Goal: Task Accomplishment & Management: Manage account settings

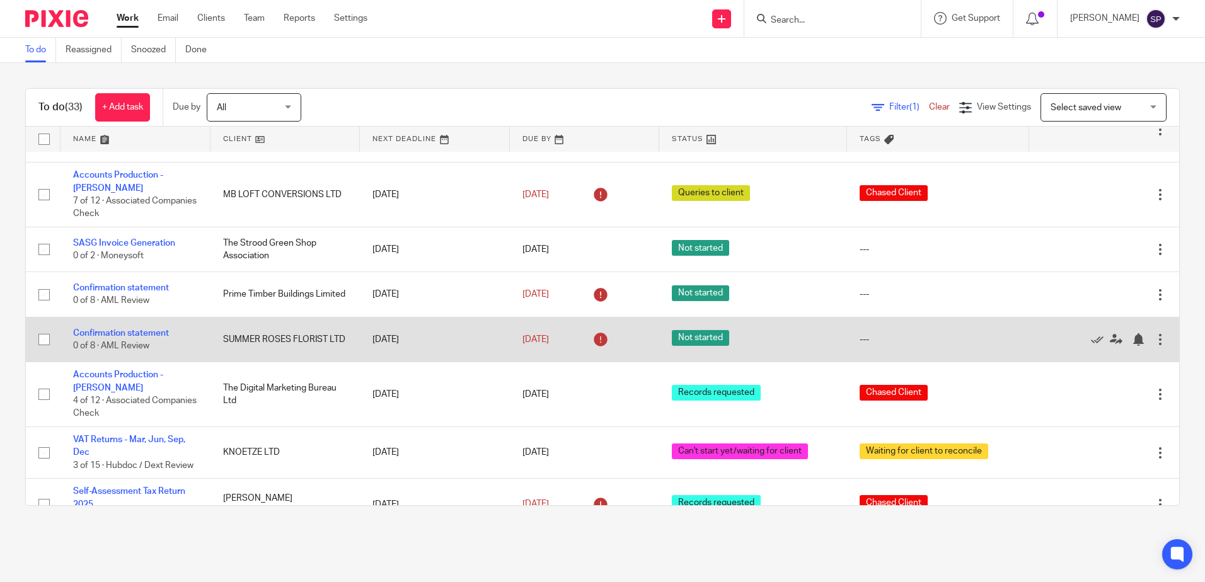
scroll to position [315, 0]
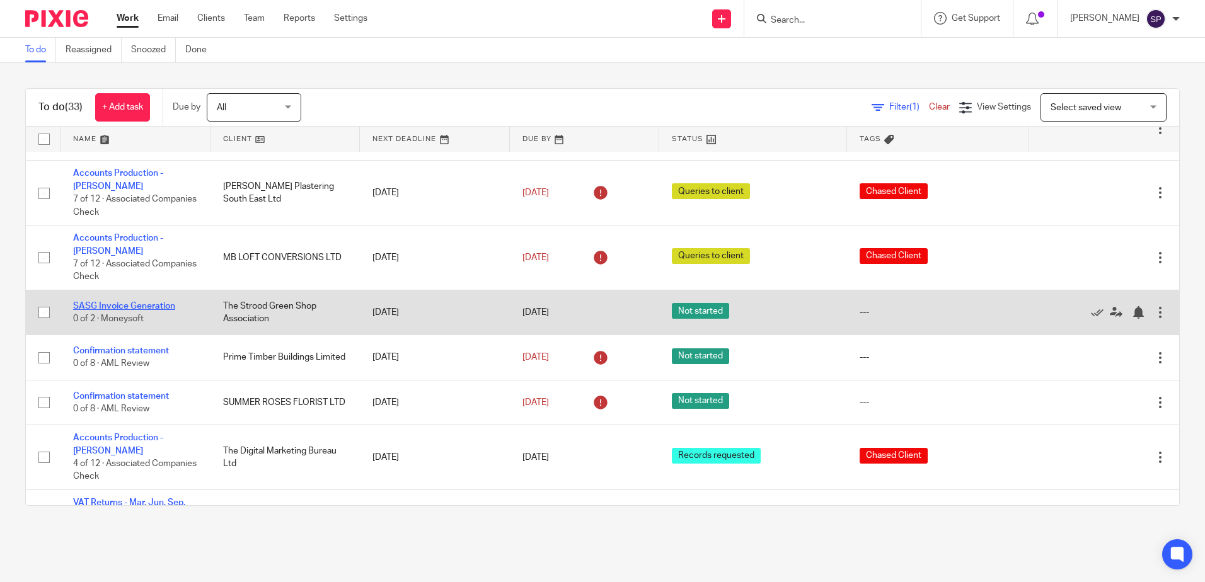
click at [134, 302] on link "SASG Invoice Generation" at bounding box center [124, 306] width 102 height 9
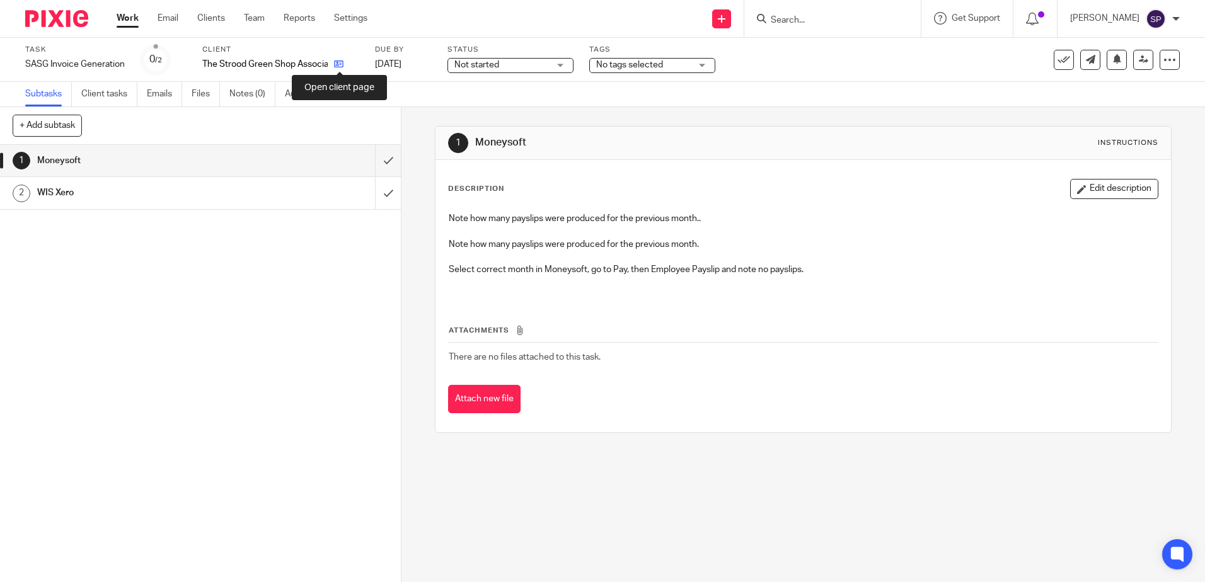
click at [336, 66] on icon at bounding box center [338, 63] width 9 height 9
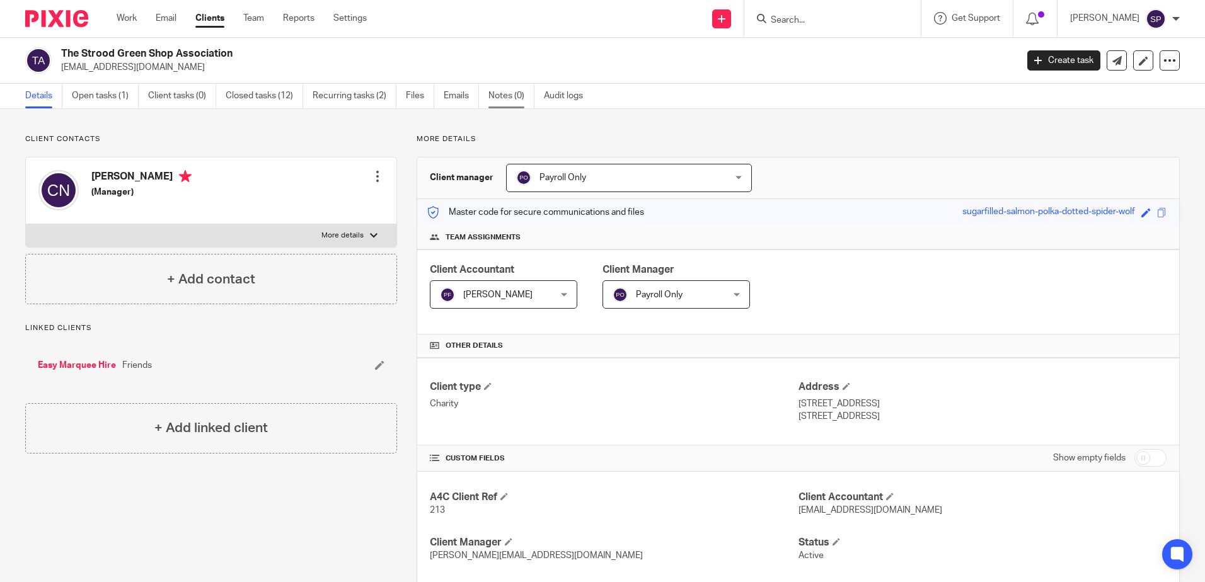
click at [508, 96] on link "Notes (0)" at bounding box center [511, 96] width 46 height 25
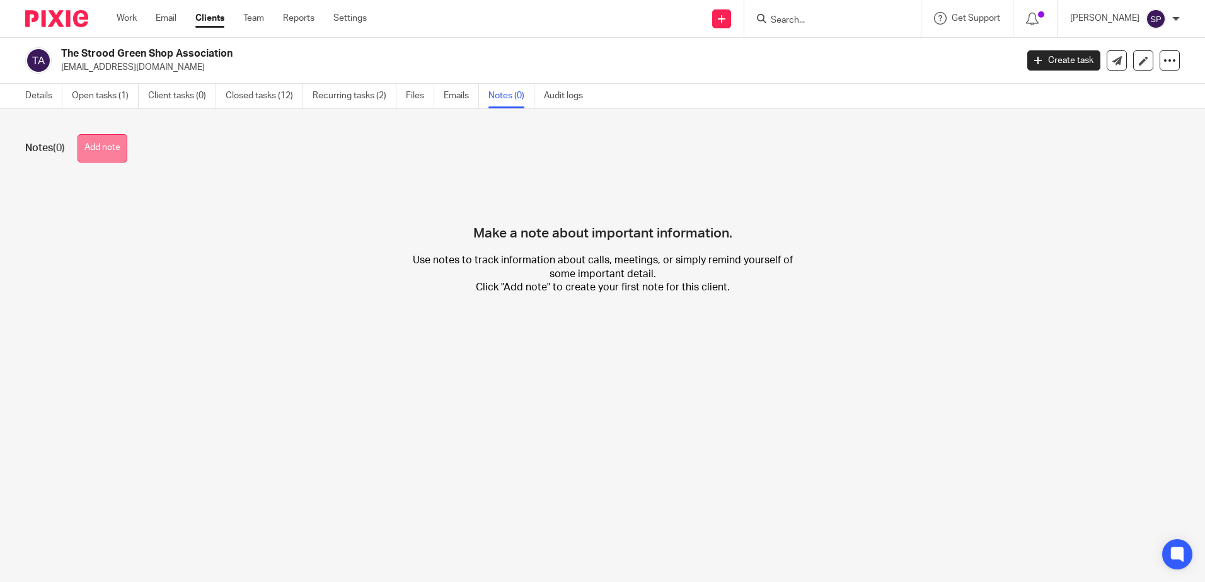
click at [118, 152] on button "Add note" at bounding box center [102, 148] width 50 height 28
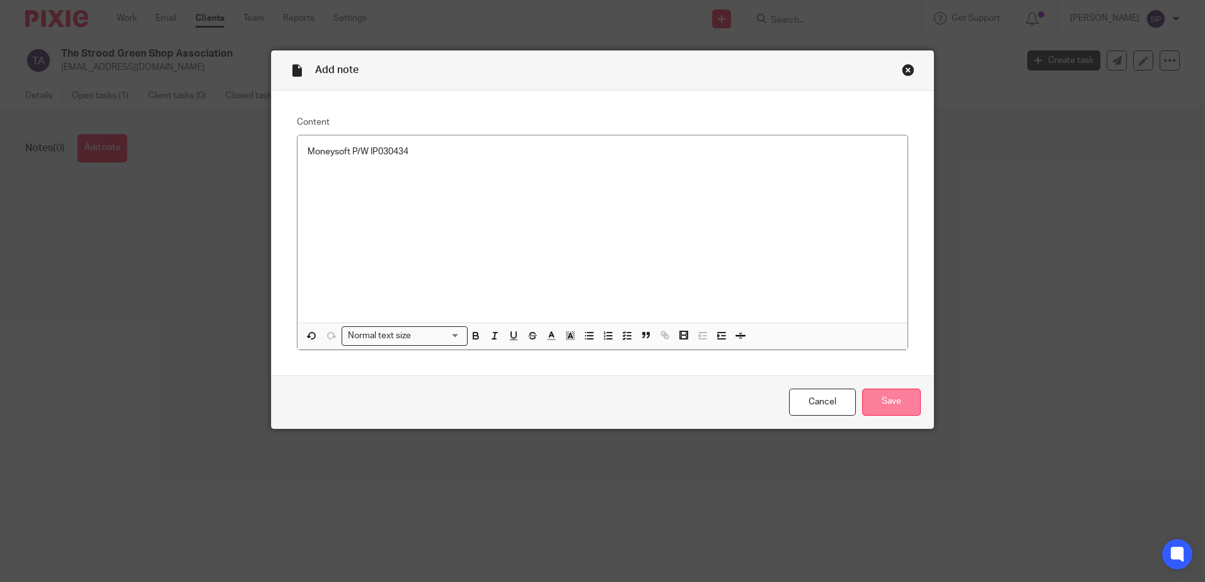
click at [883, 396] on input "Save" at bounding box center [891, 402] width 59 height 27
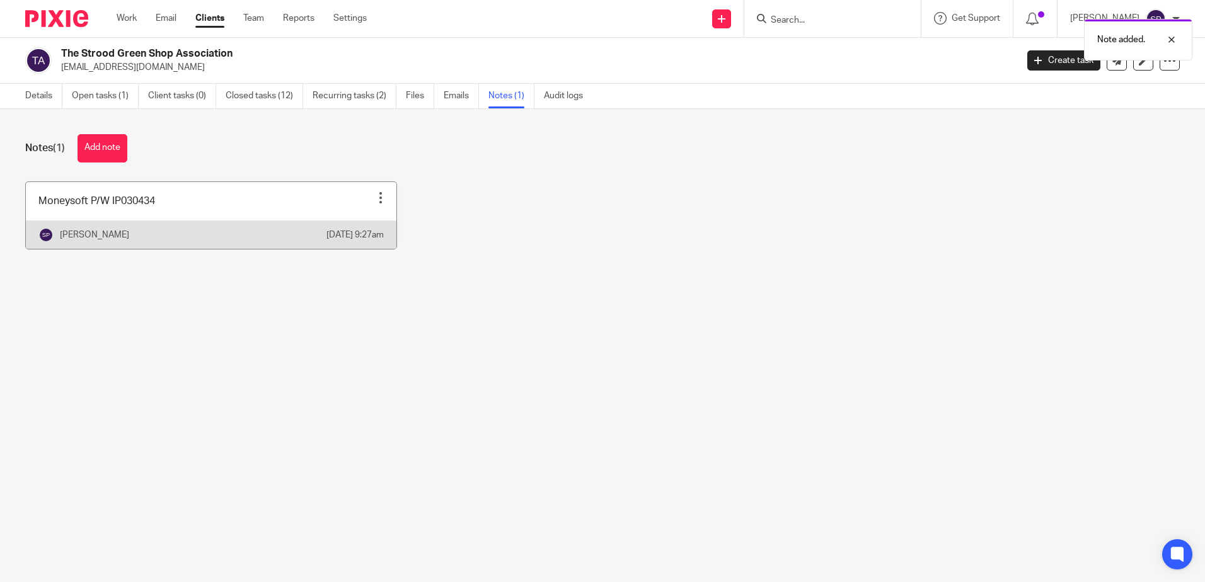
click at [374, 197] on div at bounding box center [380, 198] width 13 height 13
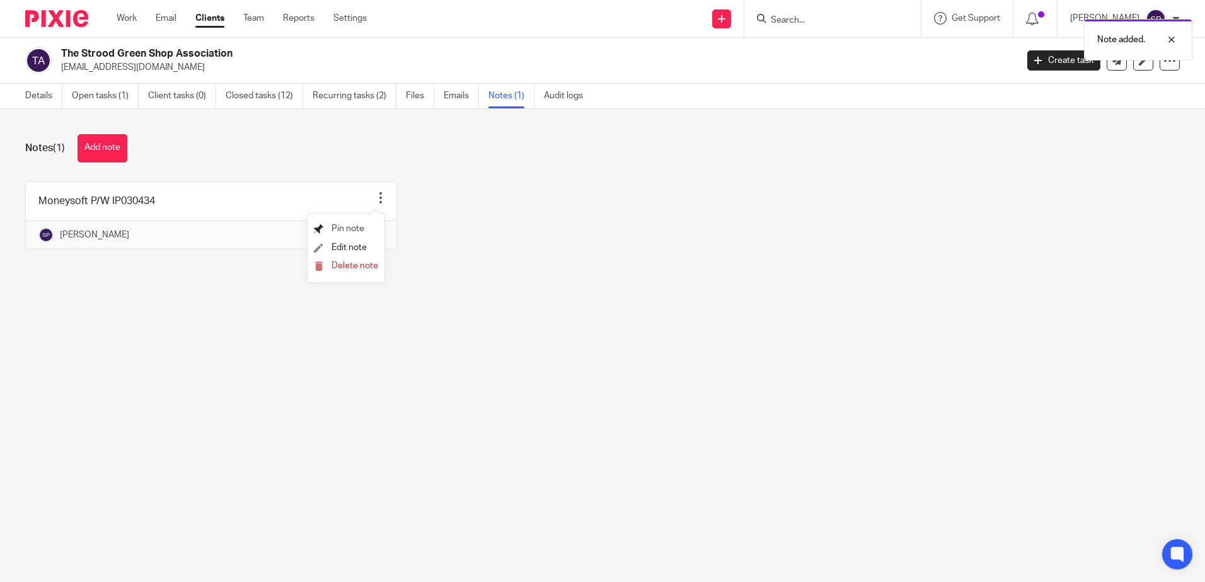
click at [357, 224] on span "Pin note" at bounding box center [347, 228] width 33 height 9
click at [43, 94] on link "Details" at bounding box center [43, 96] width 37 height 25
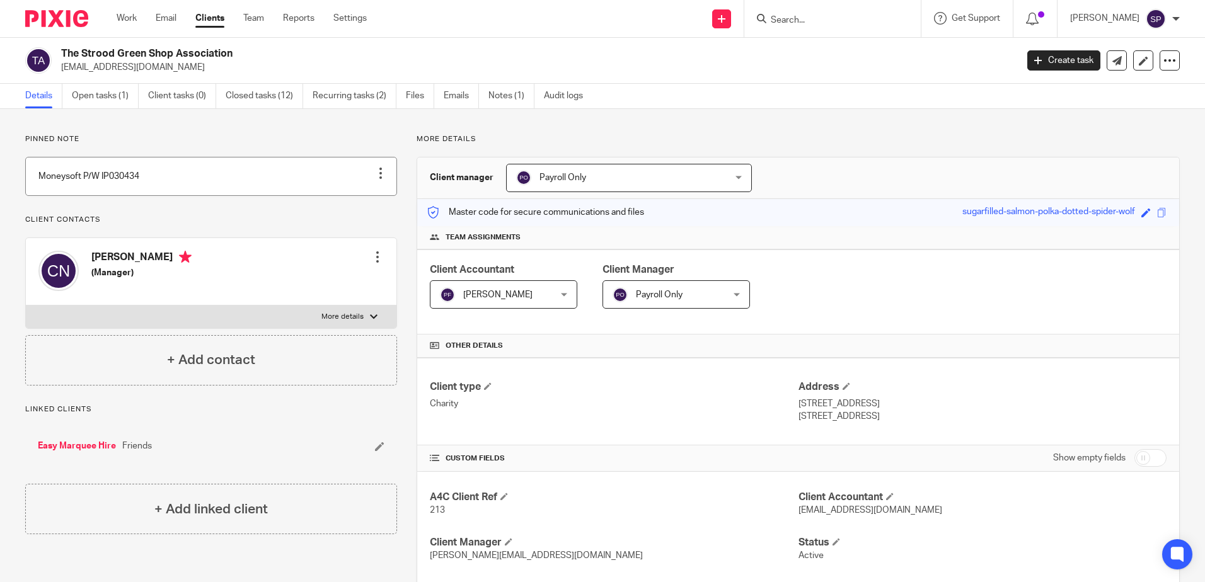
click at [101, 187] on link at bounding box center [211, 177] width 370 height 38
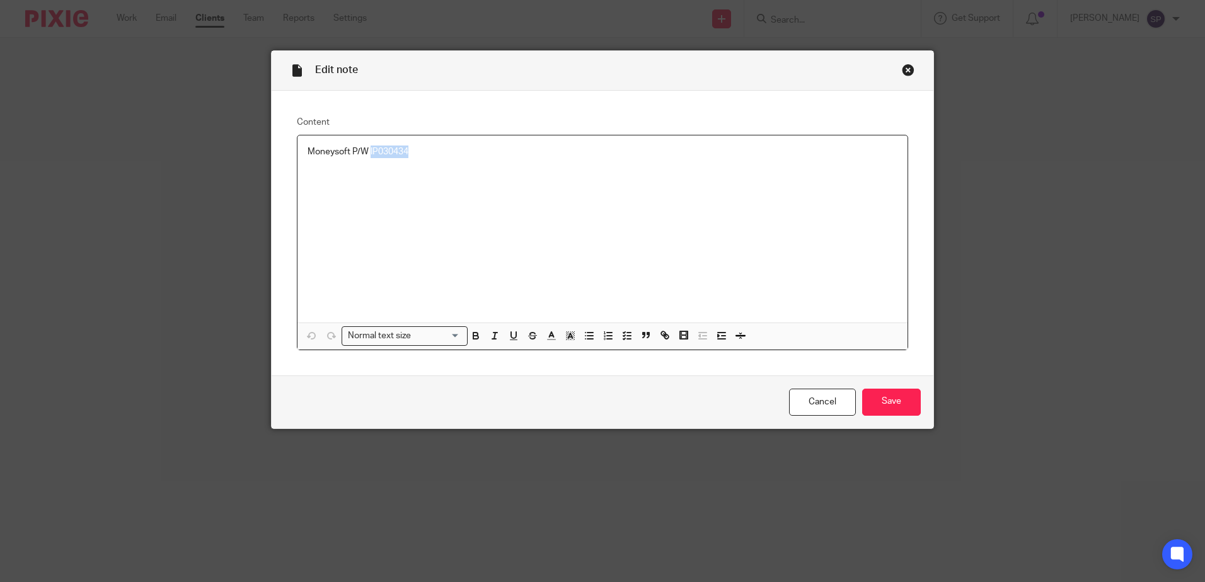
drag, startPoint x: 365, startPoint y: 152, endPoint x: 410, endPoint y: 152, distance: 44.1
click at [410, 152] on p "Moneysoft P/W IP030434" at bounding box center [602, 152] width 590 height 13
copy p "IP030434"
click at [813, 412] on link "Cancel" at bounding box center [822, 402] width 67 height 27
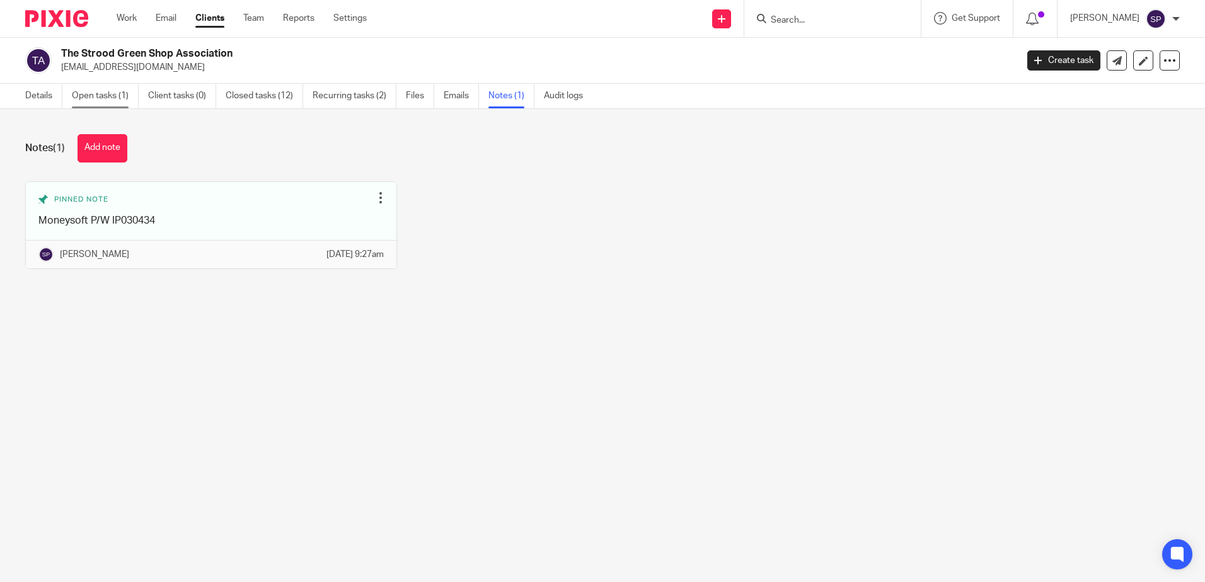
click at [108, 97] on link "Open tasks (1)" at bounding box center [105, 96] width 67 height 25
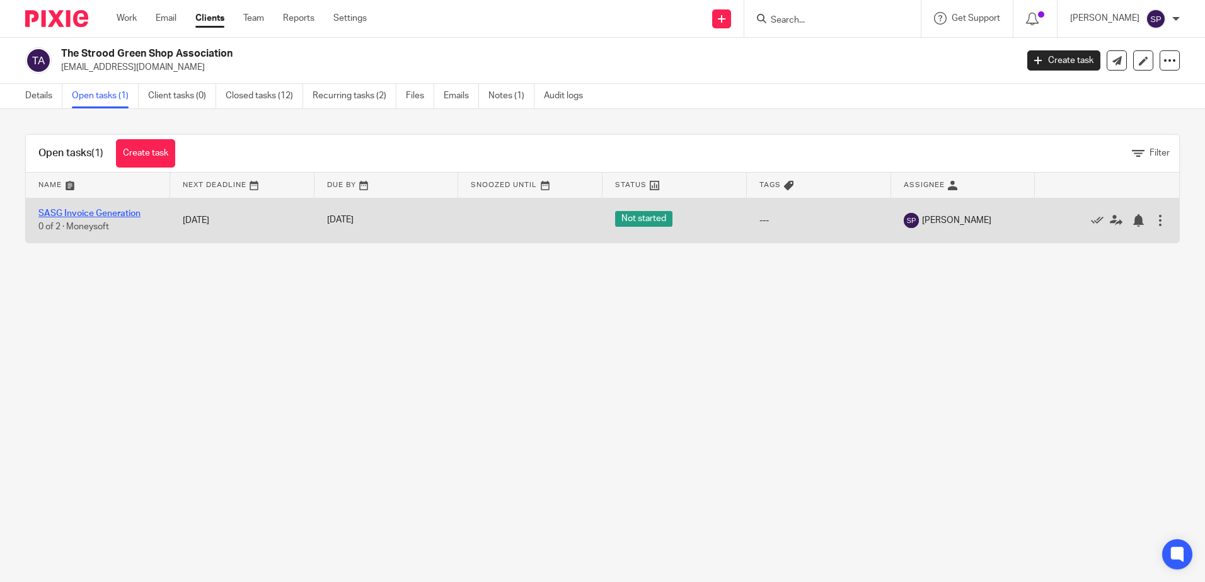
click at [127, 214] on link "SASG Invoice Generation" at bounding box center [89, 213] width 102 height 9
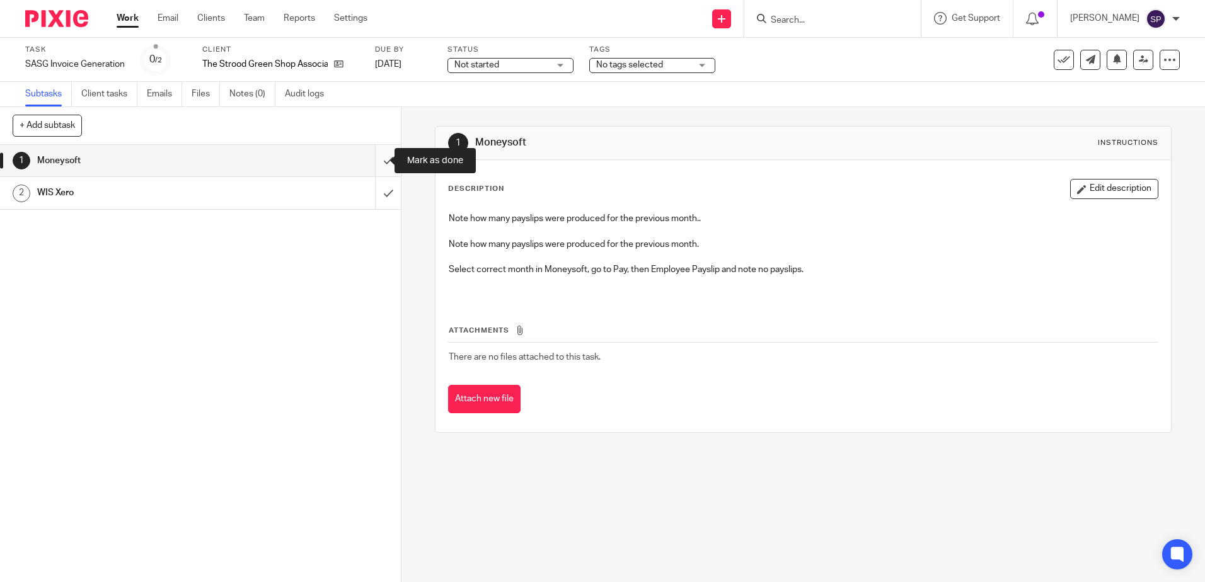
drag, startPoint x: 376, startPoint y: 158, endPoint x: 382, endPoint y: 150, distance: 10.3
click at [376, 158] on input "submit" at bounding box center [200, 161] width 401 height 32
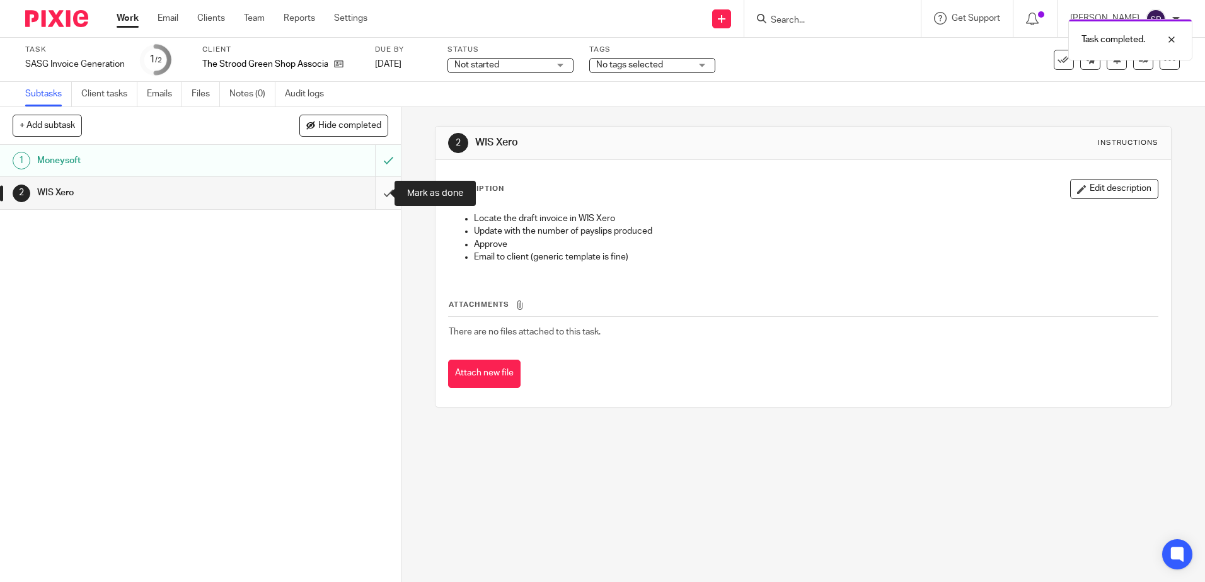
click at [371, 196] on input "submit" at bounding box center [200, 193] width 401 height 32
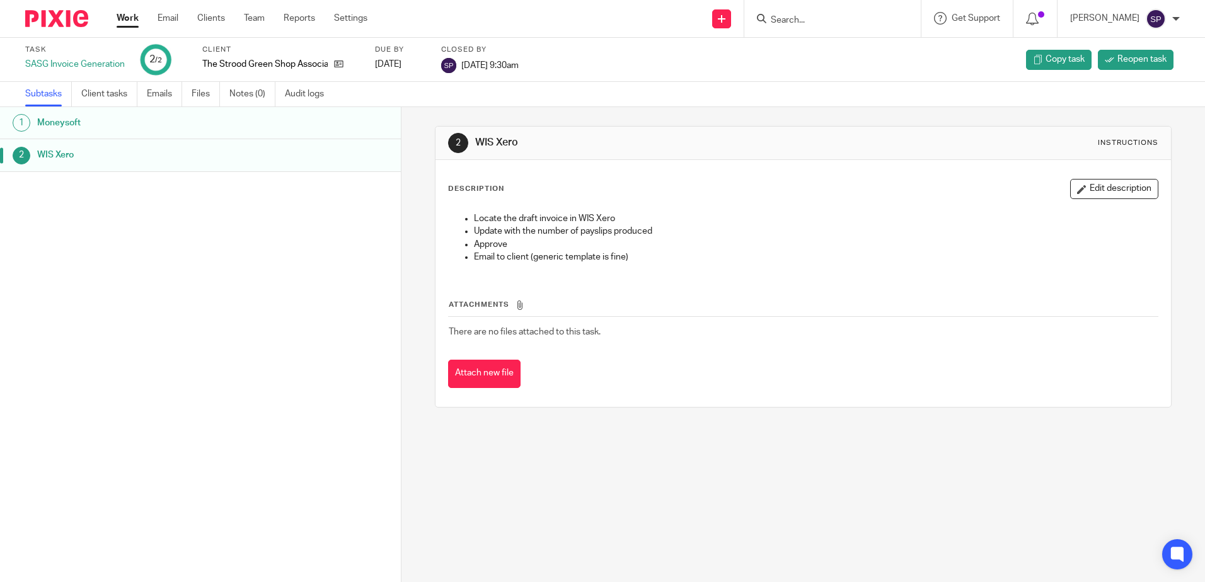
click at [1036, 23] on div at bounding box center [1035, 18] width 44 height 37
click at [1038, 21] on icon at bounding box center [1032, 19] width 13 height 13
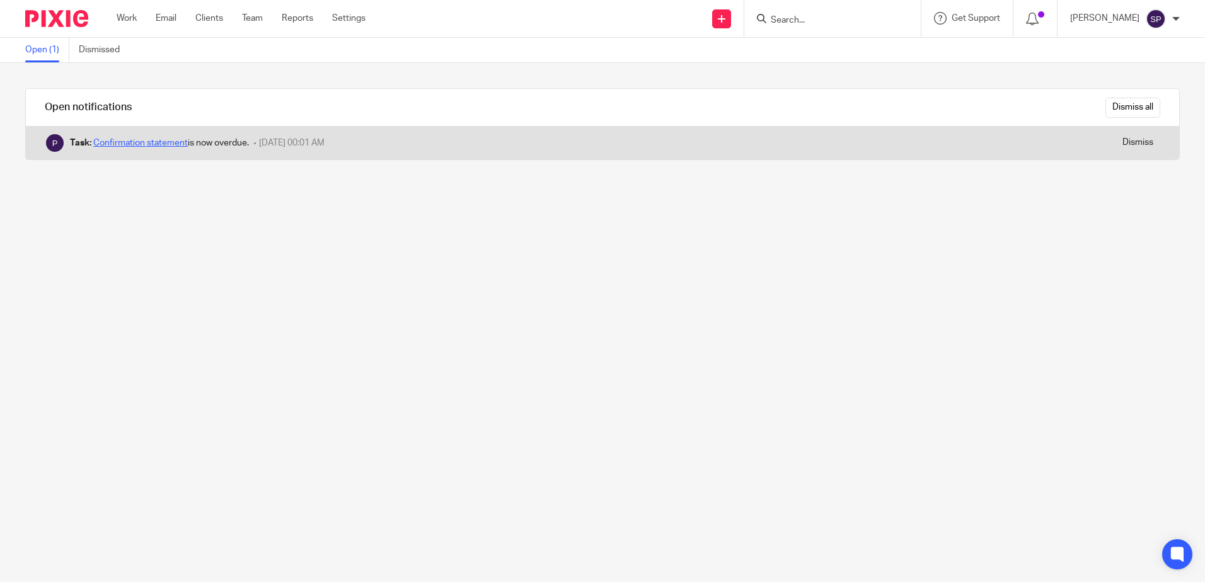
click at [148, 146] on link "Confirmation statement" at bounding box center [140, 143] width 95 height 9
click at [178, 141] on link "Confirmation statement" at bounding box center [140, 143] width 95 height 9
click at [168, 141] on link "Confirmation statement" at bounding box center [140, 143] width 95 height 9
click at [132, 137] on div "Task: Confirmation statement is now overdue." at bounding box center [159, 143] width 179 height 13
click at [133, 141] on link "Confirmation statement" at bounding box center [140, 143] width 95 height 9
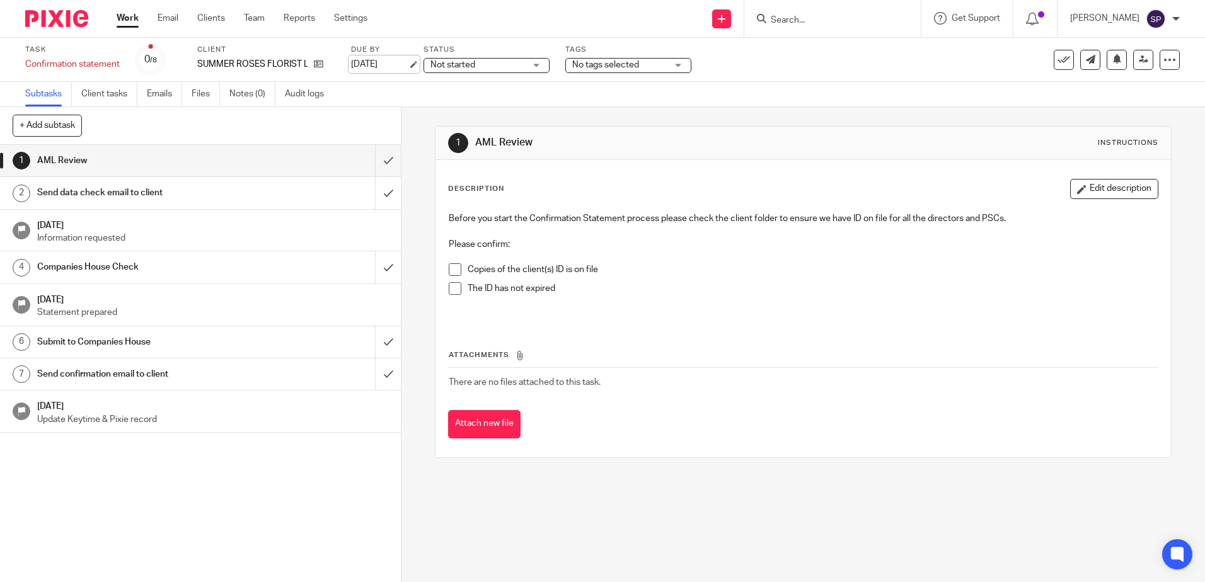
click at [387, 64] on link "[DATE]" at bounding box center [379, 64] width 57 height 13
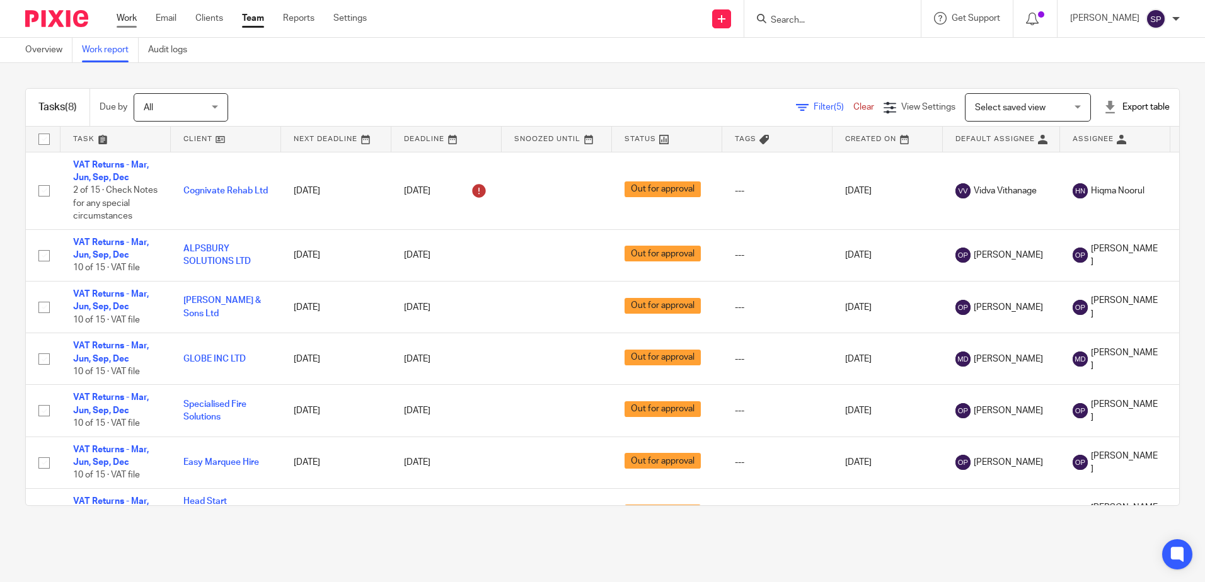
scroll to position [96, 0]
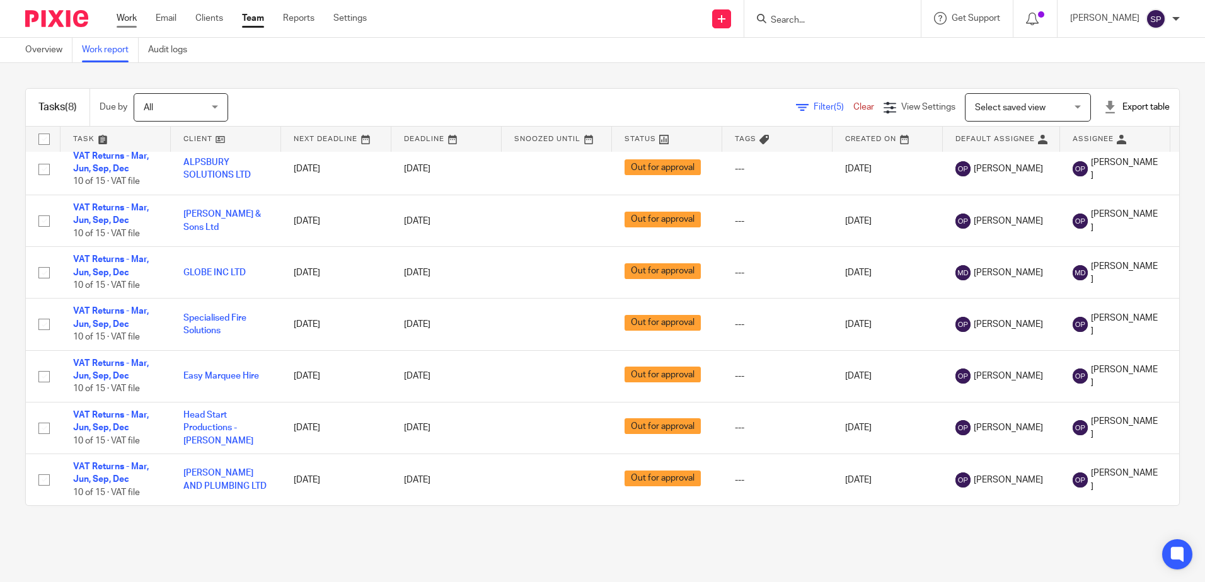
click at [123, 14] on link "Work" at bounding box center [127, 18] width 20 height 13
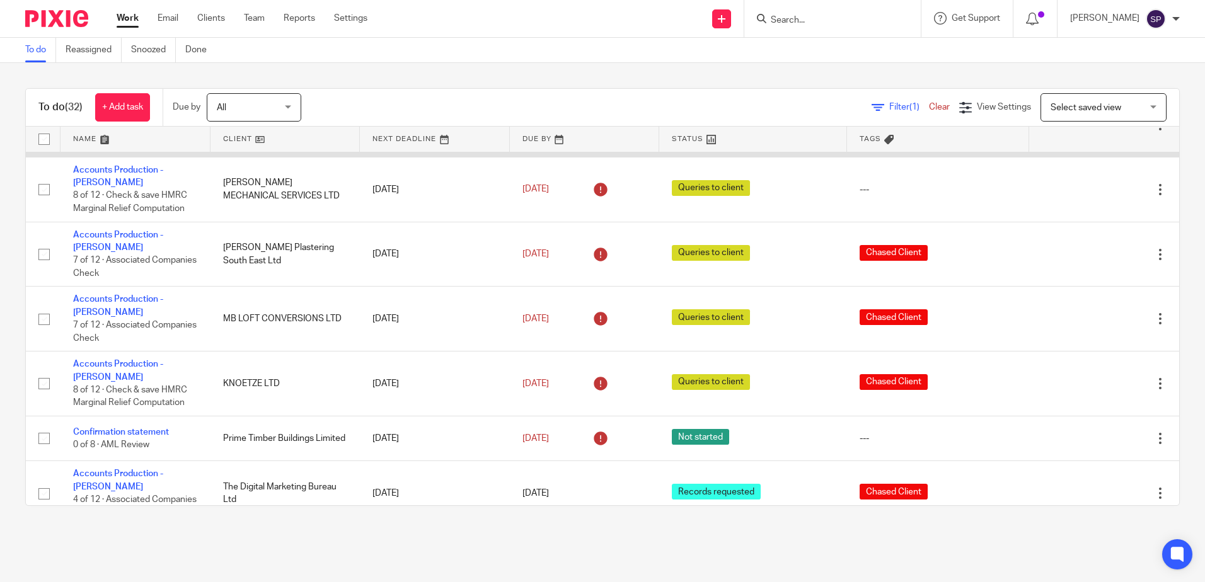
scroll to position [252, 0]
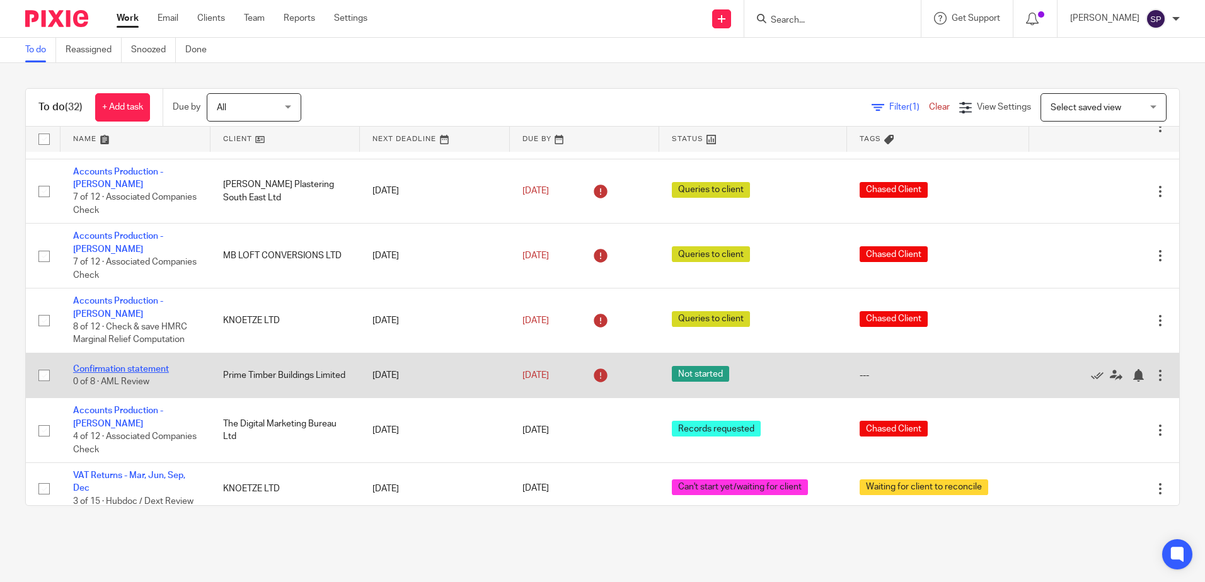
click at [132, 365] on link "Confirmation statement" at bounding box center [121, 369] width 96 height 9
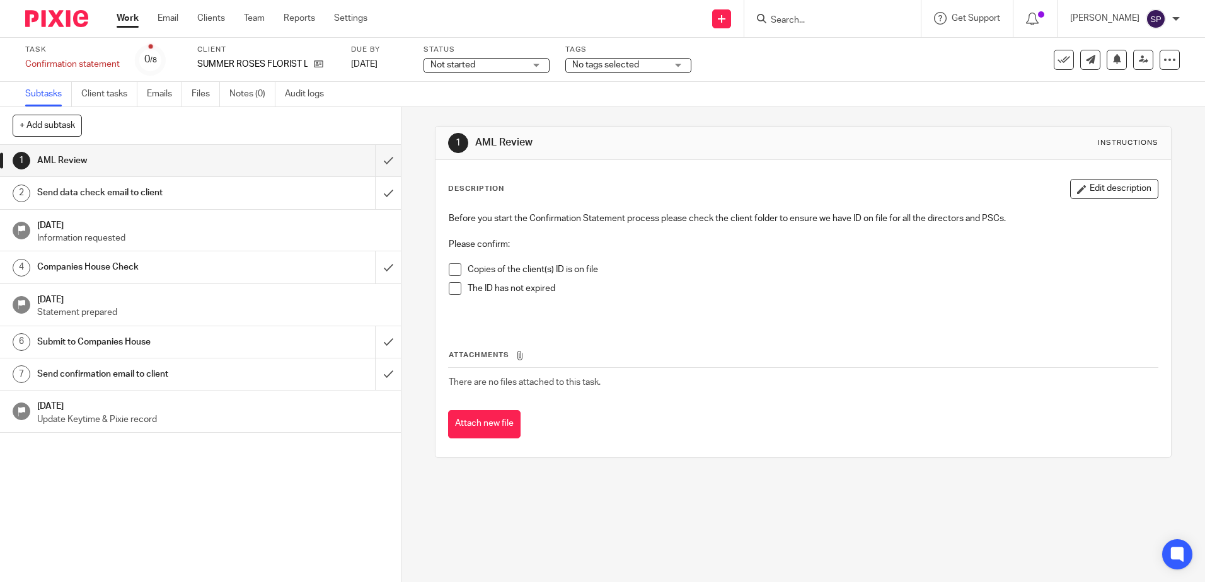
click at [449, 271] on span at bounding box center [455, 269] width 13 height 13
click at [451, 287] on span at bounding box center [455, 288] width 13 height 13
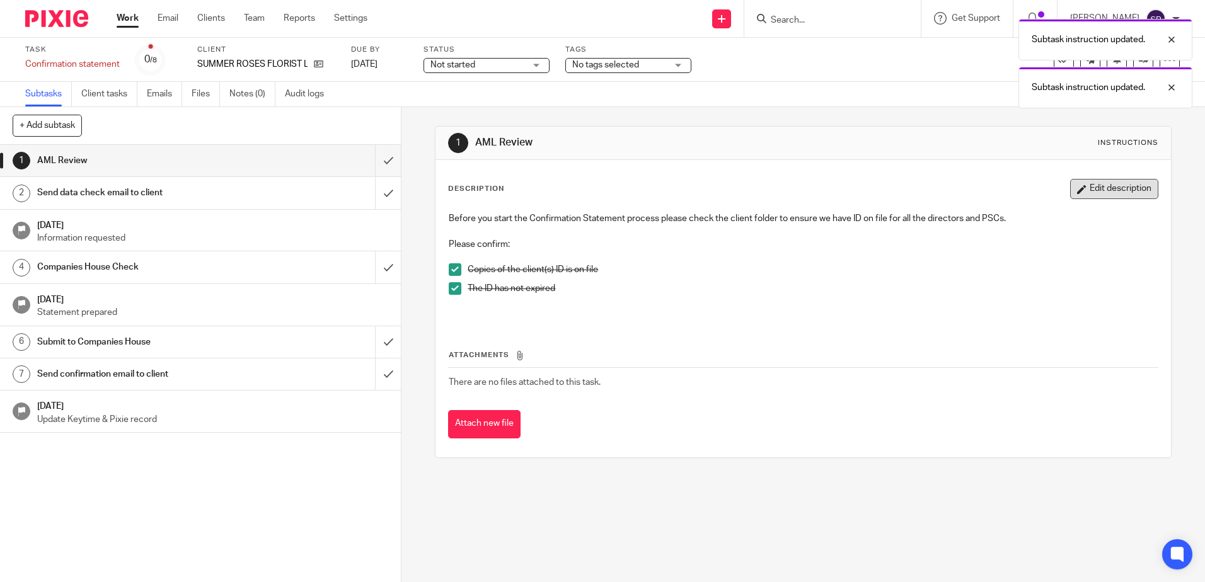
click at [1095, 190] on button "Edit description" at bounding box center [1114, 189] width 88 height 20
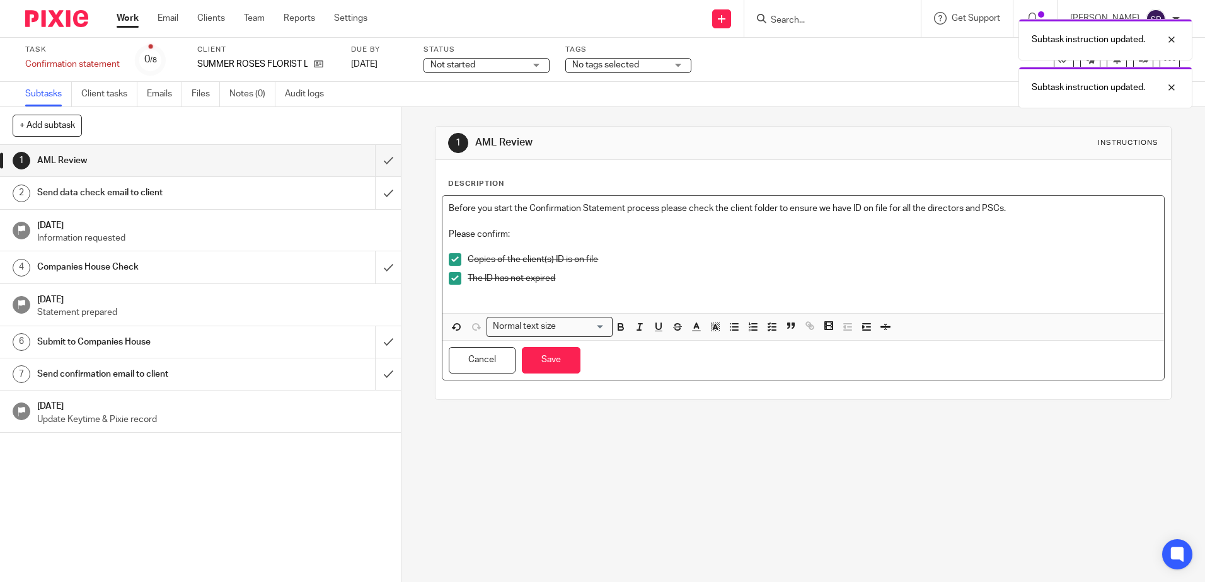
click at [489, 294] on p at bounding box center [803, 297] width 708 height 13
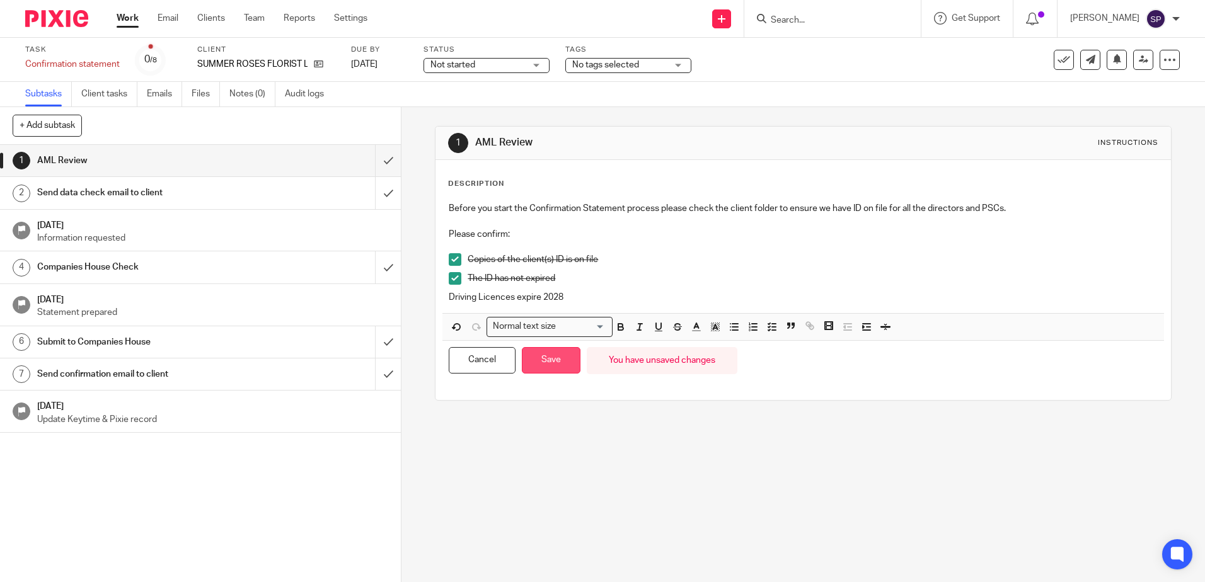
click at [557, 360] on button "Save" at bounding box center [551, 360] width 59 height 27
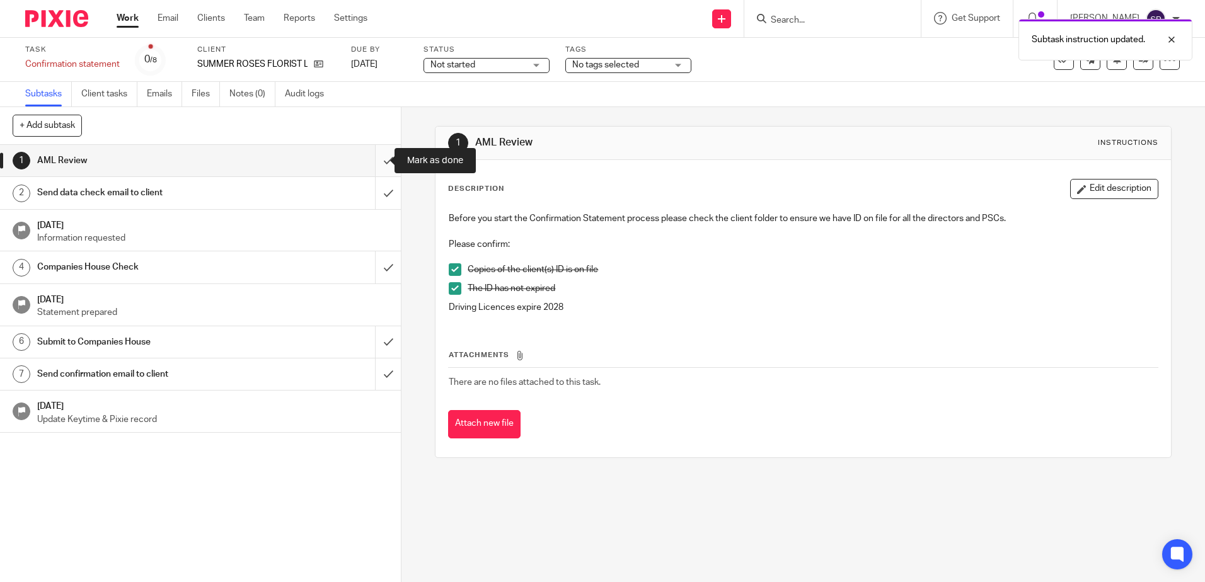
click at [375, 163] on input "submit" at bounding box center [200, 161] width 401 height 32
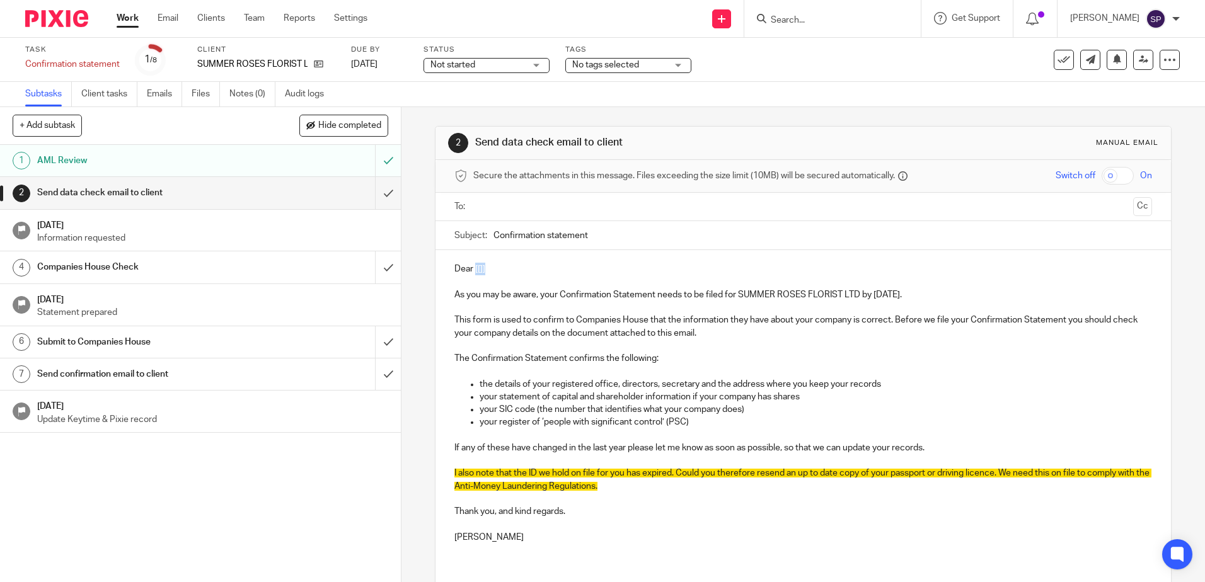
drag, startPoint x: 472, startPoint y: 269, endPoint x: 483, endPoint y: 269, distance: 11.3
click at [483, 269] on p "Dear [[]]" at bounding box center [802, 269] width 697 height 13
click at [376, 160] on input "submit" at bounding box center [200, 161] width 401 height 32
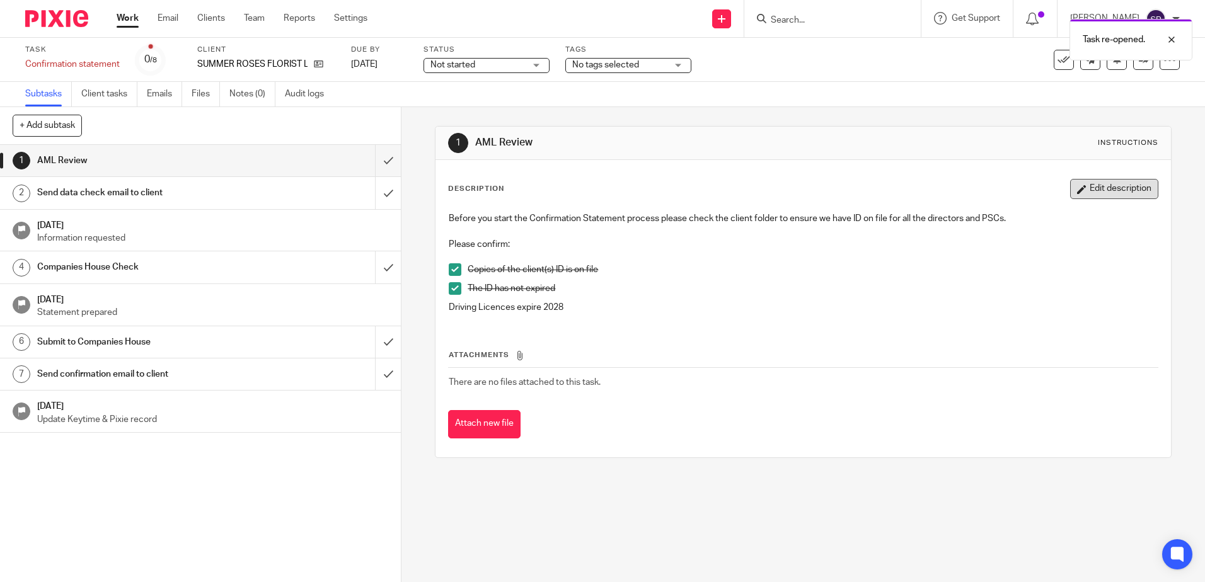
click at [1091, 194] on button "Edit description" at bounding box center [1114, 189] width 88 height 20
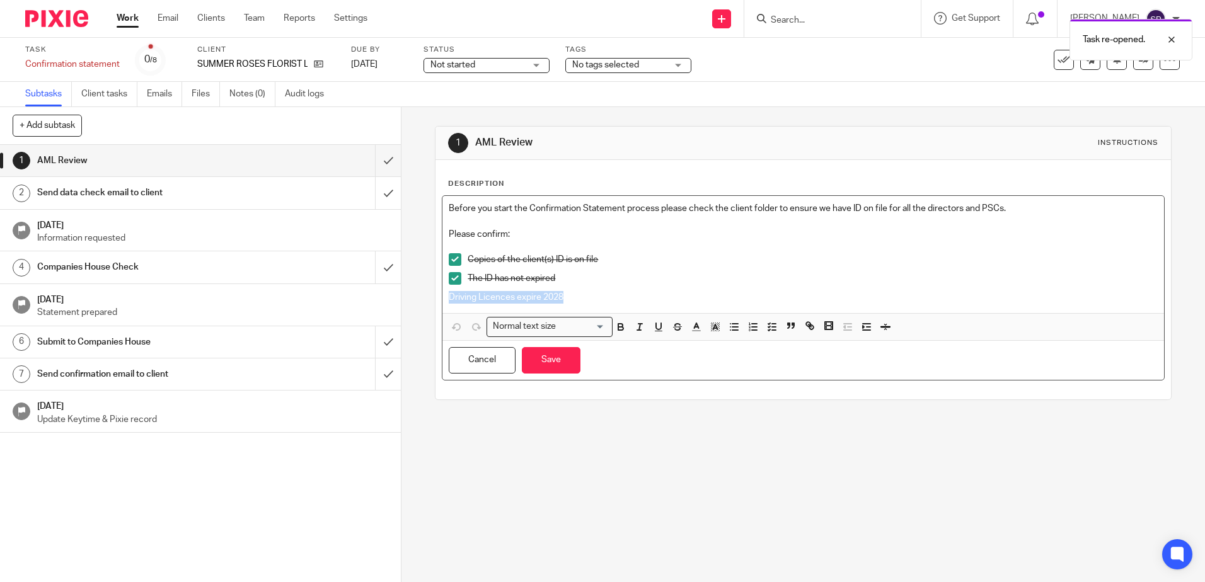
drag, startPoint x: 573, startPoint y: 296, endPoint x: 380, endPoint y: 295, distance: 193.4
click at [380, 295] on div "+ Add subtask Cancel + Add 1 AML Review 2 Send data check email to client 10 Oc…" at bounding box center [602, 344] width 1205 height 475
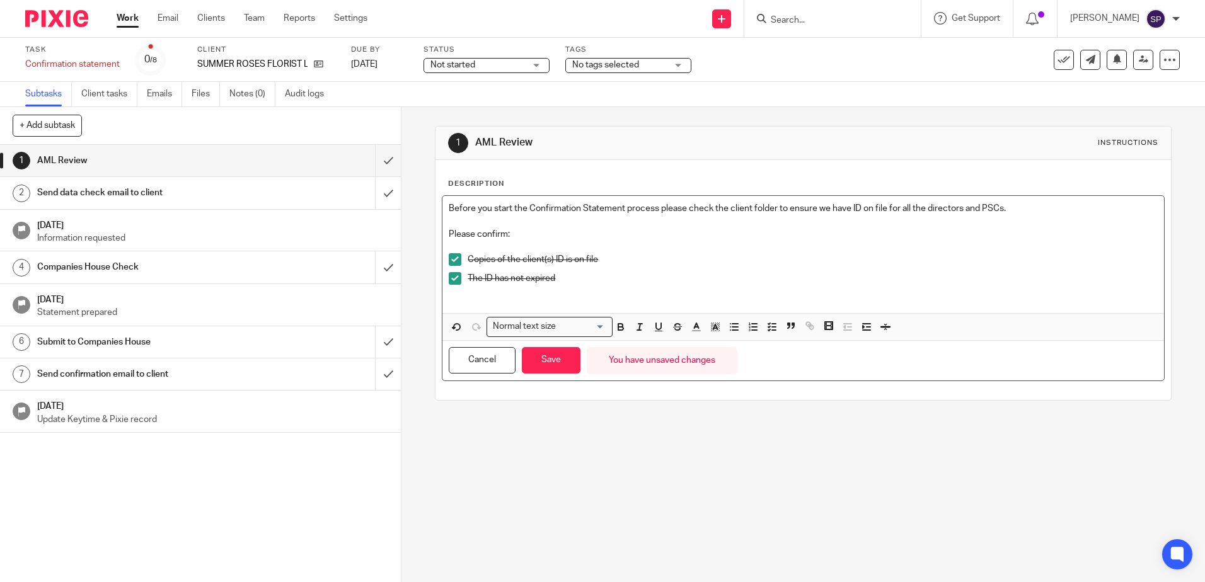
drag, startPoint x: 452, startPoint y: 282, endPoint x: 455, endPoint y: 271, distance: 11.6
click at [452, 281] on span at bounding box center [455, 278] width 13 height 13
click at [455, 264] on span at bounding box center [455, 259] width 13 height 13
click at [554, 363] on button "Save" at bounding box center [551, 360] width 59 height 27
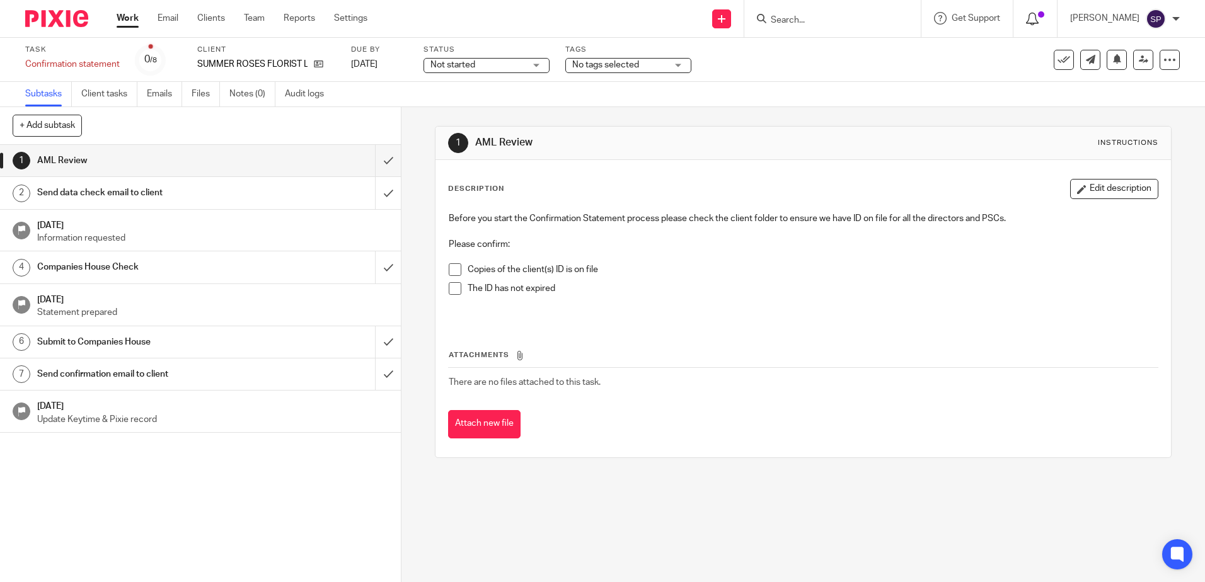
click at [1044, 16] on span at bounding box center [1041, 14] width 6 height 6
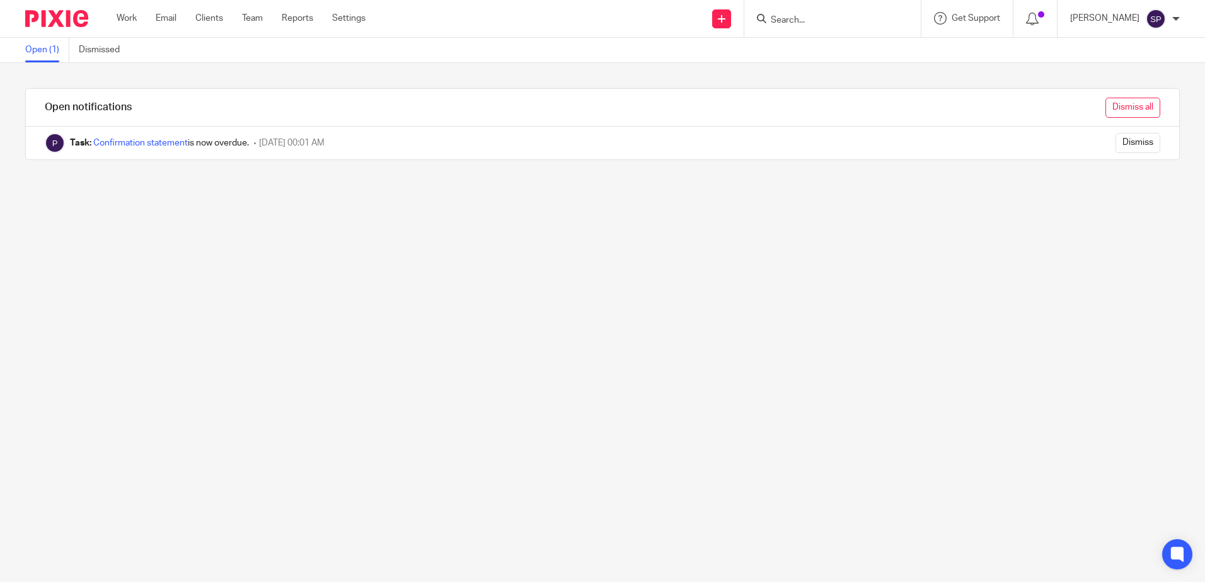
click at [1126, 112] on input "Dismiss all" at bounding box center [1132, 108] width 55 height 20
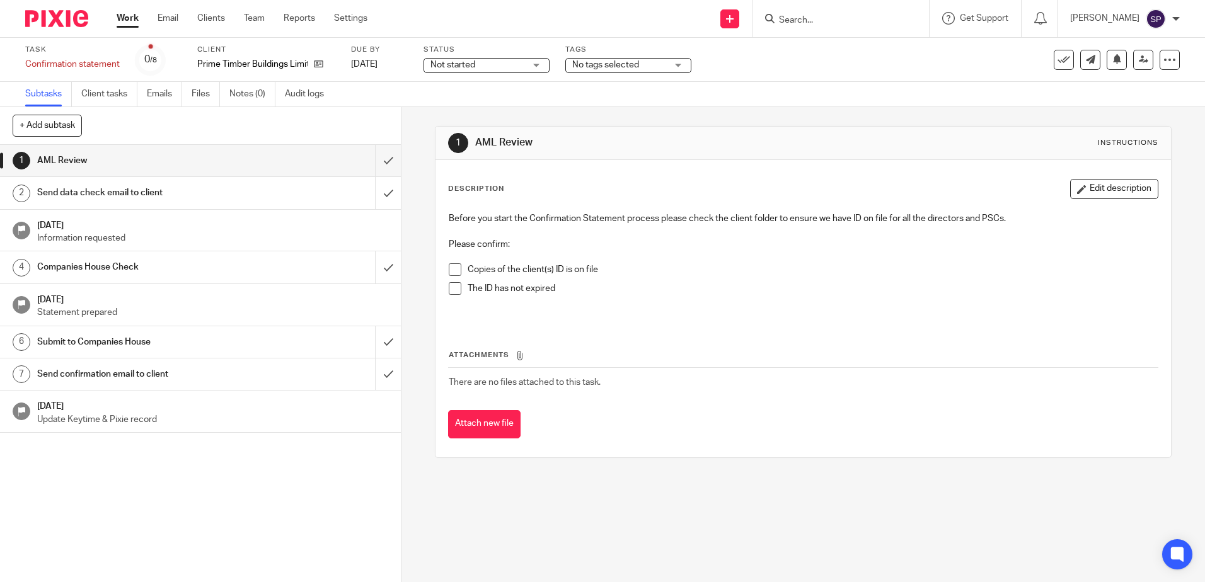
click at [452, 270] on span at bounding box center [455, 269] width 13 height 13
click at [451, 289] on span at bounding box center [455, 288] width 13 height 13
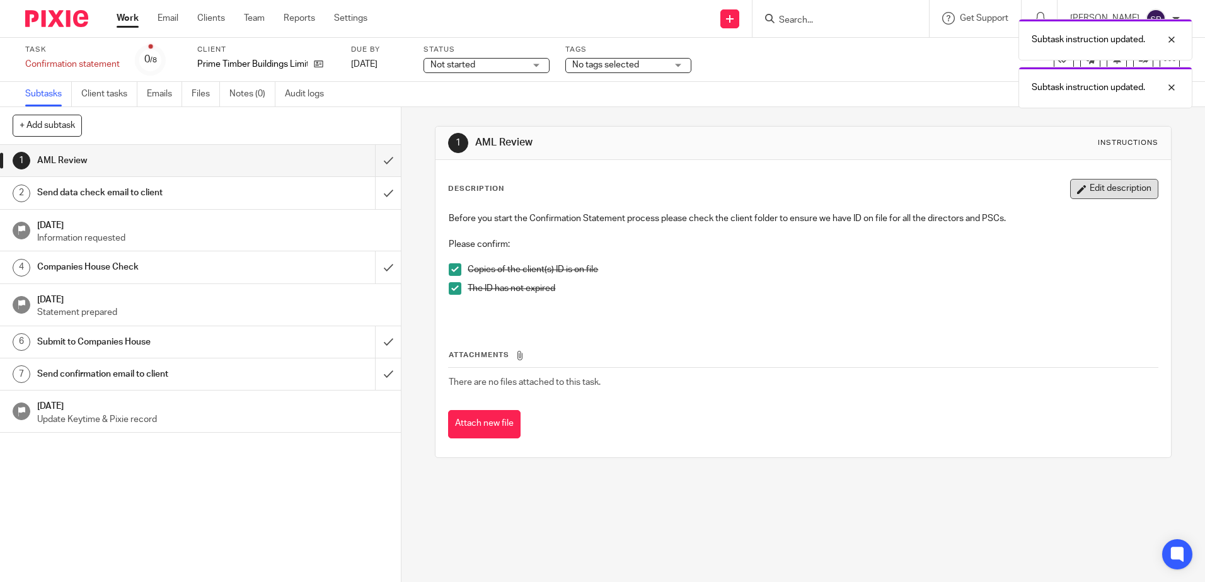
click at [1077, 187] on icon "button" at bounding box center [1081, 189] width 9 height 9
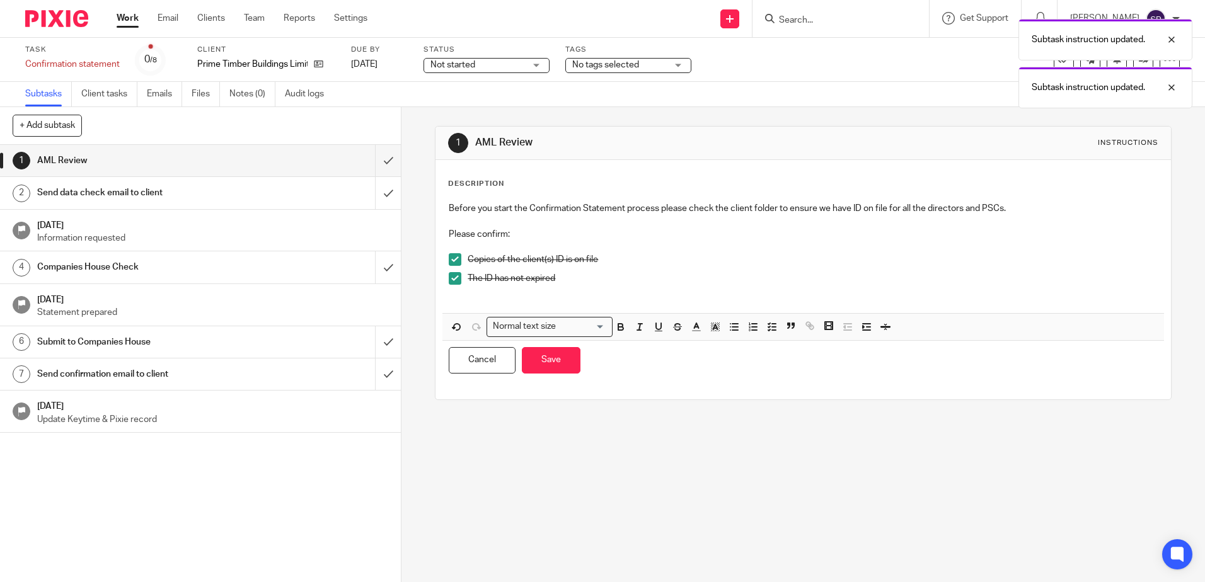
click at [474, 299] on p at bounding box center [803, 297] width 708 height 13
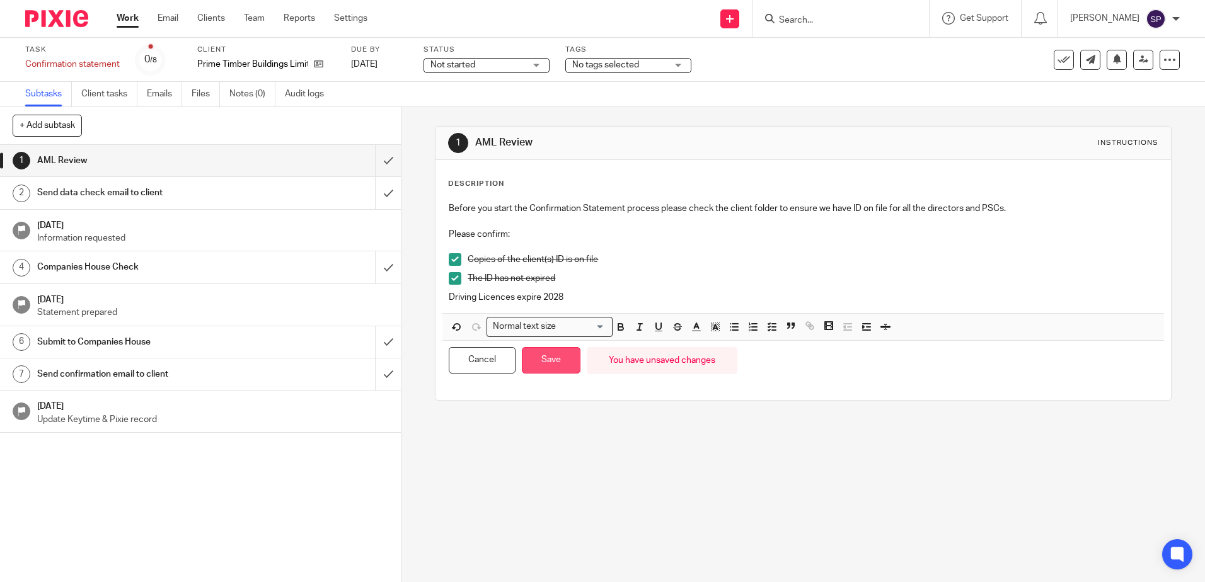
click at [547, 355] on button "Save" at bounding box center [551, 360] width 59 height 27
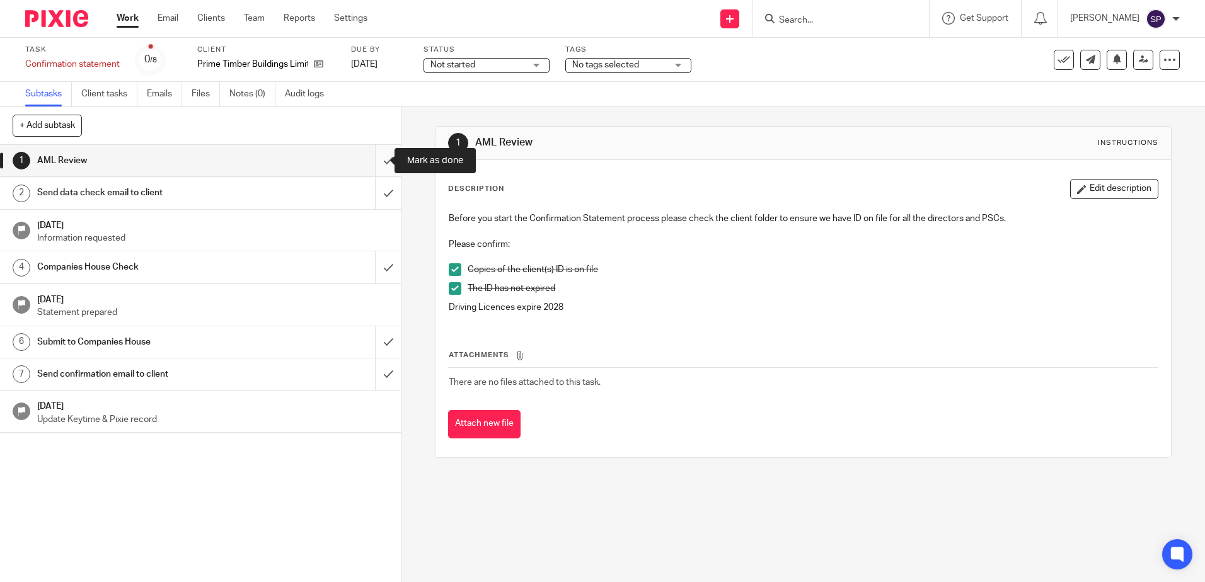
click at [379, 165] on input "submit" at bounding box center [200, 161] width 401 height 32
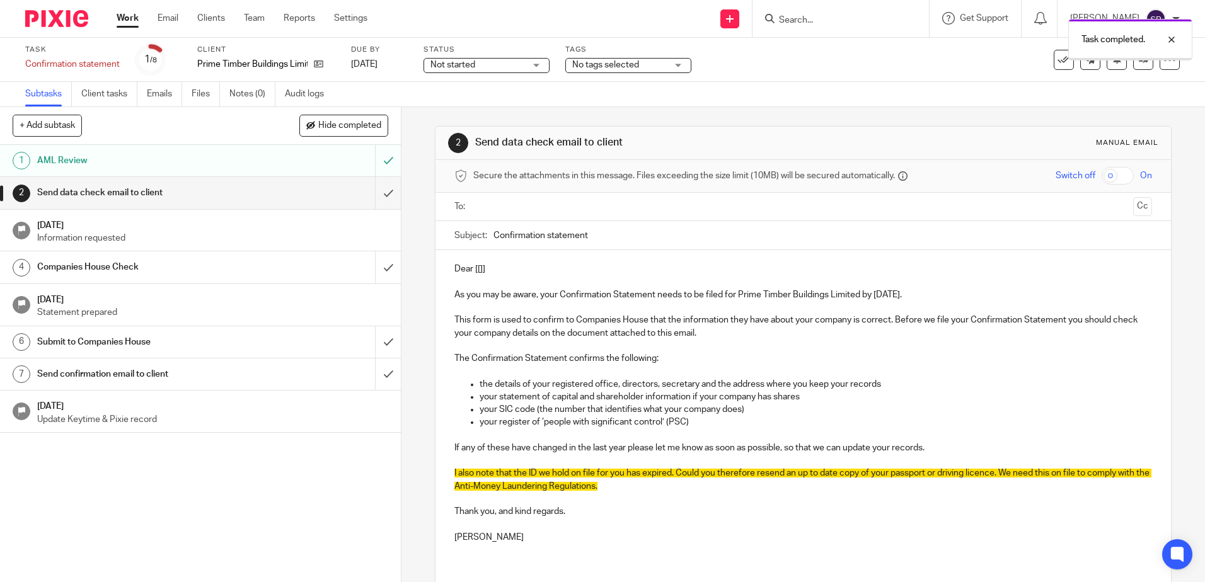
click at [284, 166] on div "AML Review" at bounding box center [200, 160] width 326 height 19
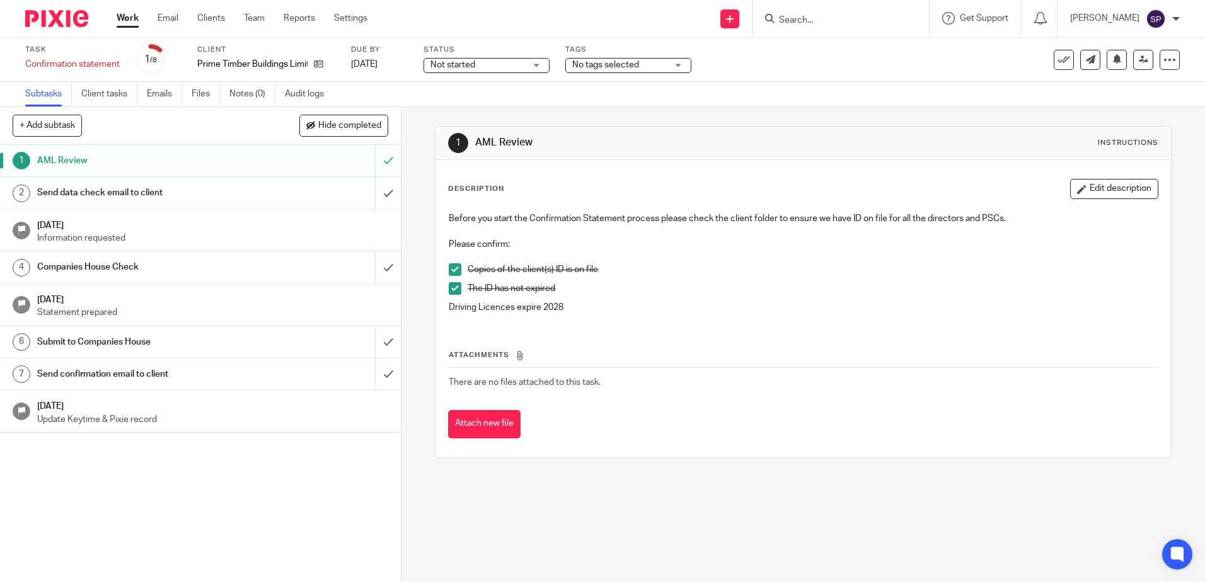
click at [267, 197] on div "Send data check email to client" at bounding box center [200, 192] width 326 height 19
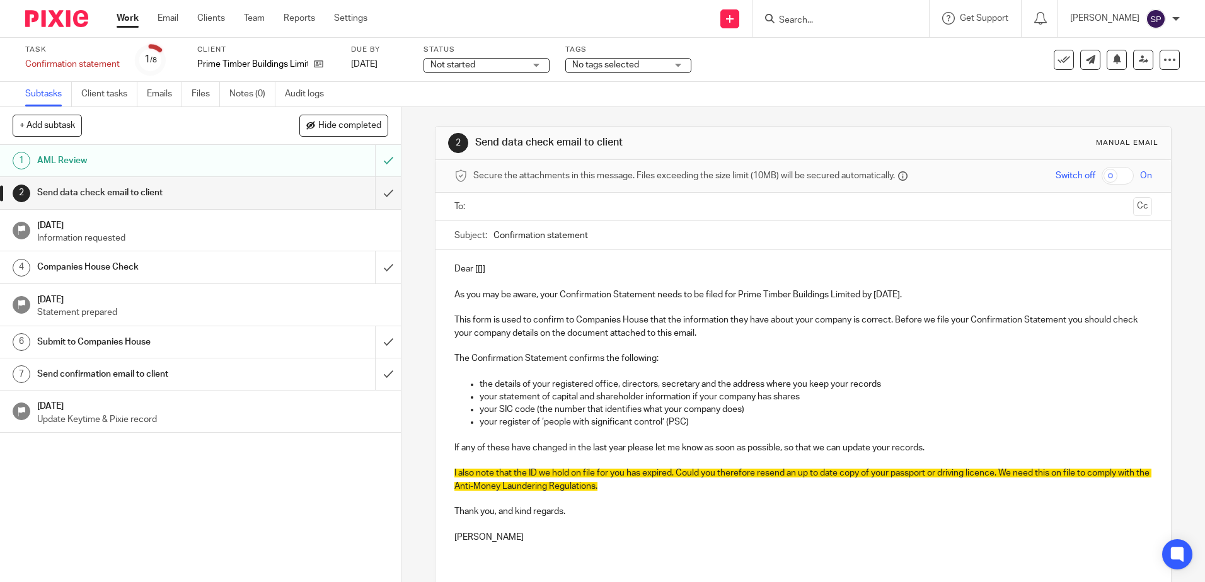
click at [507, 212] on input "text" at bounding box center [803, 207] width 650 height 14
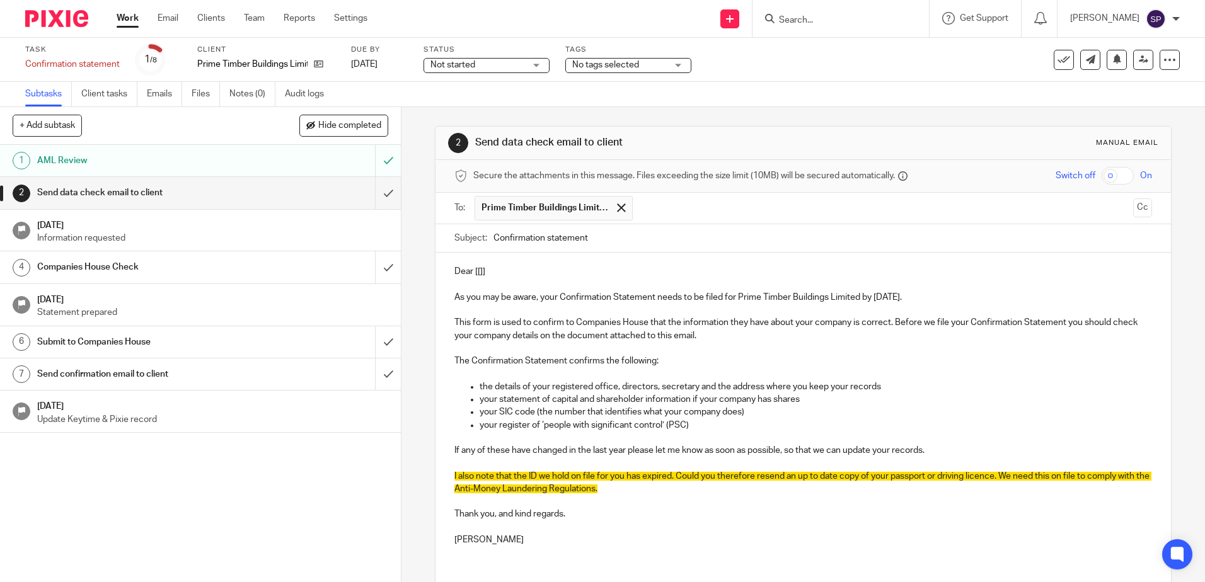
click at [502, 268] on p "Dear [[]]" at bounding box center [802, 271] width 697 height 13
click at [899, 300] on p "As you may be aware, your Confirmation Statement needs to be filed for Prime Ti…" at bounding box center [802, 297] width 697 height 13
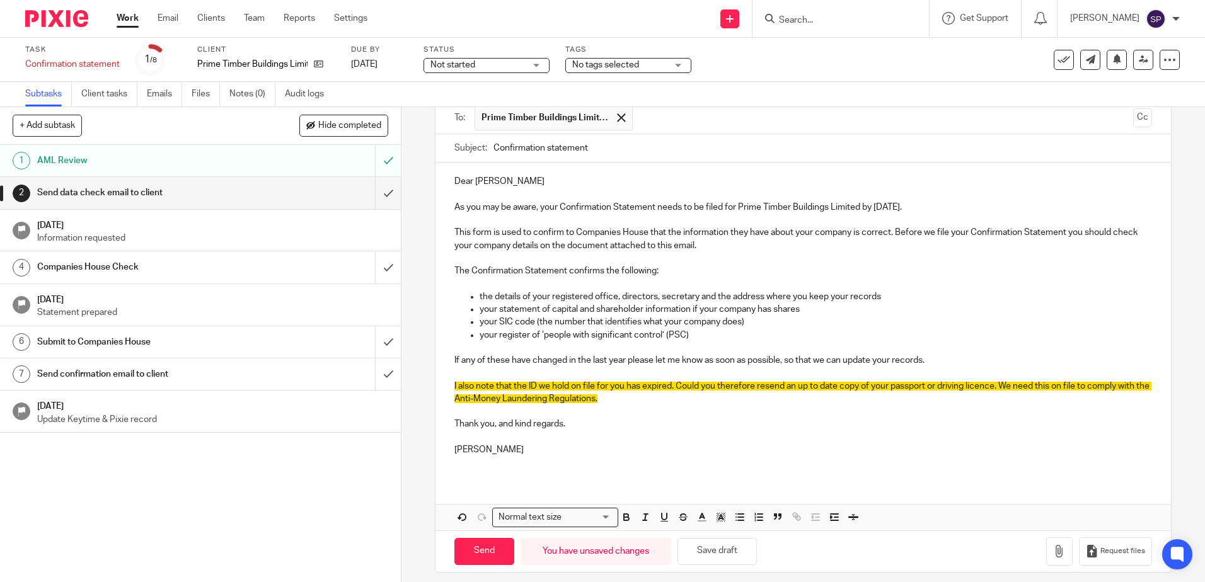
scroll to position [100, 0]
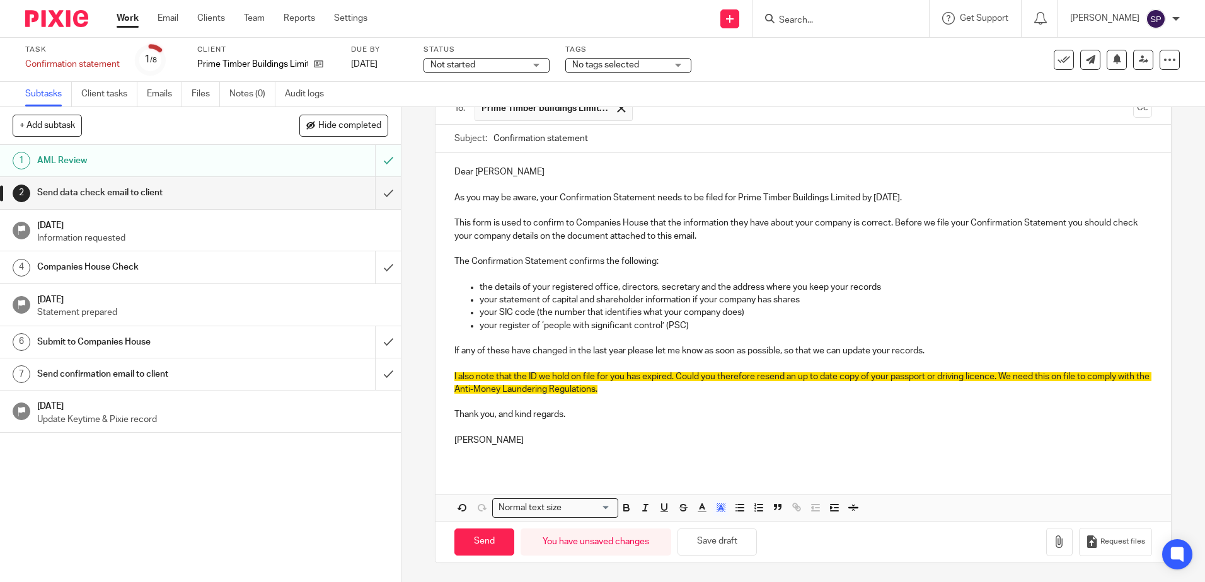
click at [524, 377] on span "I also note that the ID we hold on file for you has expired. Could you therefor…" at bounding box center [802, 382] width 697 height 21
click at [662, 374] on span "I also note that the passport ID we hold on file for you has expired. Could you…" at bounding box center [788, 382] width 669 height 21
click at [716, 378] on span "I also note that the passport ID we hold on file for you and gary has expired. …" at bounding box center [795, 382] width 682 height 21
click at [685, 374] on span "I also note that the passport ID we hold on file for you and gary has now expir…" at bounding box center [797, 382] width 686 height 21
click at [711, 376] on span "I also note that the passport ID we hold on file for you and Gary has now expir…" at bounding box center [797, 382] width 686 height 21
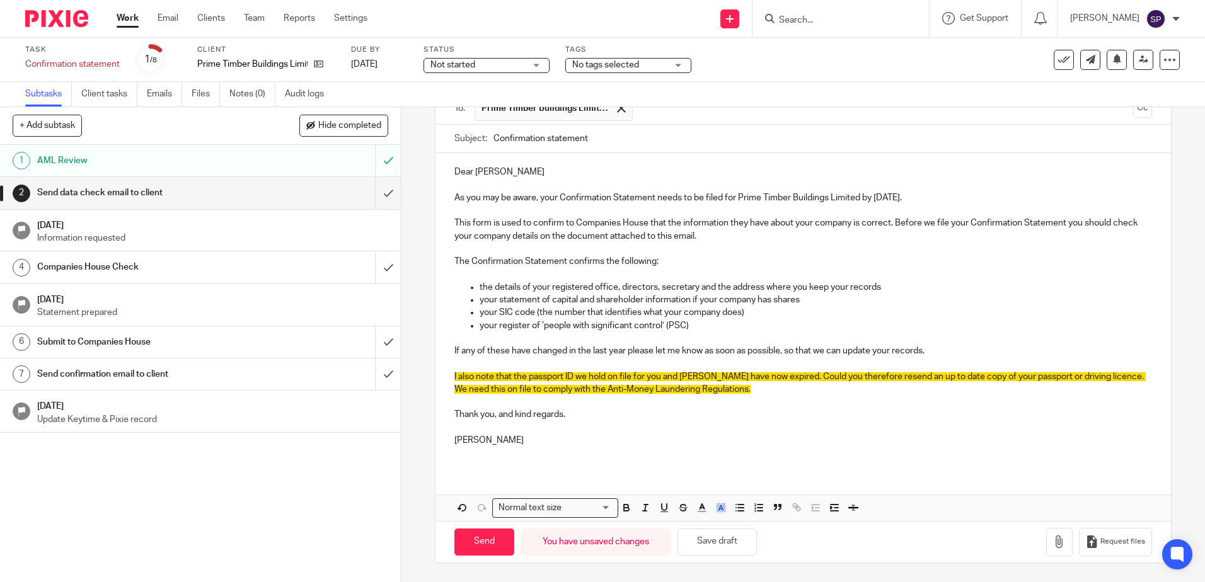
click at [572, 375] on span "I also note that the passport ID we hold on file for you and Gary have now expi…" at bounding box center [799, 382] width 691 height 21
click at [1030, 378] on span "I also note that the passport IDs we hold on file for you and Gary have now exp…" at bounding box center [802, 382] width 696 height 21
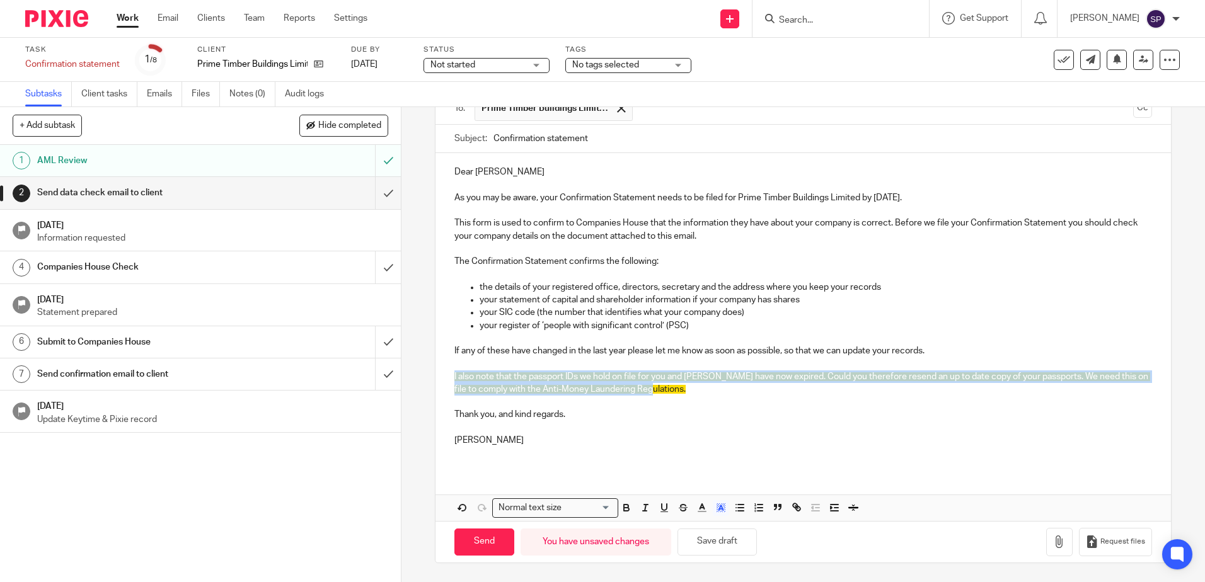
drag, startPoint x: 449, startPoint y: 379, endPoint x: 663, endPoint y: 393, distance: 215.3
click at [663, 393] on div "Dear Sarah As you may be aware, your Confirmation Statement needs to be filed f…" at bounding box center [802, 311] width 735 height 316
click at [724, 508] on rect "button" at bounding box center [724, 508] width 1 height 1
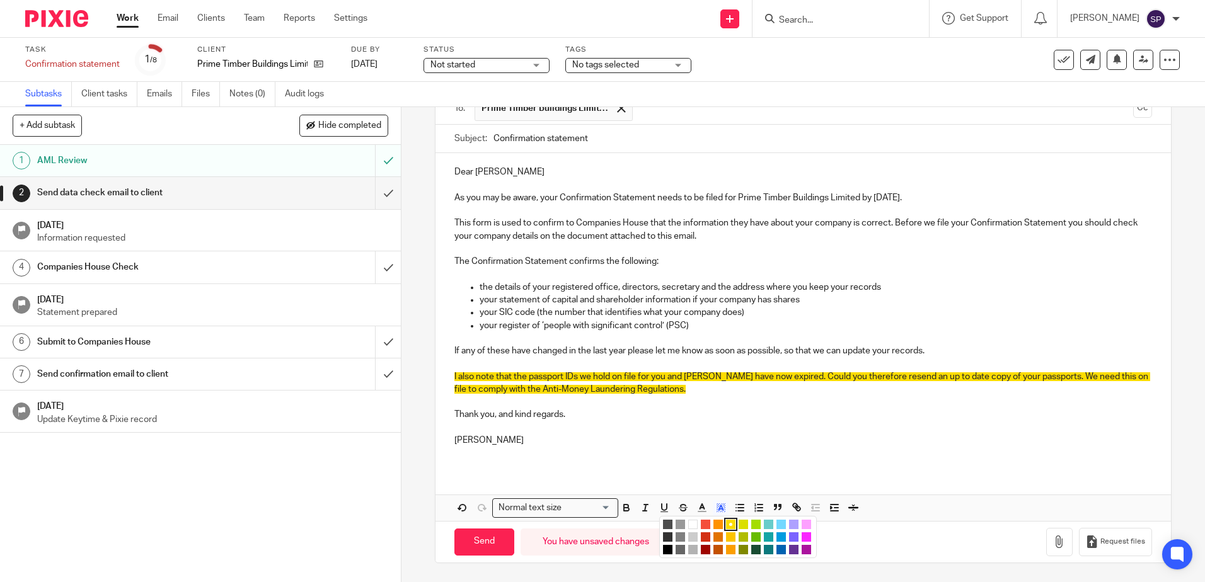
click at [692, 520] on li "color:#FFFFFF" at bounding box center [692, 524] width 9 height 9
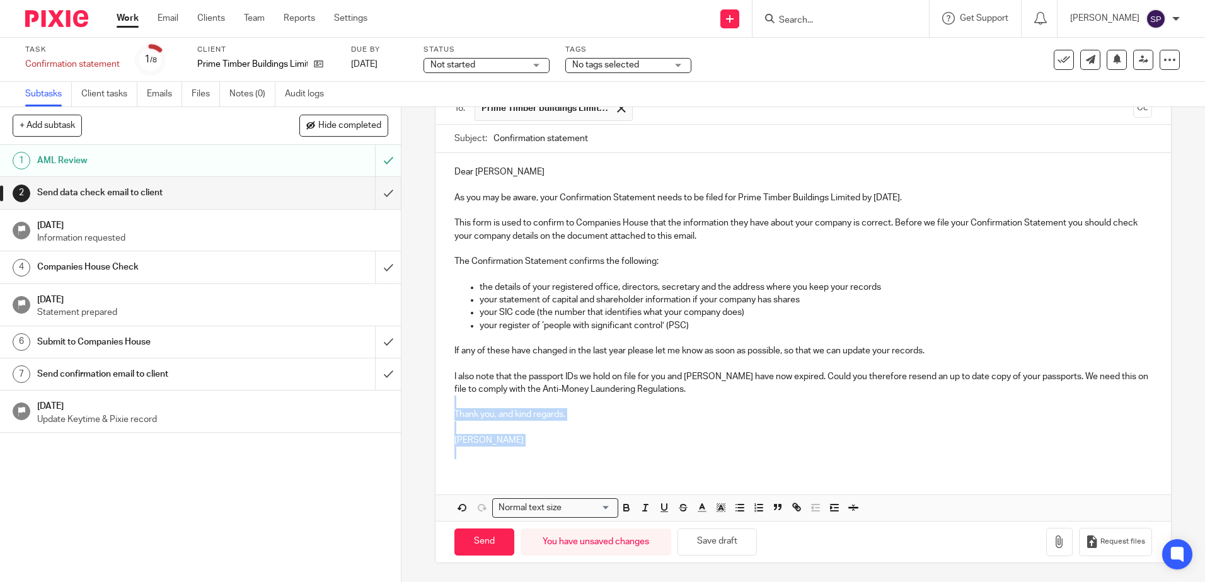
drag, startPoint x: 458, startPoint y: 401, endPoint x: 592, endPoint y: 456, distance: 144.1
click at [556, 468] on div "Dear Sarah As you may be aware, your Confirmation Statement needs to be filed f…" at bounding box center [802, 311] width 735 height 316
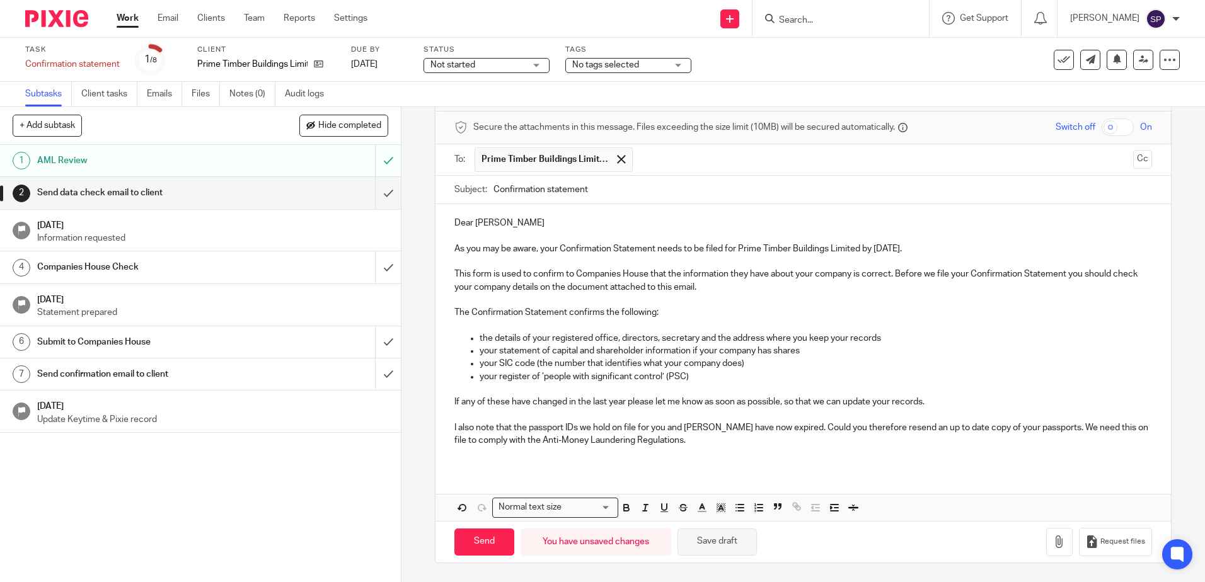
click at [706, 544] on button "Save draft" at bounding box center [716, 542] width 79 height 27
click at [688, 445] on p "I also note that the passport IDs we hold on file for you and Gary have now exp…" at bounding box center [802, 435] width 697 height 26
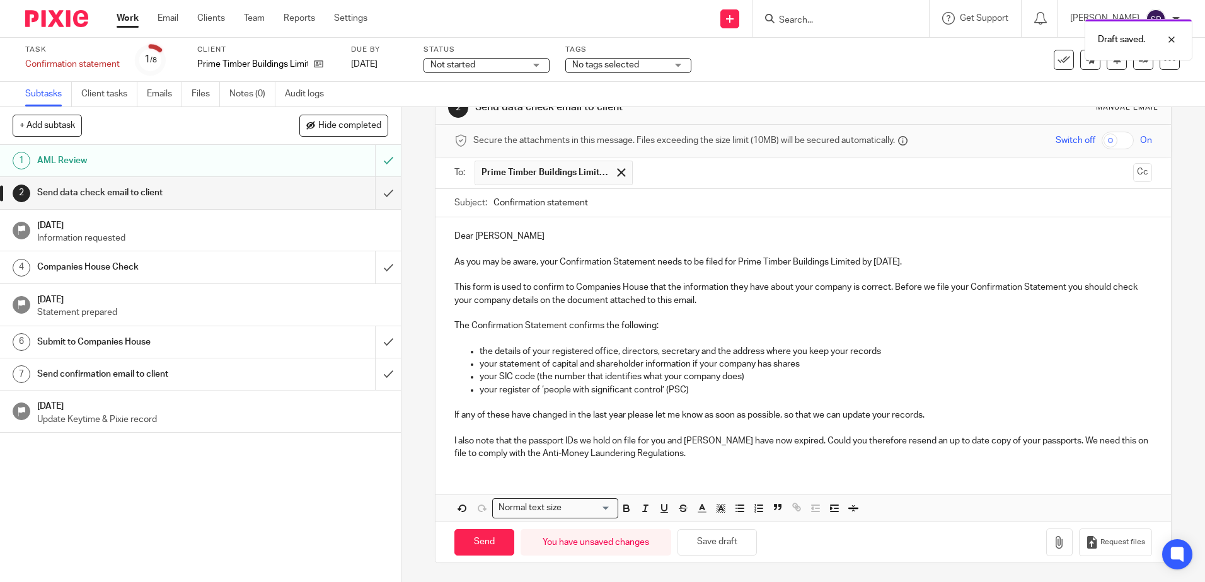
scroll to position [35, 0]
click at [701, 545] on button "Save draft" at bounding box center [716, 542] width 79 height 27
click at [1053, 548] on icon "button" at bounding box center [1059, 542] width 13 height 13
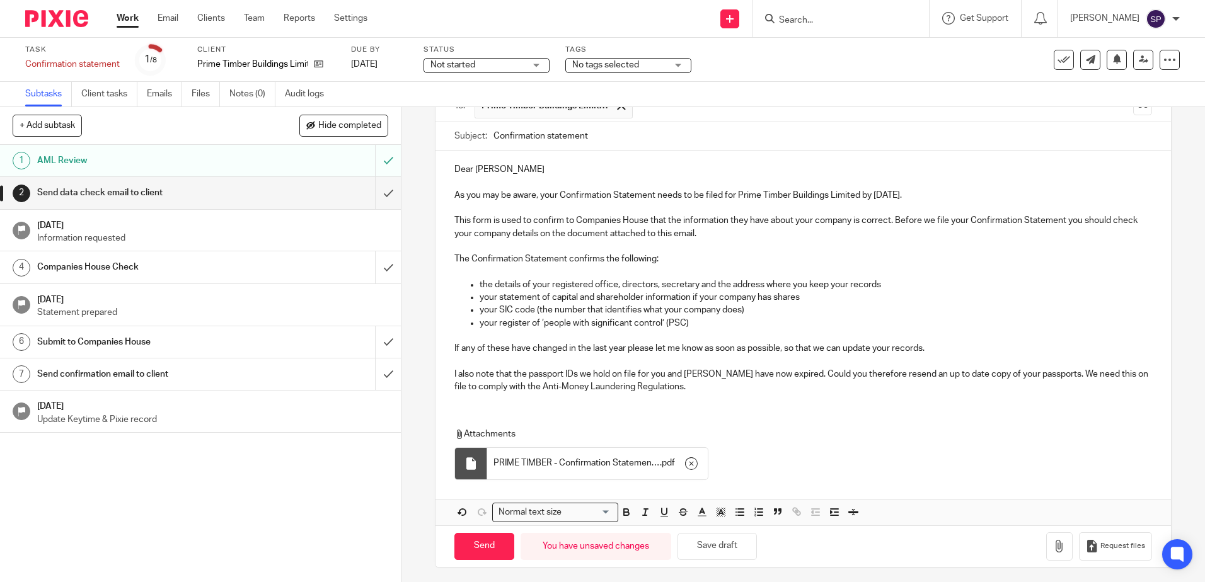
scroll to position [106, 0]
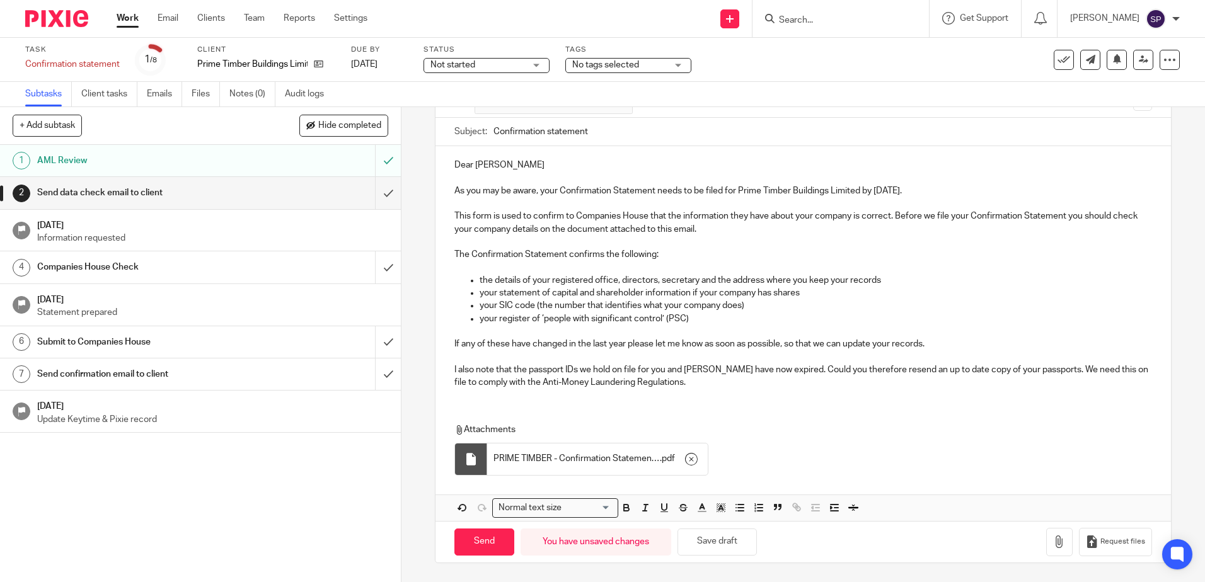
click at [897, 371] on p "I also note that the passport IDs we hold on file for you and Gary have now exp…" at bounding box center [802, 377] width 697 height 26
click at [950, 371] on p "I also note that the passport IDs we hold on file for you and Gary have now exp…" at bounding box center [802, 377] width 697 height 26
click at [701, 538] on button "Save draft" at bounding box center [716, 542] width 79 height 27
click at [1082, 370] on p "I also note that the passport IDs we hold on file for you and Gary have now exp…" at bounding box center [802, 377] width 697 height 26
click at [710, 542] on button "Save draft" at bounding box center [716, 542] width 79 height 27
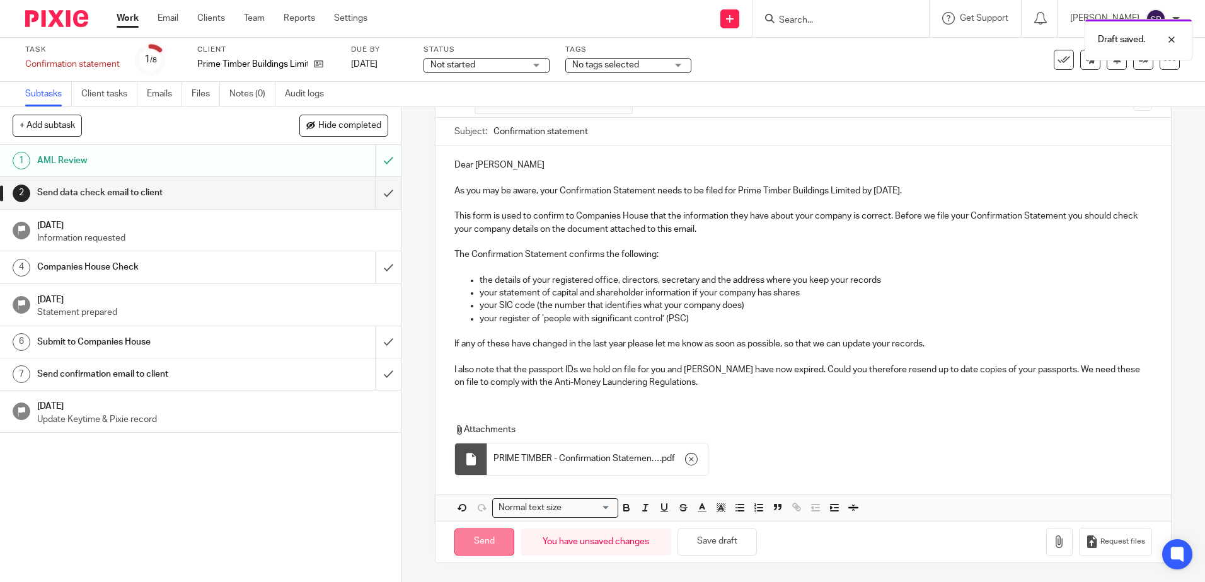
click at [473, 540] on input "Send" at bounding box center [484, 542] width 60 height 27
type input "Sent"
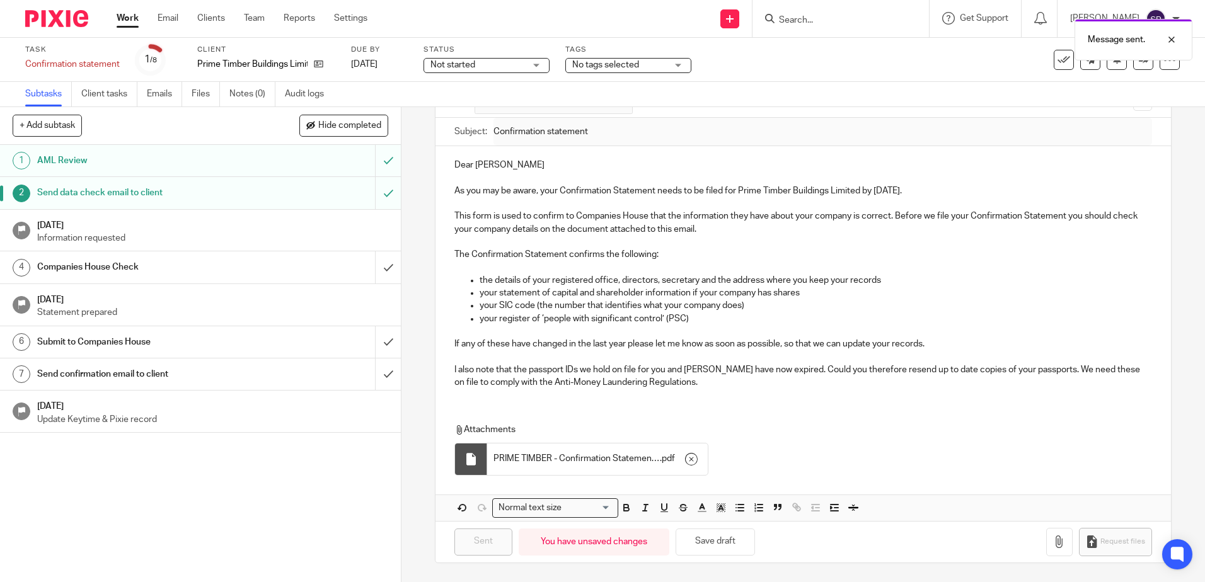
click at [536, 69] on div "Not started Not started" at bounding box center [486, 65] width 126 height 15
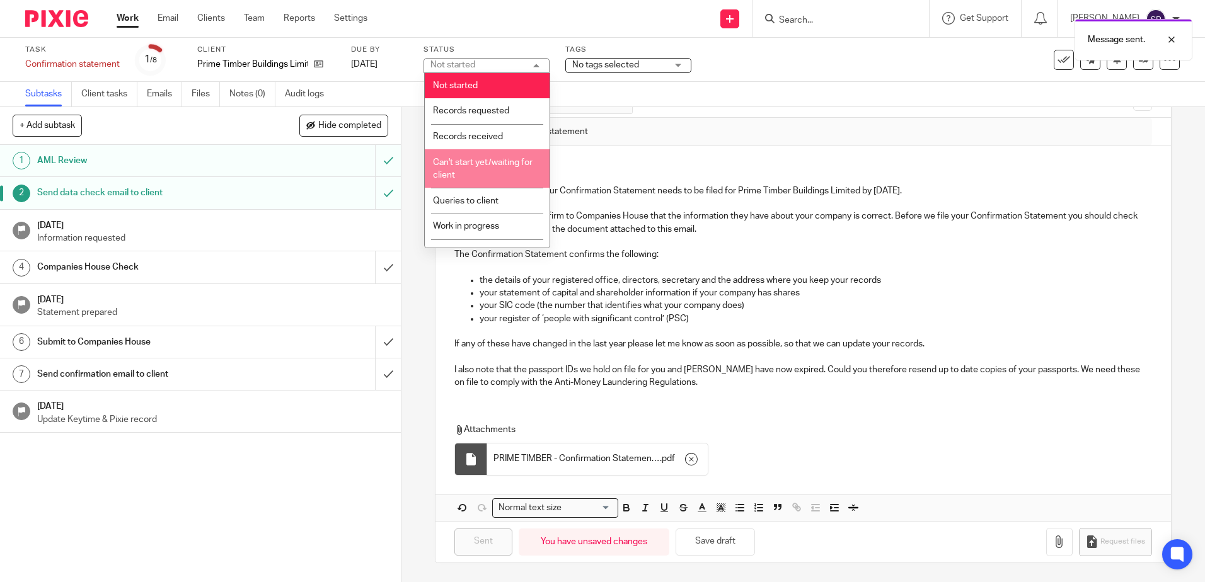
scroll to position [63, 0]
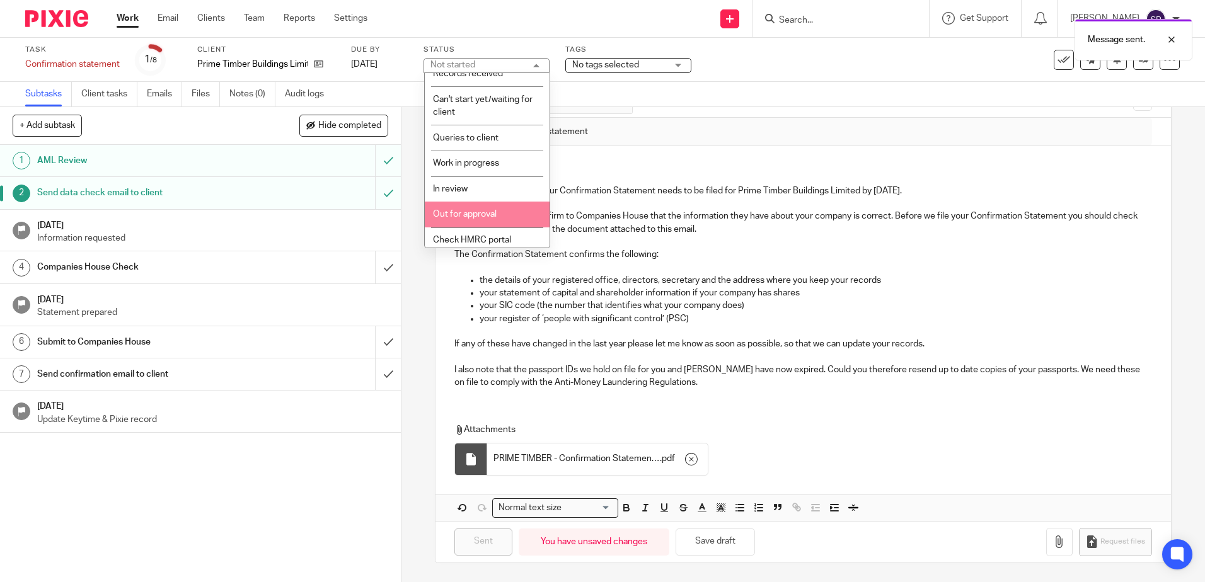
click at [482, 205] on li "Out for approval" at bounding box center [487, 215] width 125 height 26
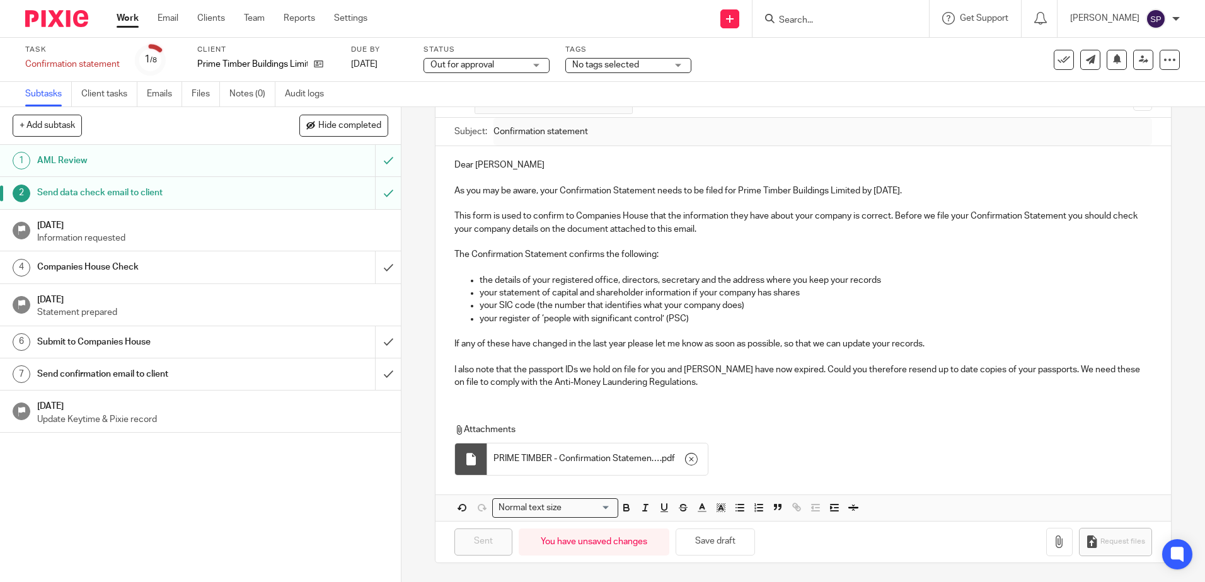
click at [130, 18] on link "Work" at bounding box center [128, 18] width 22 height 13
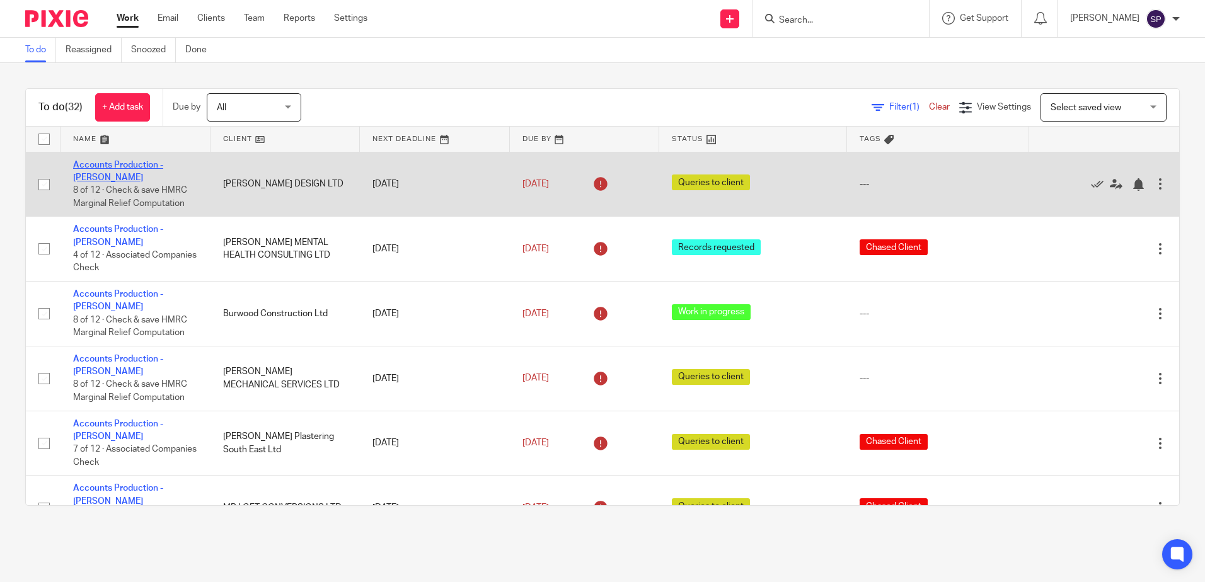
click at [124, 161] on link "Accounts Production - [PERSON_NAME]" at bounding box center [118, 171] width 90 height 21
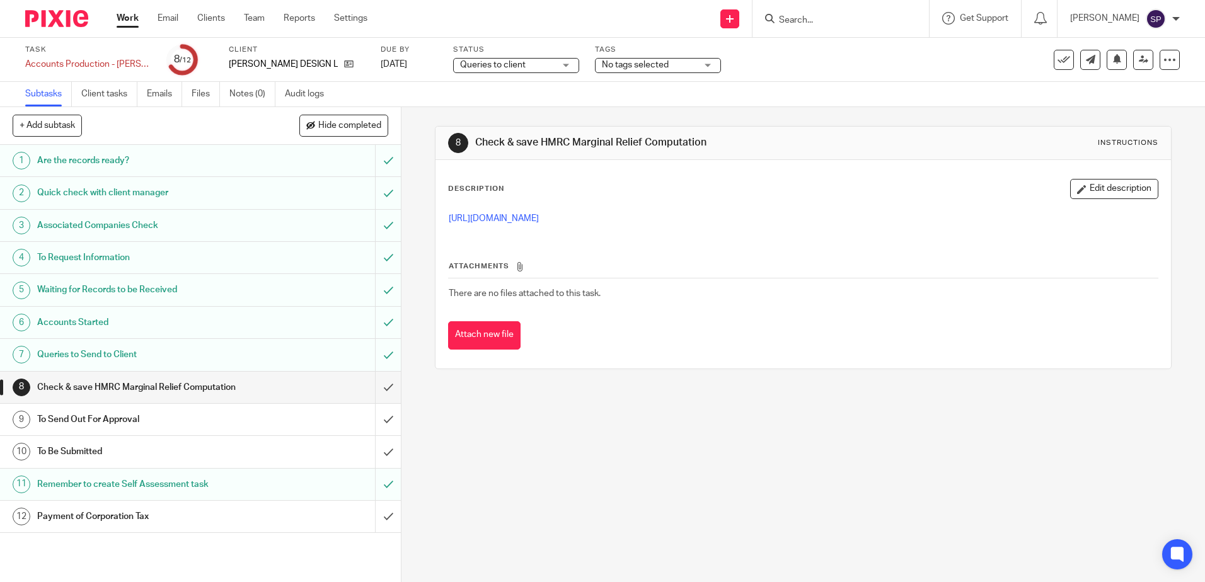
click at [573, 68] on div "Queries to client Queries to client" at bounding box center [516, 65] width 126 height 15
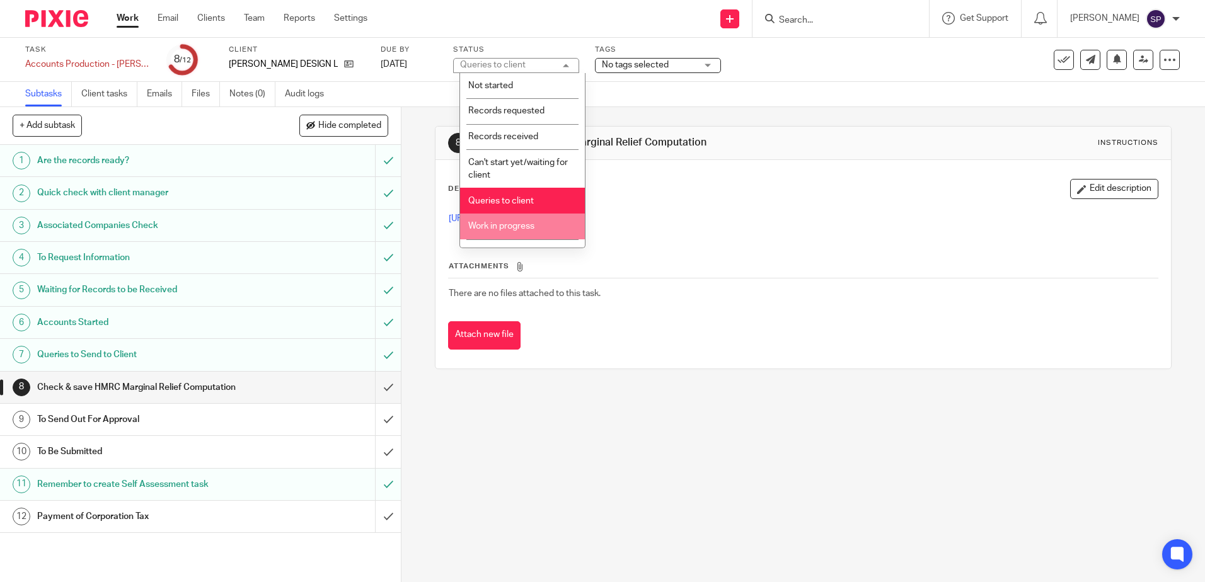
click at [509, 217] on li "Work in progress" at bounding box center [522, 227] width 125 height 26
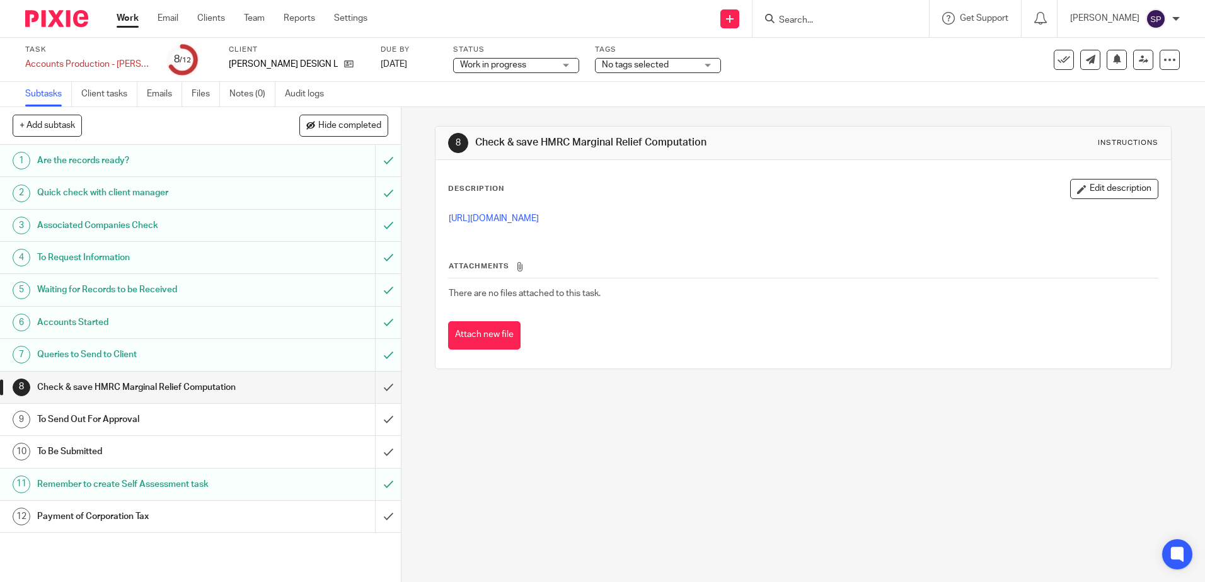
click at [127, 18] on link "Work" at bounding box center [128, 18] width 22 height 13
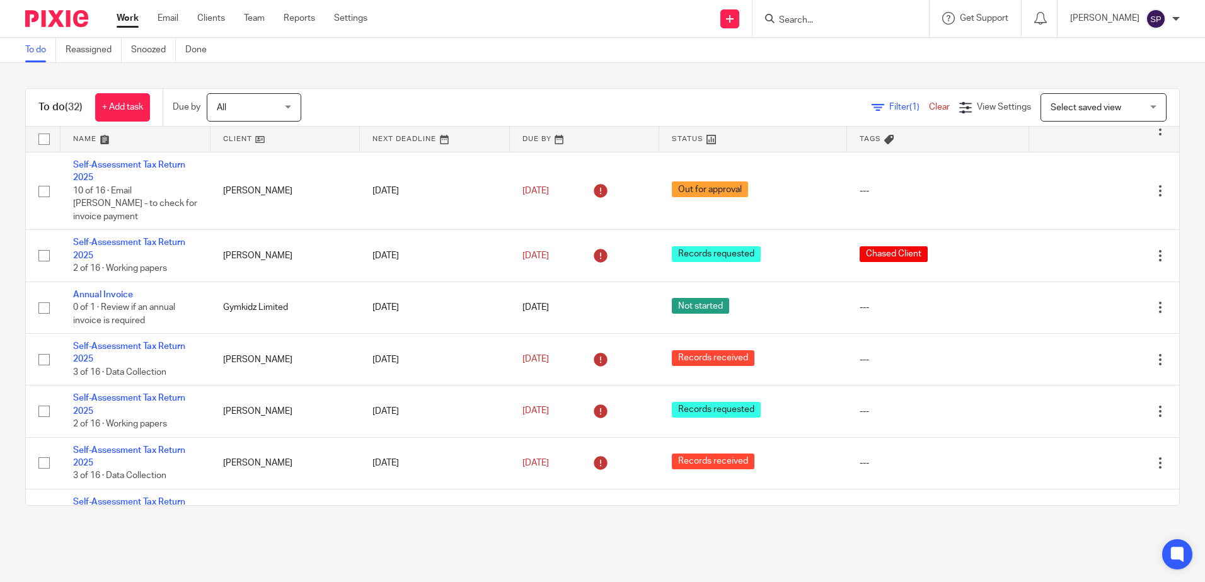
scroll to position [1324, 0]
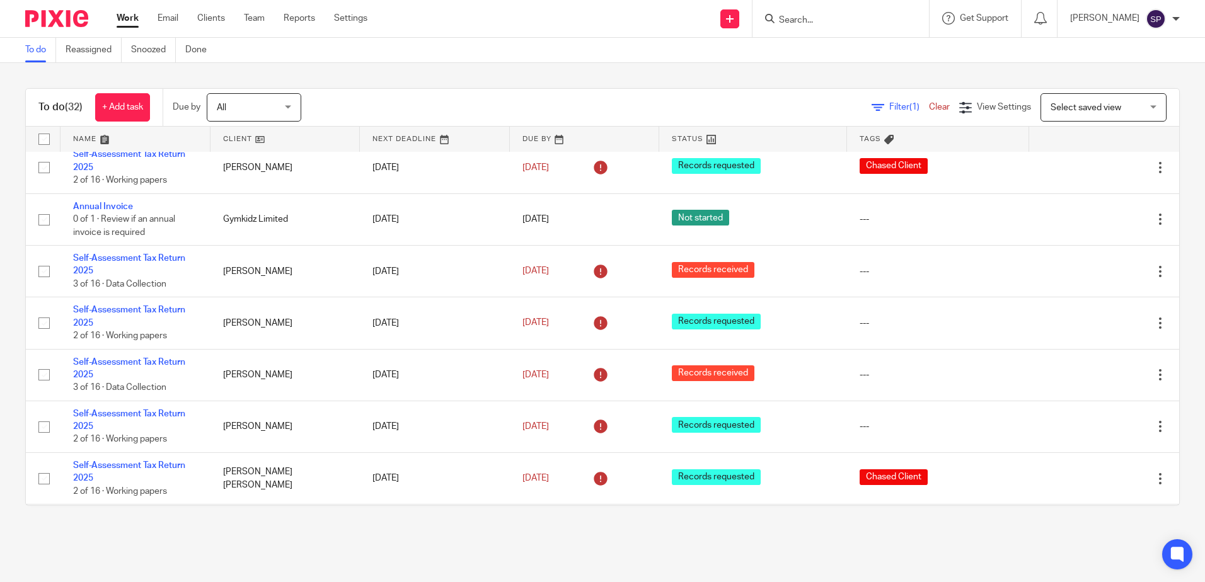
click at [144, 565] on link "Accounts Production - Sarah" at bounding box center [118, 575] width 90 height 21
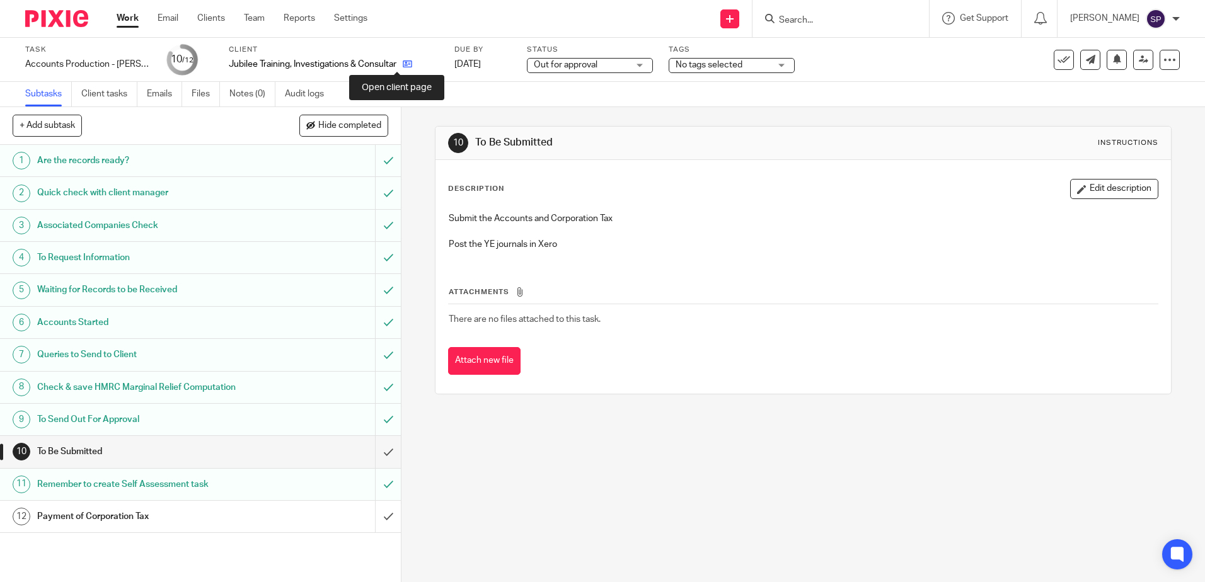
click at [403, 64] on icon at bounding box center [407, 63] width 9 height 9
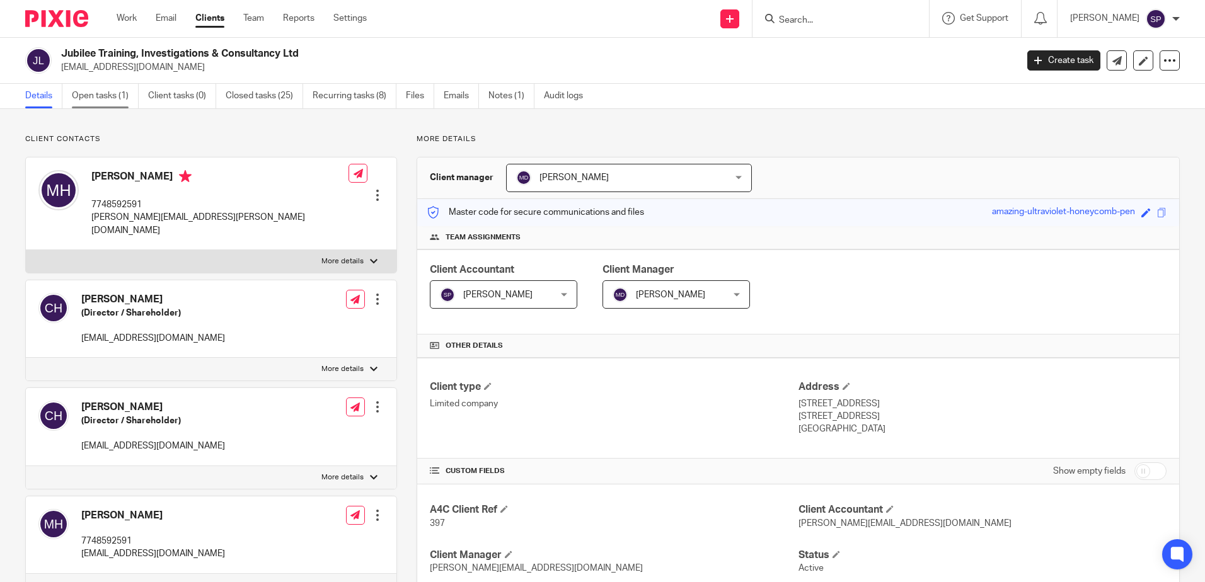
click at [110, 93] on link "Open tasks (1)" at bounding box center [105, 96] width 67 height 25
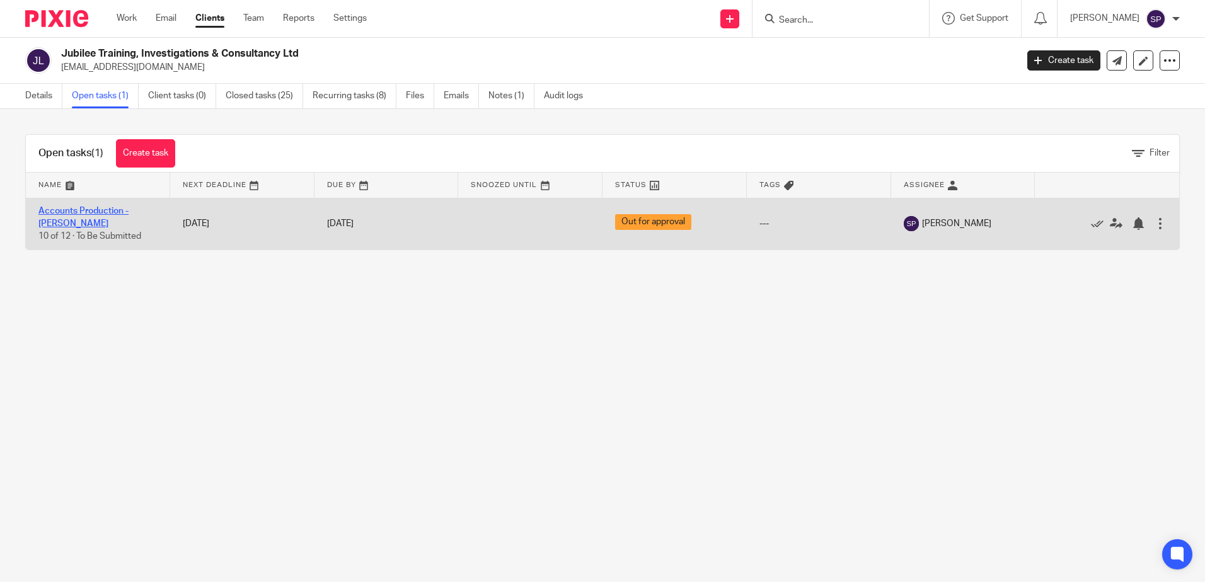
click at [123, 216] on link "Accounts Production - [PERSON_NAME]" at bounding box center [83, 217] width 90 height 21
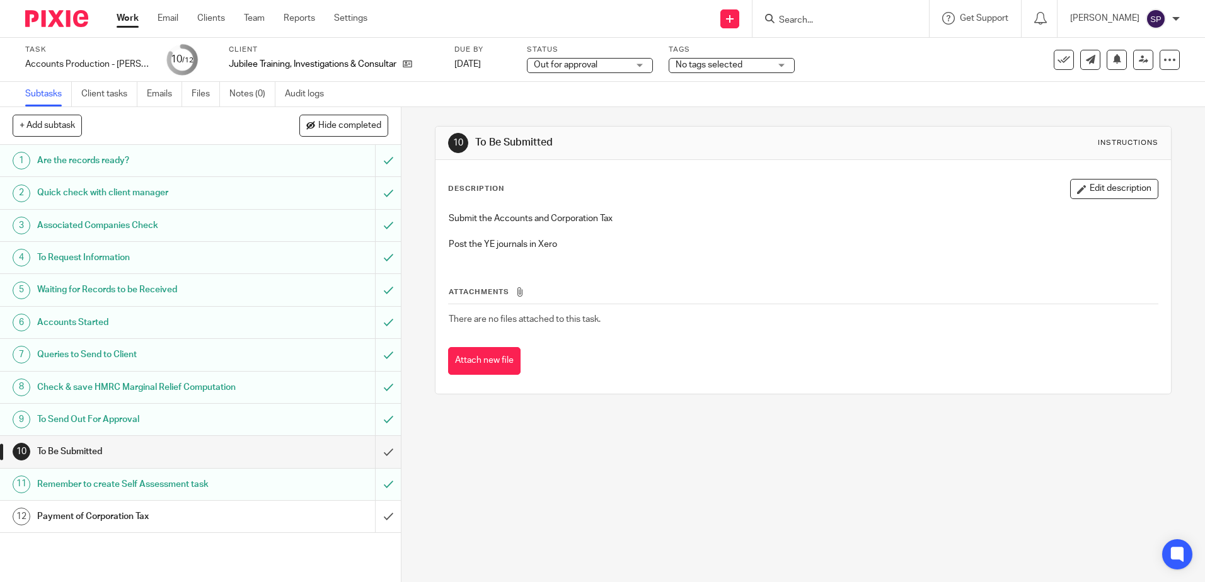
click at [626, 66] on div "Out for approval Out for approval" at bounding box center [590, 65] width 126 height 15
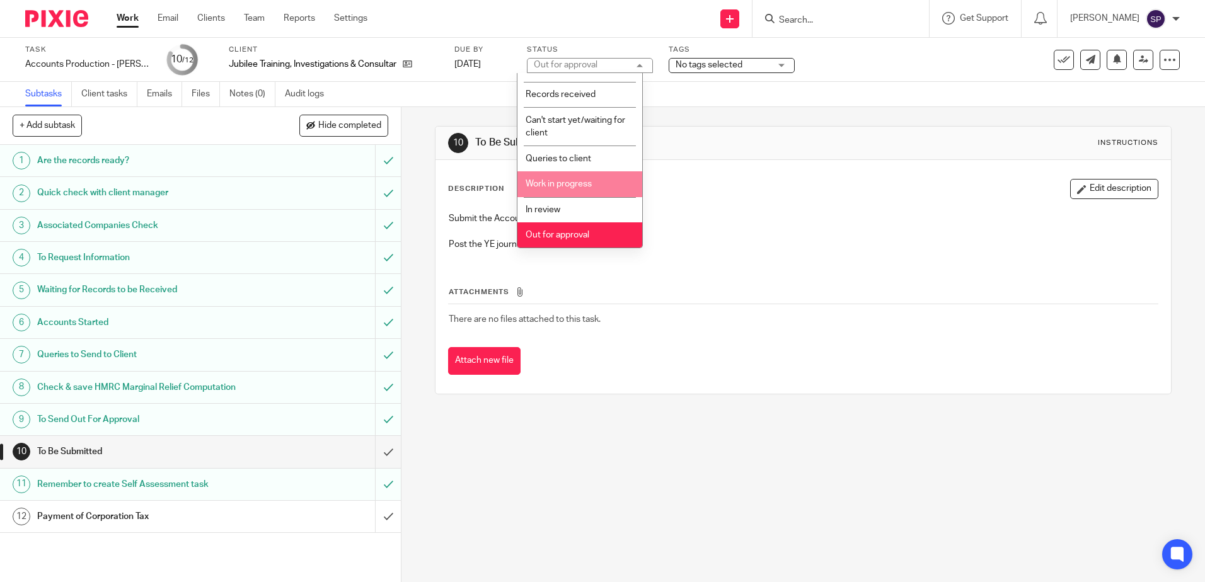
scroll to position [63, 0]
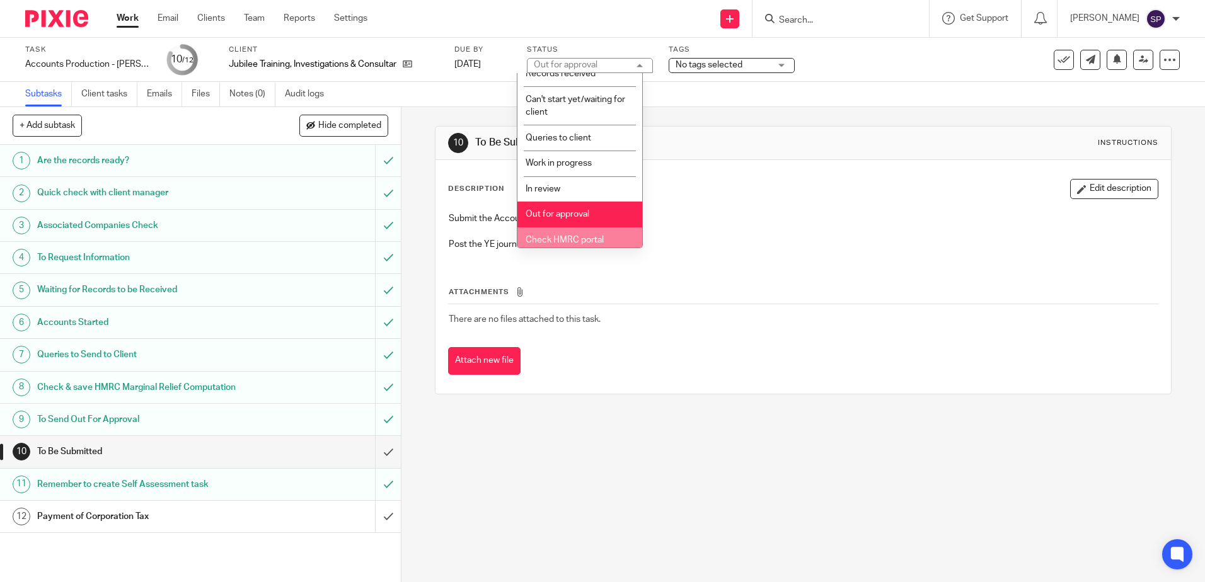
click at [572, 234] on li "Check HMRC portal" at bounding box center [579, 240] width 125 height 26
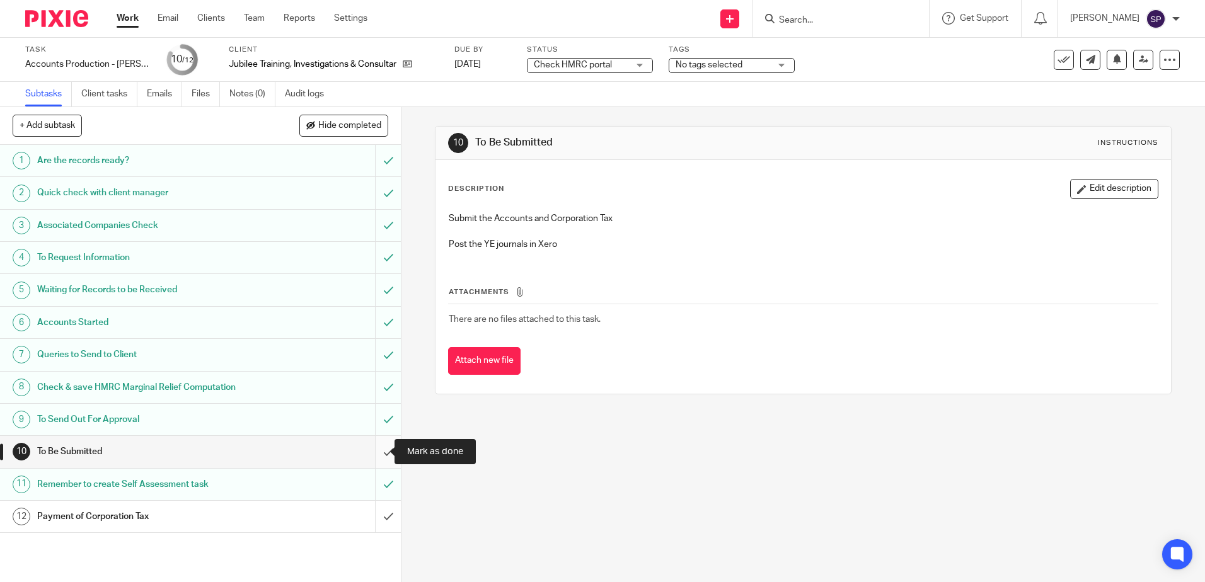
click at [374, 454] on input "submit" at bounding box center [200, 452] width 401 height 32
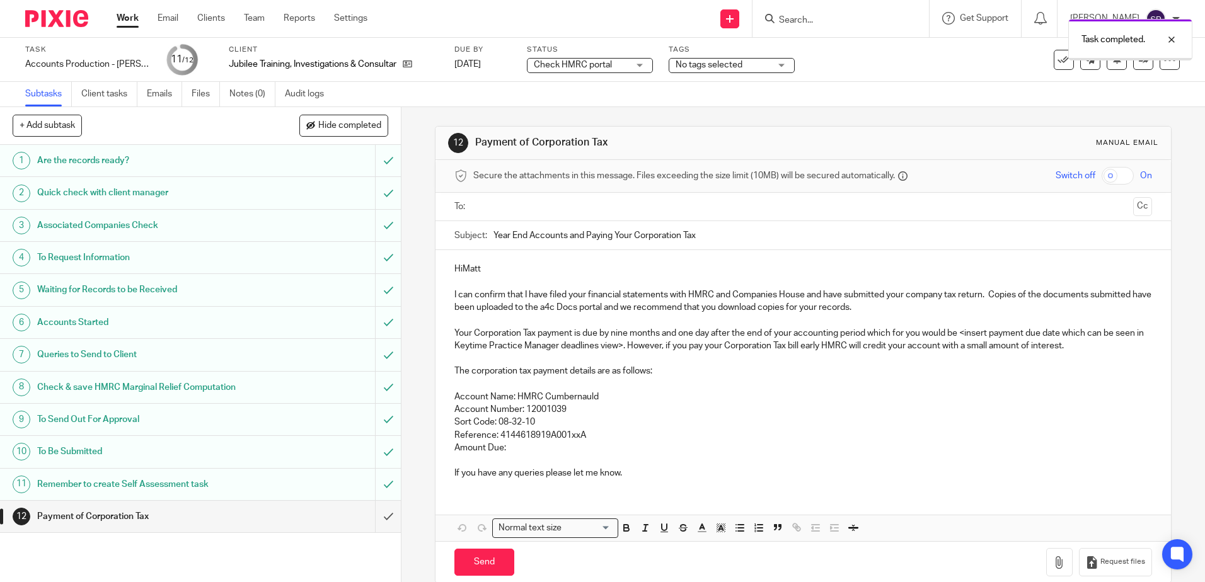
click at [115, 16] on div "Work Email Clients Team Reports Settings Work Email Clients Team Reports Settin…" at bounding box center [245, 18] width 282 height 37
click at [134, 18] on link "Work" at bounding box center [128, 18] width 22 height 13
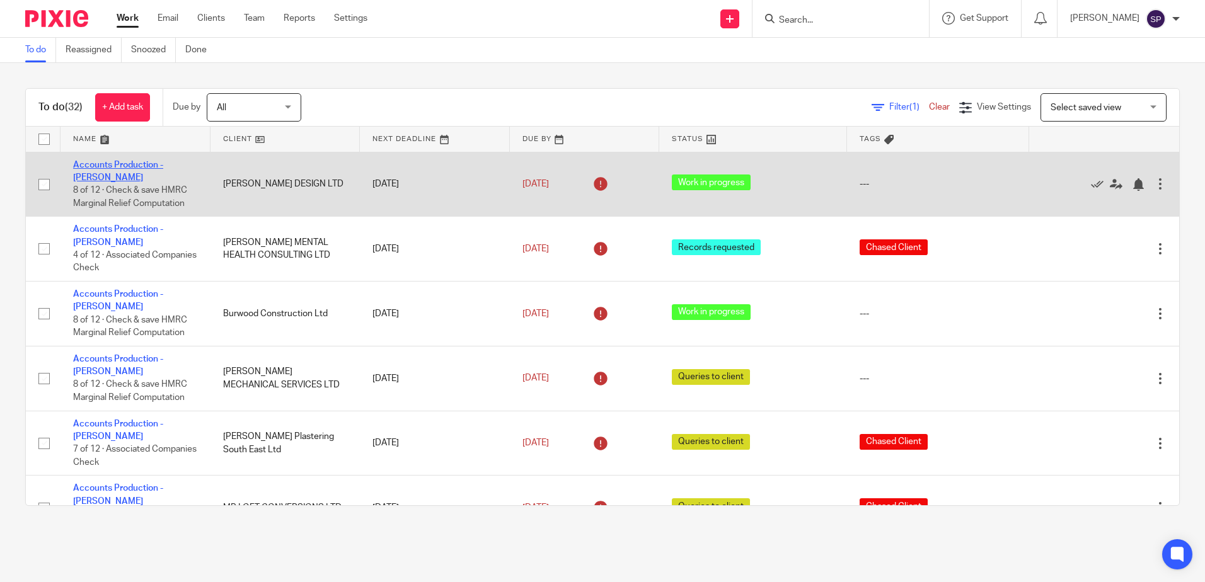
click at [135, 168] on link "Accounts Production - [PERSON_NAME]" at bounding box center [118, 171] width 90 height 21
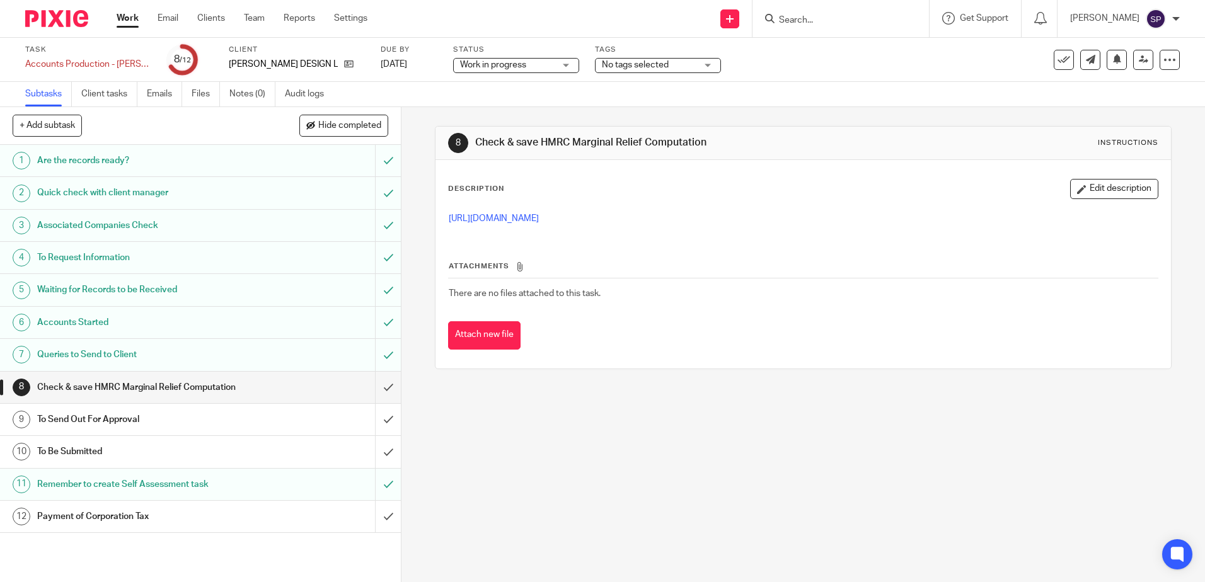
click at [356, 61] on div "[PERSON_NAME] DESIGN LTD" at bounding box center [297, 64] width 136 height 13
click at [347, 66] on icon at bounding box center [348, 63] width 9 height 9
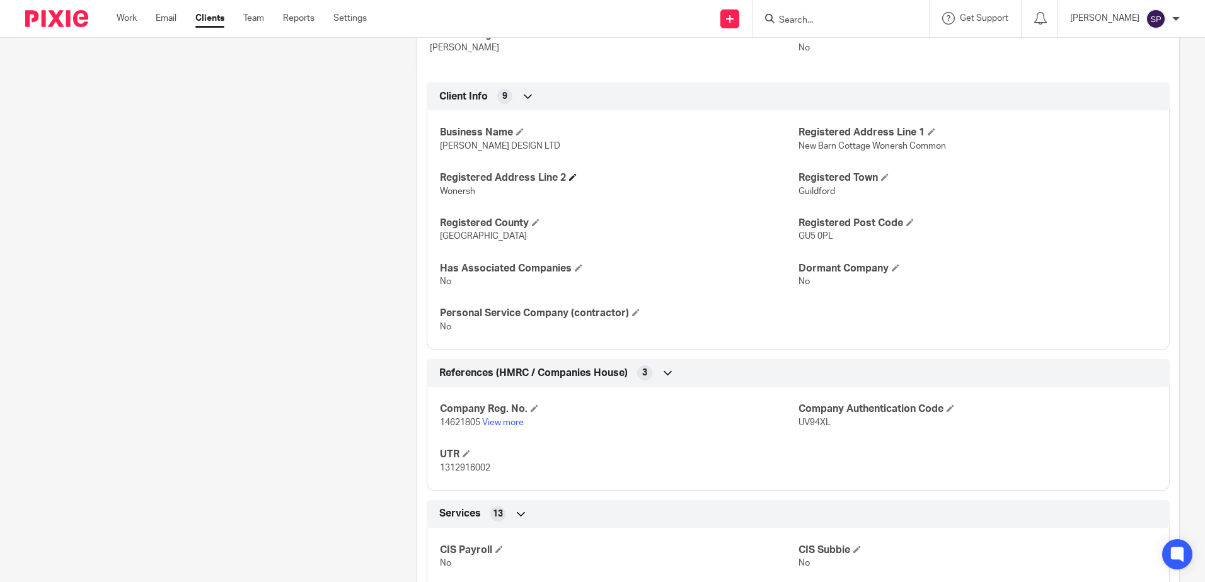
scroll to position [567, 0]
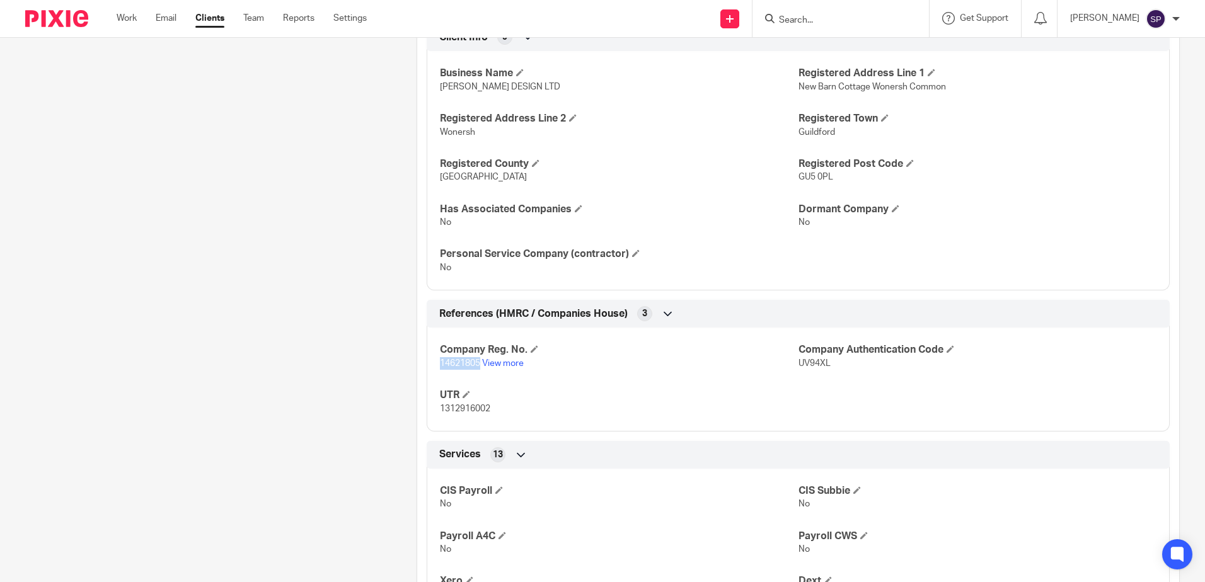
drag, startPoint x: 439, startPoint y: 364, endPoint x: 477, endPoint y: 364, distance: 38.4
click at [477, 364] on span "14621805" at bounding box center [460, 363] width 40 height 9
copy span "14621805"
drag, startPoint x: 437, startPoint y: 411, endPoint x: 491, endPoint y: 413, distance: 54.2
click at [491, 413] on p "1312916002" at bounding box center [619, 409] width 358 height 13
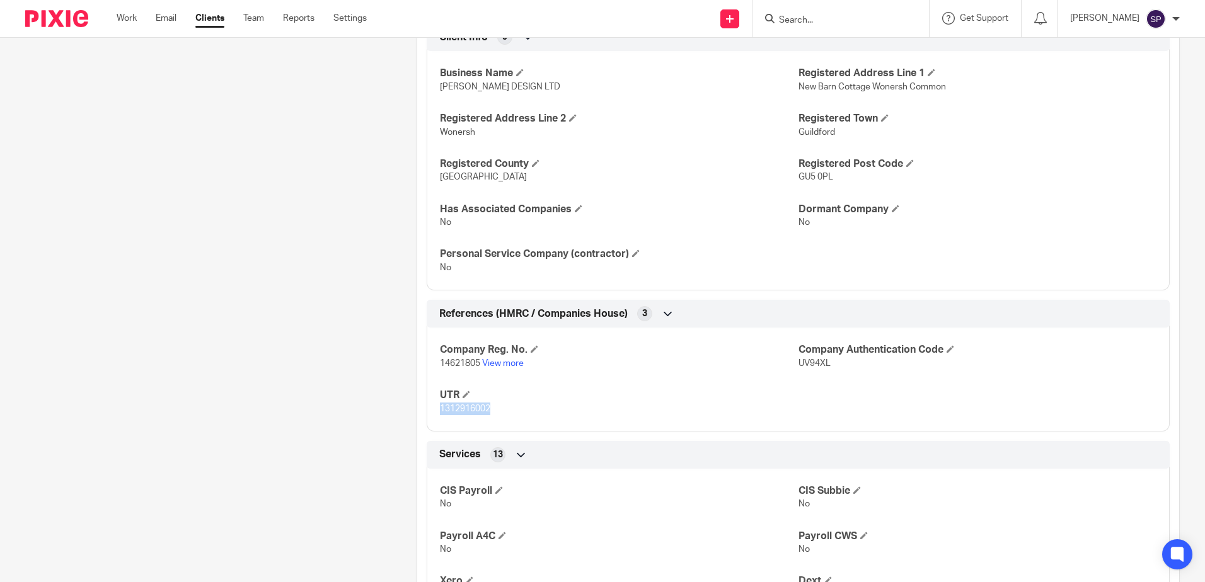
copy span "1312916002"
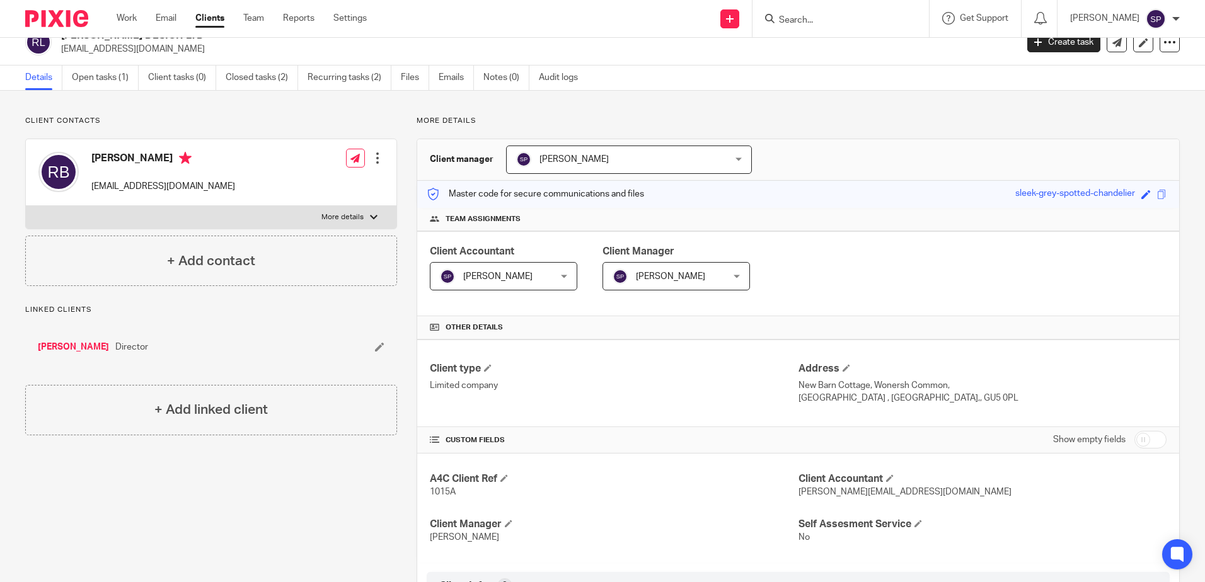
scroll to position [0, 0]
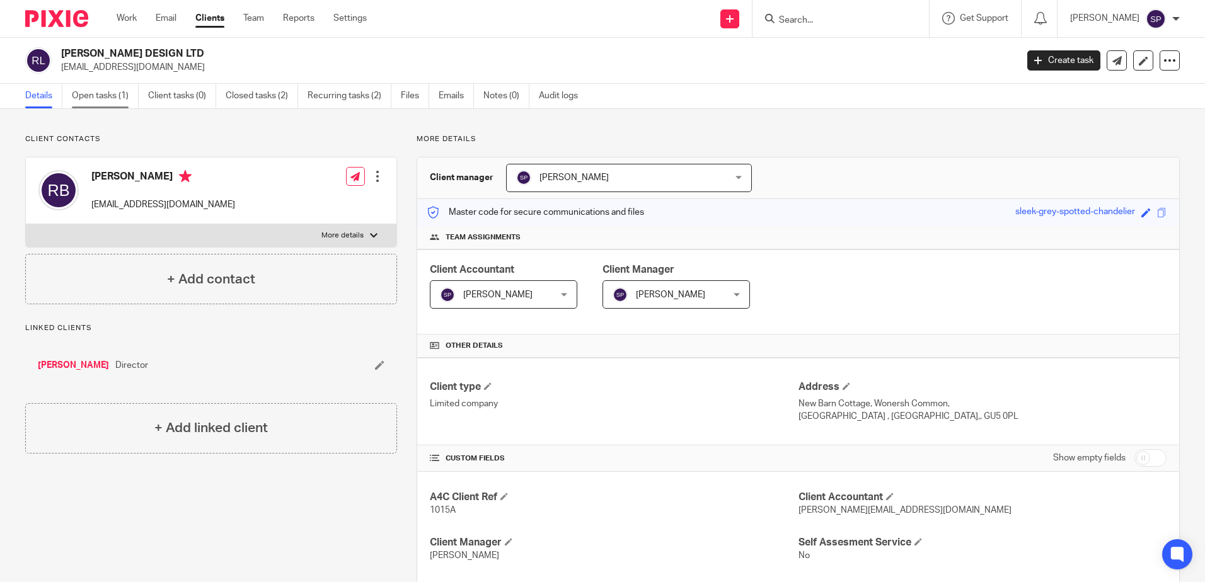
click at [87, 96] on link "Open tasks (1)" at bounding box center [105, 96] width 67 height 25
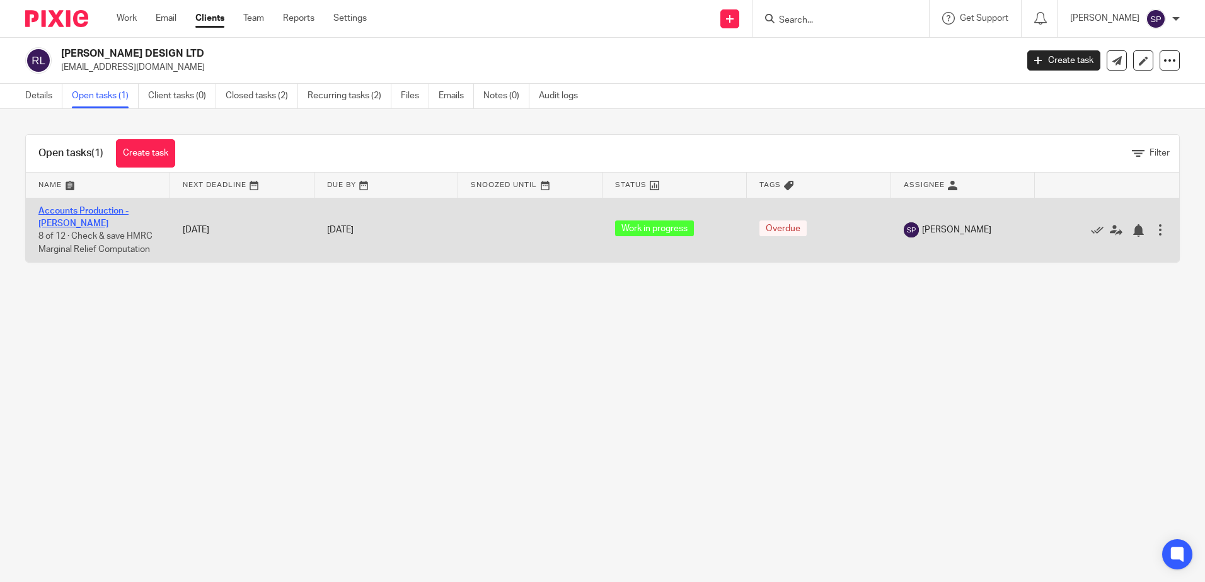
click at [129, 209] on link "Accounts Production - [PERSON_NAME]" at bounding box center [83, 217] width 90 height 21
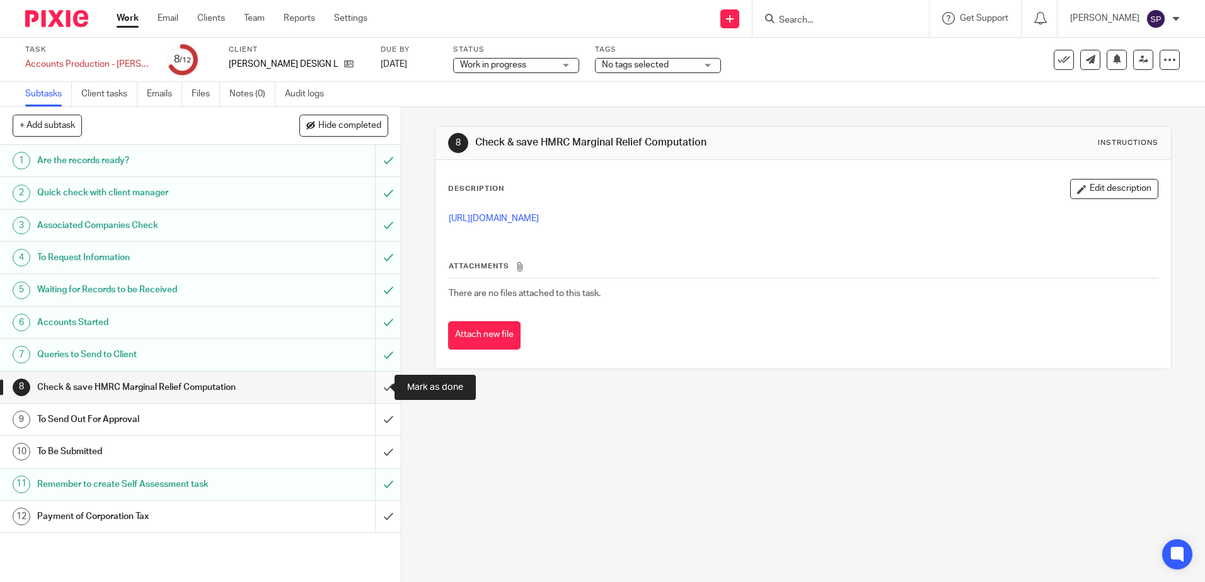
click at [376, 387] on input "submit" at bounding box center [200, 388] width 401 height 32
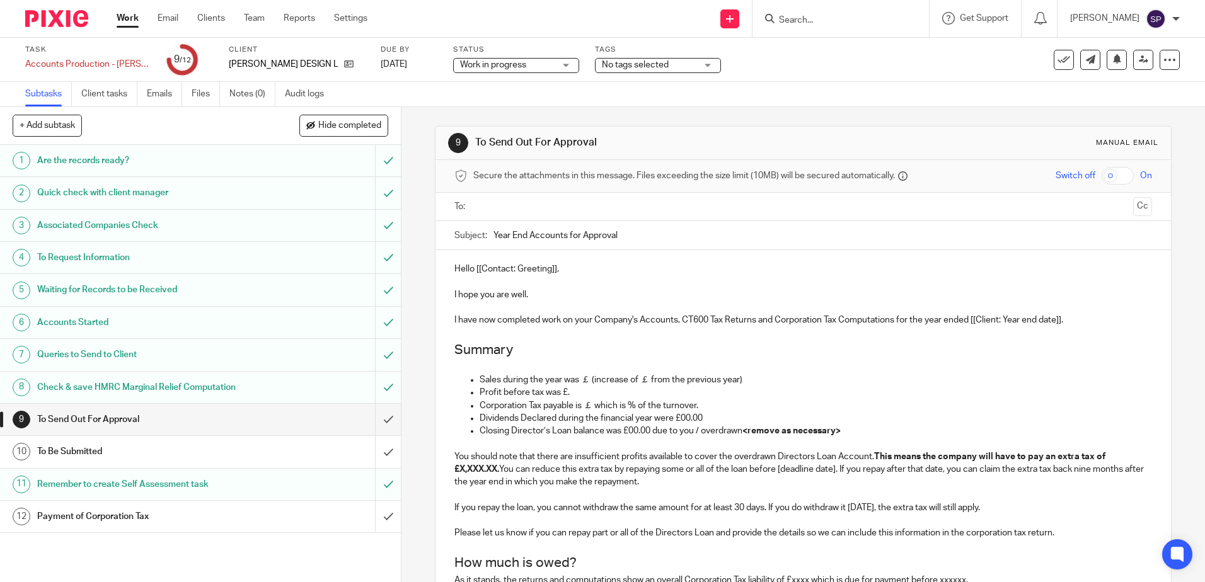
click at [560, 270] on p "Hello [[Contact: Greeting]]," at bounding box center [802, 269] width 697 height 13
drag, startPoint x: 559, startPoint y: 270, endPoint x: 474, endPoint y: 270, distance: 85.1
click at [471, 269] on p "Hello [[Contact: Greeting]]," at bounding box center [802, 269] width 697 height 13
drag, startPoint x: 971, startPoint y: 323, endPoint x: 1063, endPoint y: 321, distance: 92.0
click at [1063, 321] on p "I have now completed work on your Company's Accounts, CT600 Tax Returns and Cor…" at bounding box center [802, 320] width 697 height 13
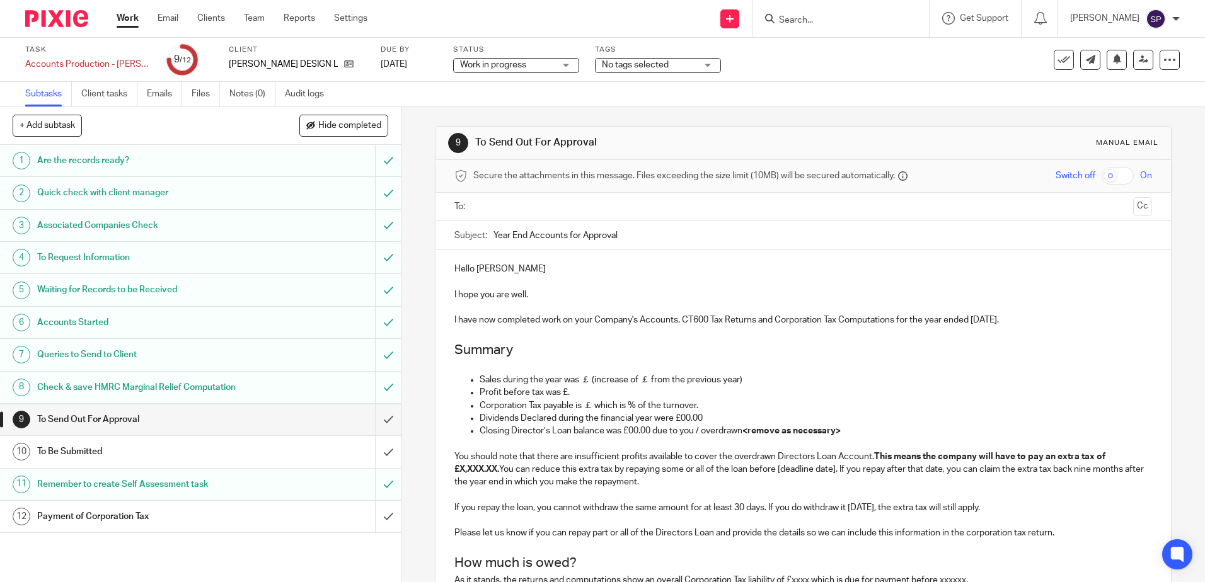
click at [576, 379] on p "Sales during the year was ￡ (increase of ￡ from the previous year)" at bounding box center [815, 380] width 672 height 13
click at [608, 380] on p "Sales during the year were £nil (increase of ￡ from the previous year)" at bounding box center [815, 380] width 672 height 13
click at [653, 380] on p "Sales during the year were £nil (decrease of ￡ from the previous year)" at bounding box center [815, 380] width 672 height 13
click at [786, 384] on p "Sales during the year were £nil (decrease of £20,764 from the previous year)" at bounding box center [815, 380] width 672 height 13
click at [496, 393] on p "Profit before tax was £." at bounding box center [815, 392] width 672 height 13
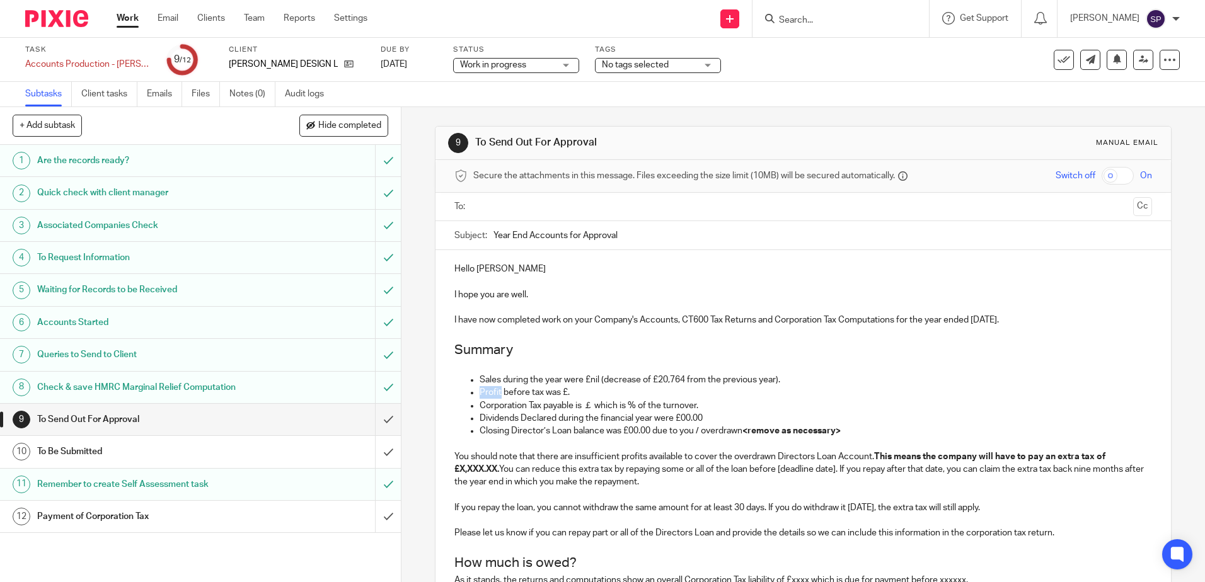
drag, startPoint x: 498, startPoint y: 391, endPoint x: 476, endPoint y: 389, distance: 21.5
click at [479, 389] on p "Profit before tax was £." at bounding box center [815, 392] width 672 height 13
click at [560, 392] on p "Loss before tax was £." at bounding box center [815, 392] width 672 height 13
click at [586, 406] on p "Corporation Tax payable is ￡ which is % of the turnover." at bounding box center [815, 405] width 672 height 13
drag, startPoint x: 696, startPoint y: 407, endPoint x: 583, endPoint y: 408, distance: 112.2
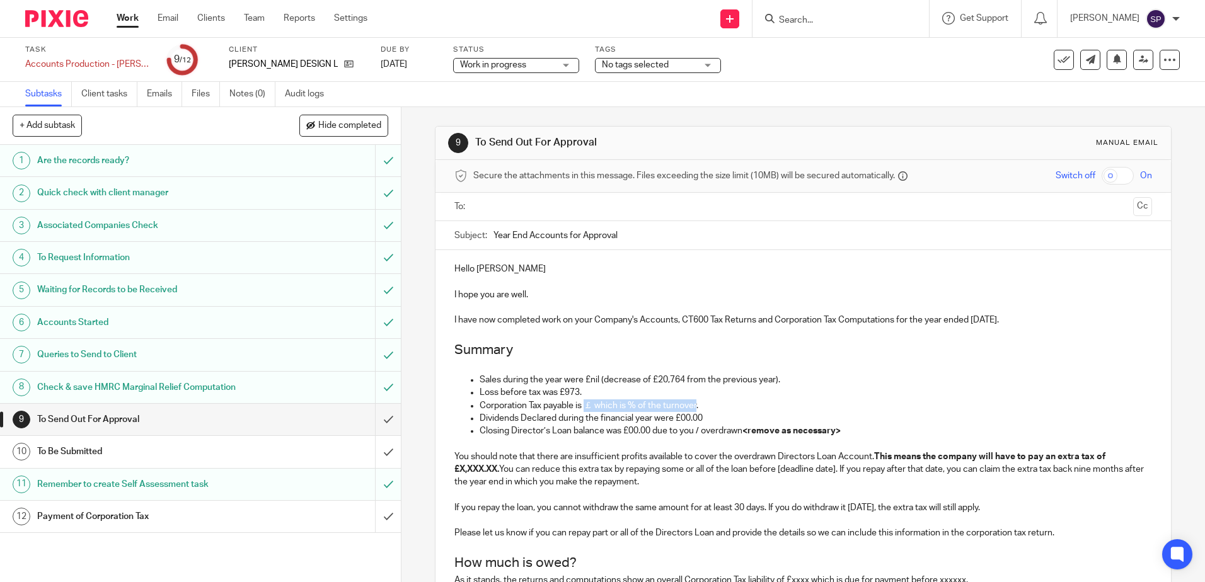
click at [583, 408] on p "Corporation Tax payable is ￡ which is % of the turnover." at bounding box center [815, 405] width 672 height 13
click at [583, 408] on p "Corporation Tax payable is £nil." at bounding box center [815, 405] width 672 height 13
drag, startPoint x: 677, startPoint y: 418, endPoint x: 699, endPoint y: 418, distance: 22.7
click at [699, 418] on p "Dividends Declared during the financial year were £00.00" at bounding box center [815, 418] width 672 height 13
click at [630, 430] on p "Closing Director’s Loan balance was £00.00 due to you / overdrawn <remove as ne…" at bounding box center [815, 431] width 672 height 13
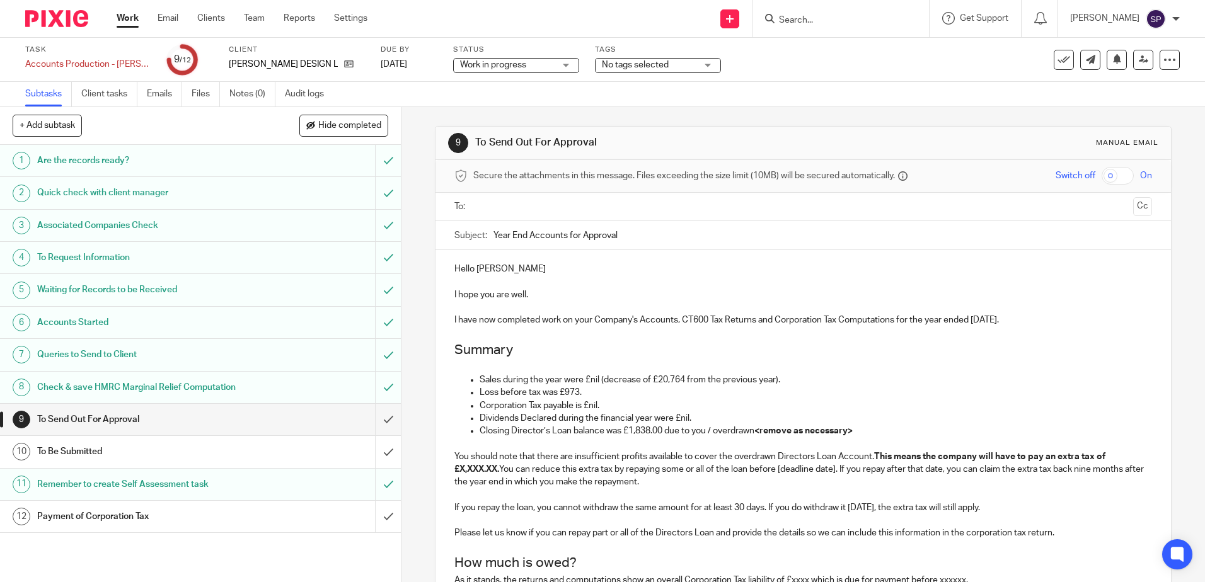
click at [677, 432] on p "Closing Director’s Loan balance was £1,838.00 due to you / overdrawn <remove as…" at bounding box center [815, 431] width 672 height 13
drag, startPoint x: 664, startPoint y: 431, endPoint x: 713, endPoint y: 431, distance: 48.5
click at [713, 431] on p "Closing Director’s Loan balance was £1,838.00 due to you / overdrawn <remove as…" at bounding box center [815, 431] width 672 height 13
drag, startPoint x: 805, startPoint y: 431, endPoint x: 704, endPoint y: 432, distance: 101.5
click at [704, 432] on p "Closing Director’s Loan balance was £1,838.00 overdrawn <remove as necessary>" at bounding box center [815, 431] width 672 height 13
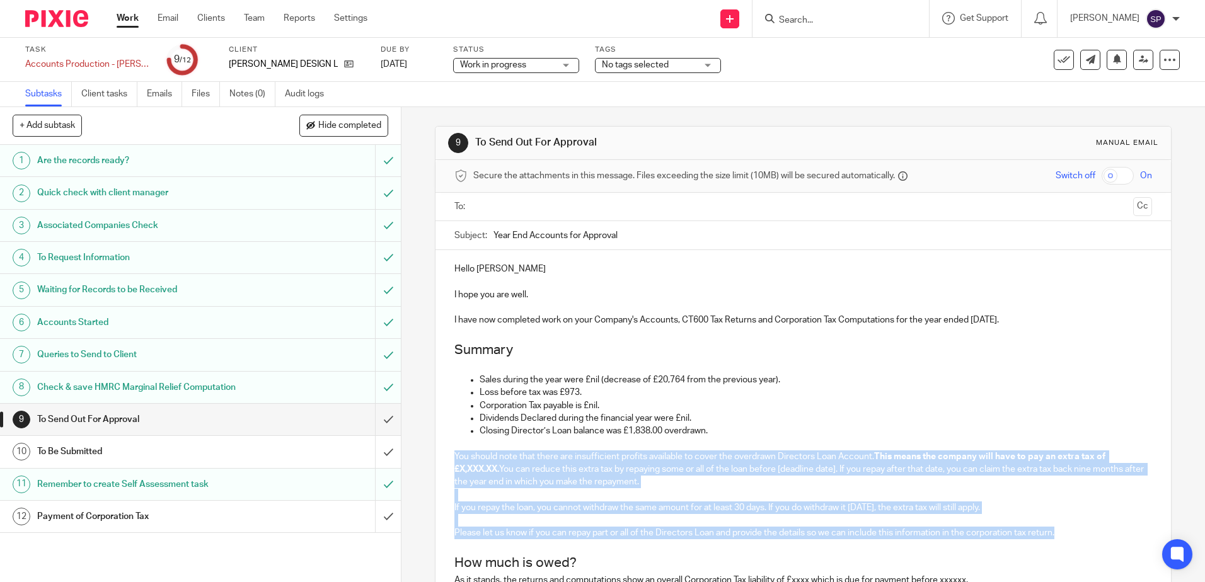
drag, startPoint x: 445, startPoint y: 457, endPoint x: 1077, endPoint y: 531, distance: 637.0
click at [1072, 529] on div "Hello Richard I hope you are well. I have now completed work on your Company's …" at bounding box center [802, 497] width 735 height 495
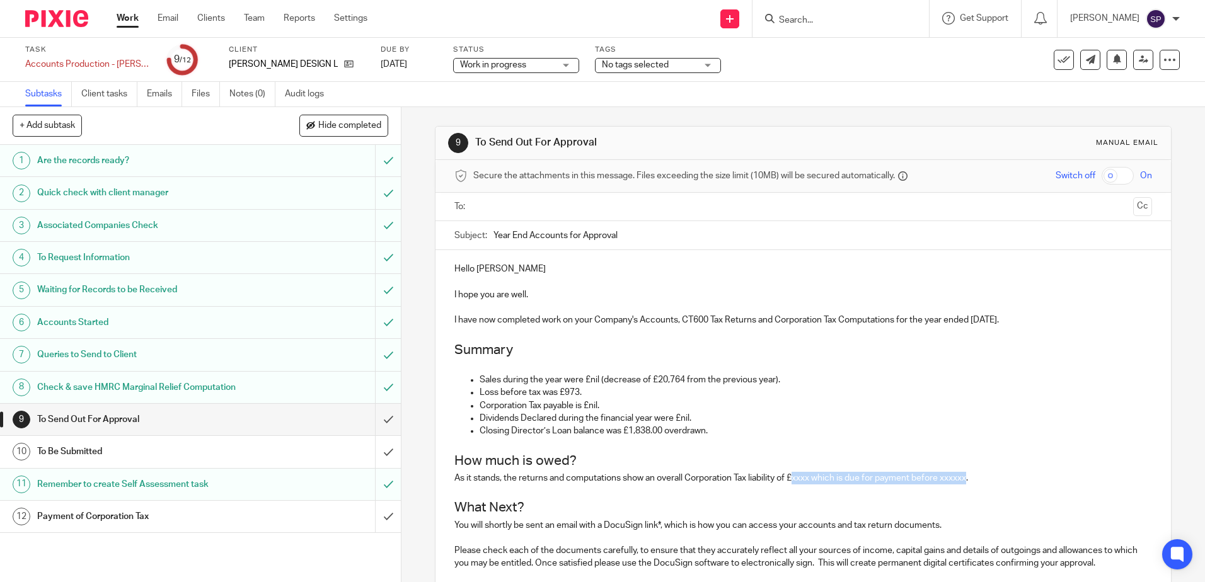
drag, startPoint x: 795, startPoint y: 479, endPoint x: 969, endPoint y: 483, distance: 174.6
click at [969, 483] on p "As it stands, the returns and computations show an overall Corporation Tax liab…" at bounding box center [802, 478] width 697 height 13
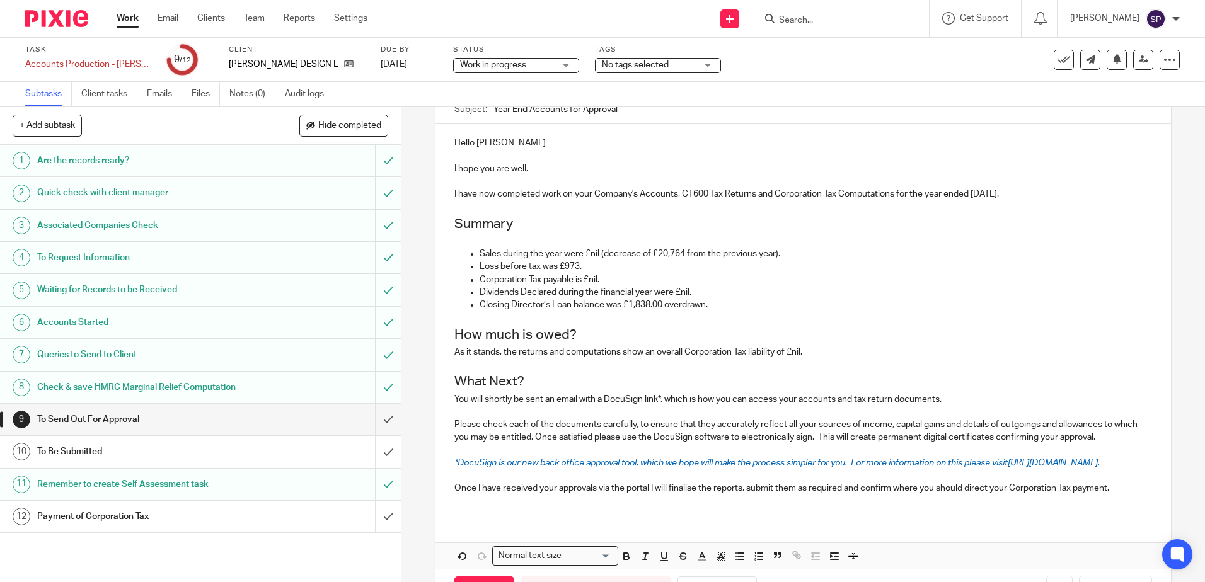
scroll to position [187, 0]
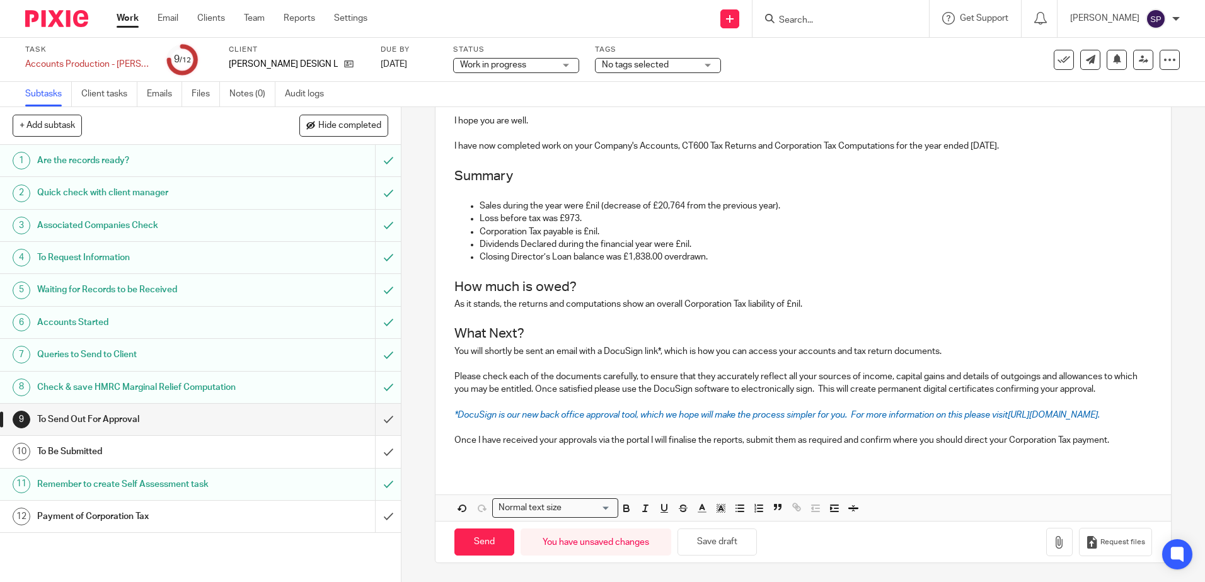
click at [646, 442] on p "Once I have received your approvals via the portal I will finalise the reports,…" at bounding box center [802, 440] width 697 height 13
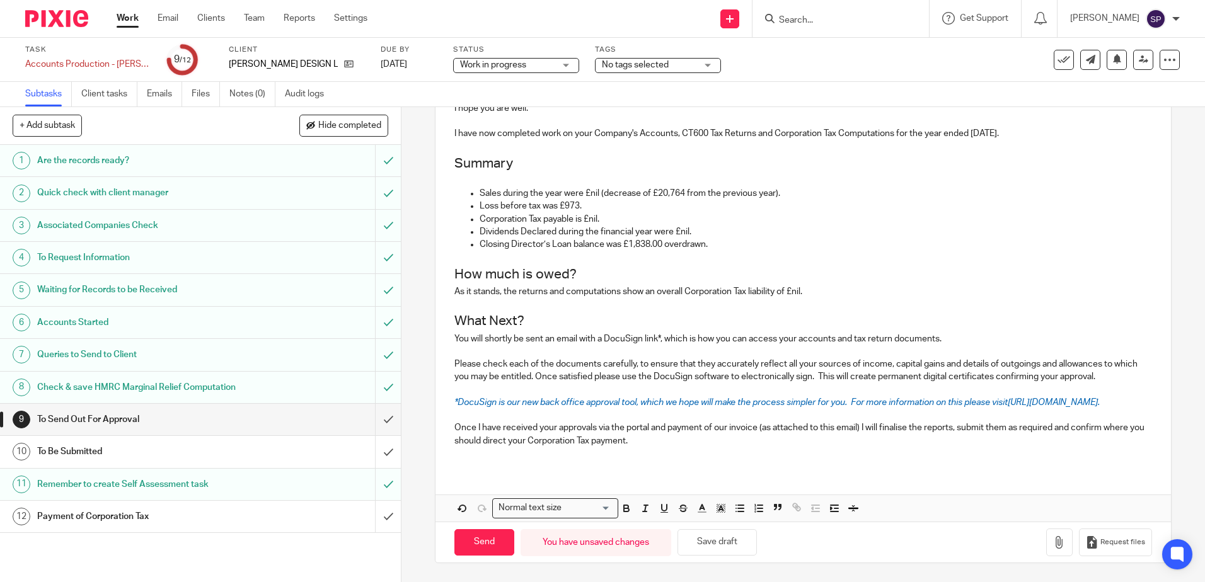
click at [956, 441] on p "Once I have received your approvals via the portal and payment of our invoice (…" at bounding box center [802, 435] width 697 height 26
drag, startPoint x: 666, startPoint y: 456, endPoint x: 1066, endPoint y: 444, distance: 400.3
click at [1066, 444] on p "Once I have received your approvals via the portal and payment of our invoice (…" at bounding box center [802, 435] width 697 height 26
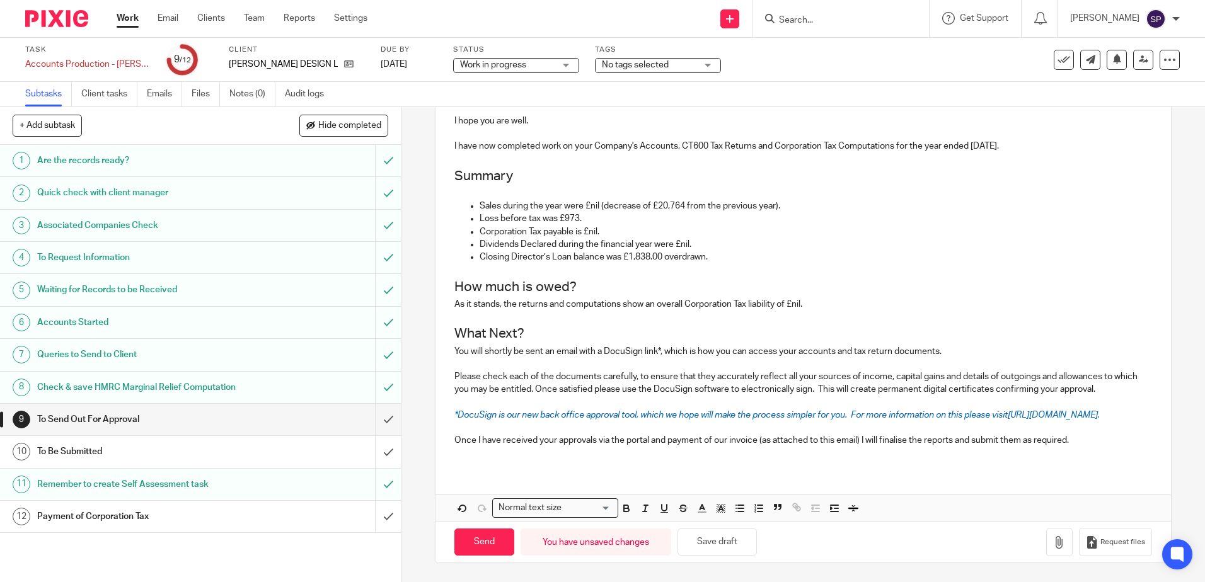
click at [1075, 440] on p "Once I have received your approvals via the portal and payment of our invoice (…" at bounding box center [802, 440] width 697 height 13
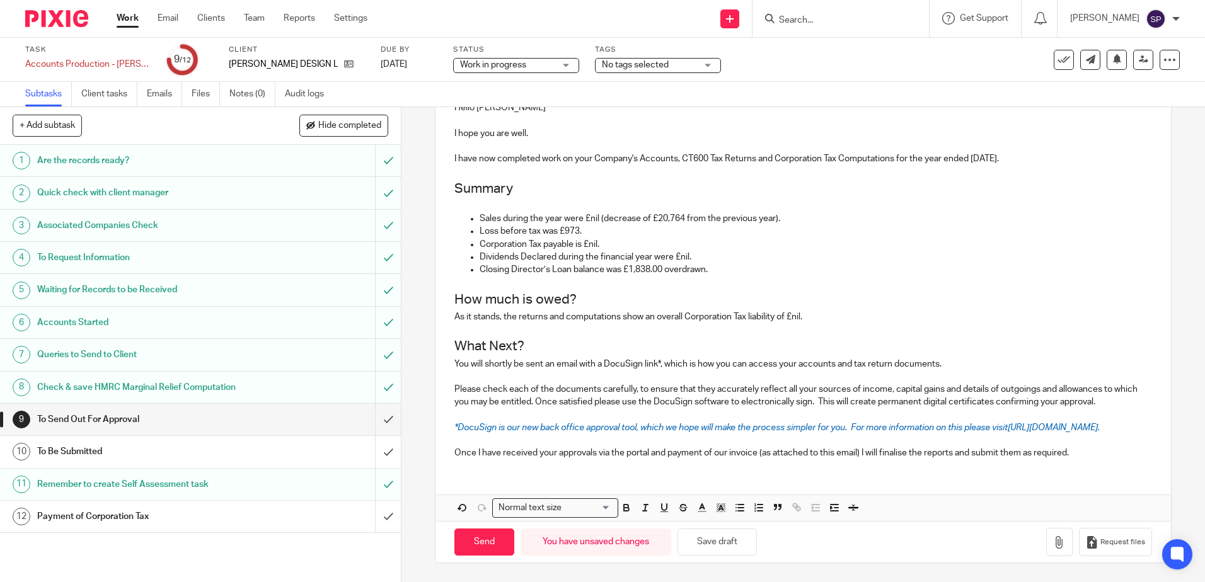
scroll to position [174, 0]
click at [723, 541] on button "Save draft" at bounding box center [716, 542] width 79 height 27
click at [717, 535] on button "Save draft" at bounding box center [716, 542] width 79 height 27
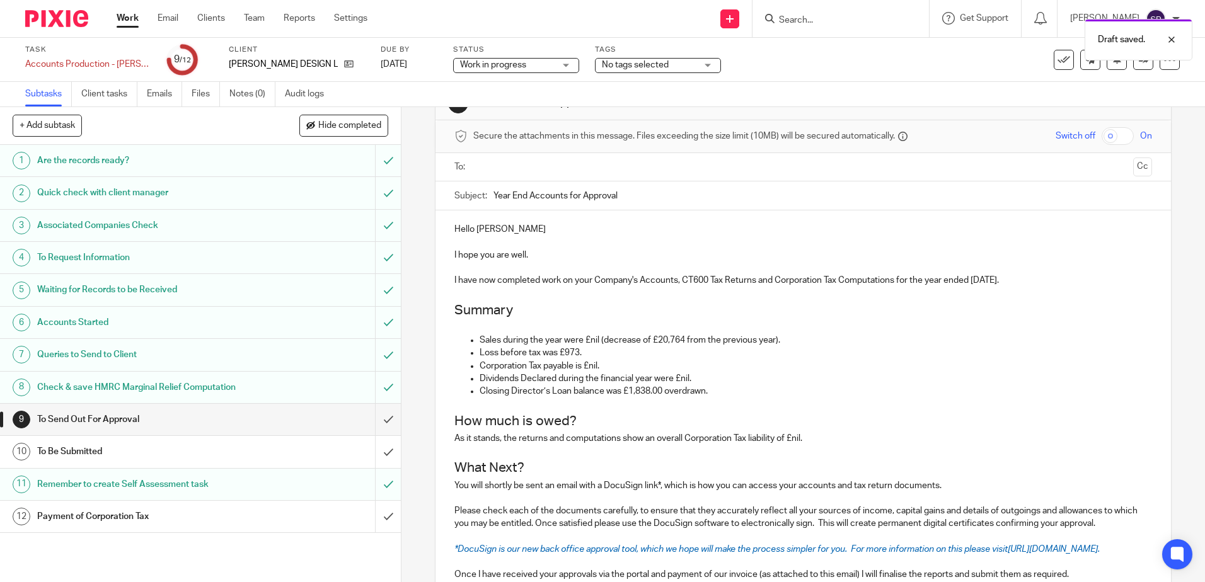
scroll to position [0, 0]
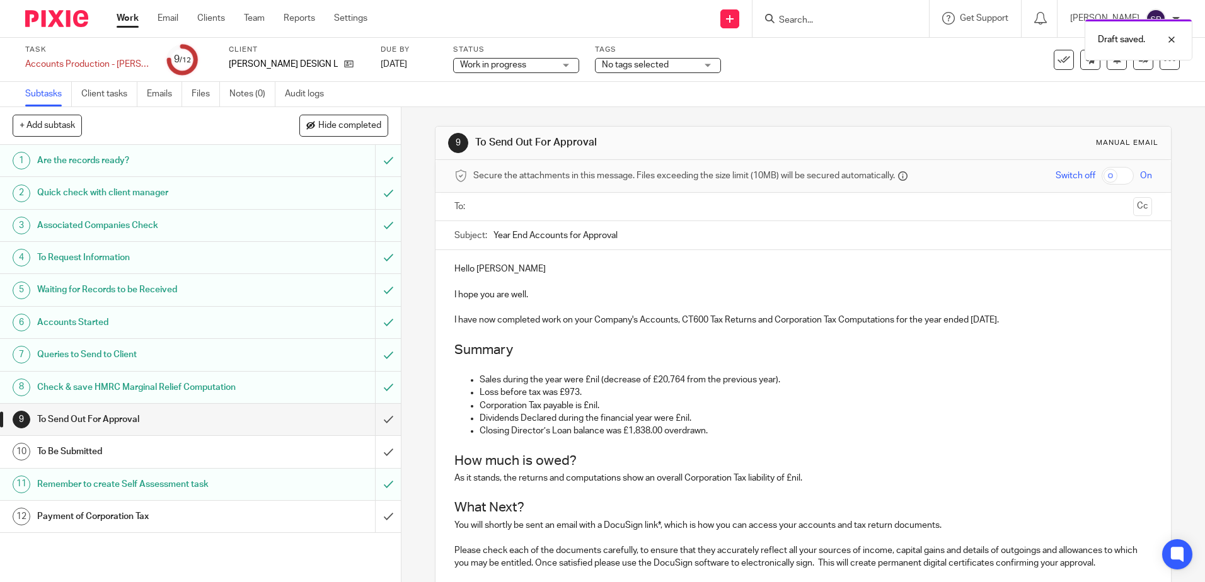
click at [560, 203] on input "text" at bounding box center [803, 207] width 650 height 14
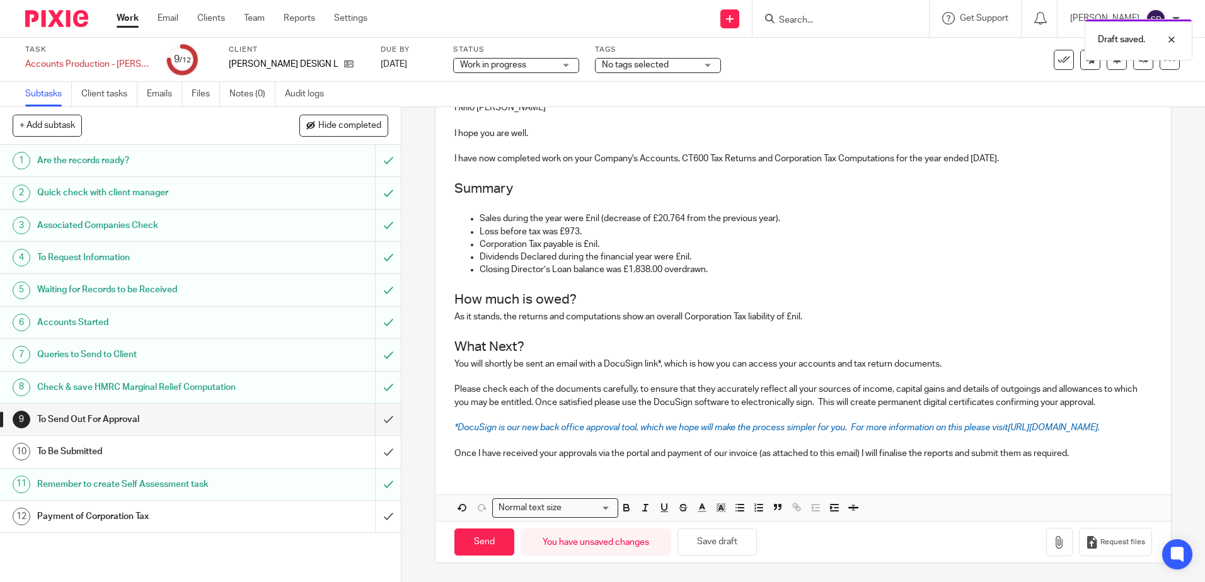
scroll to position [176, 0]
click at [1053, 548] on icon "button" at bounding box center [1059, 542] width 13 height 13
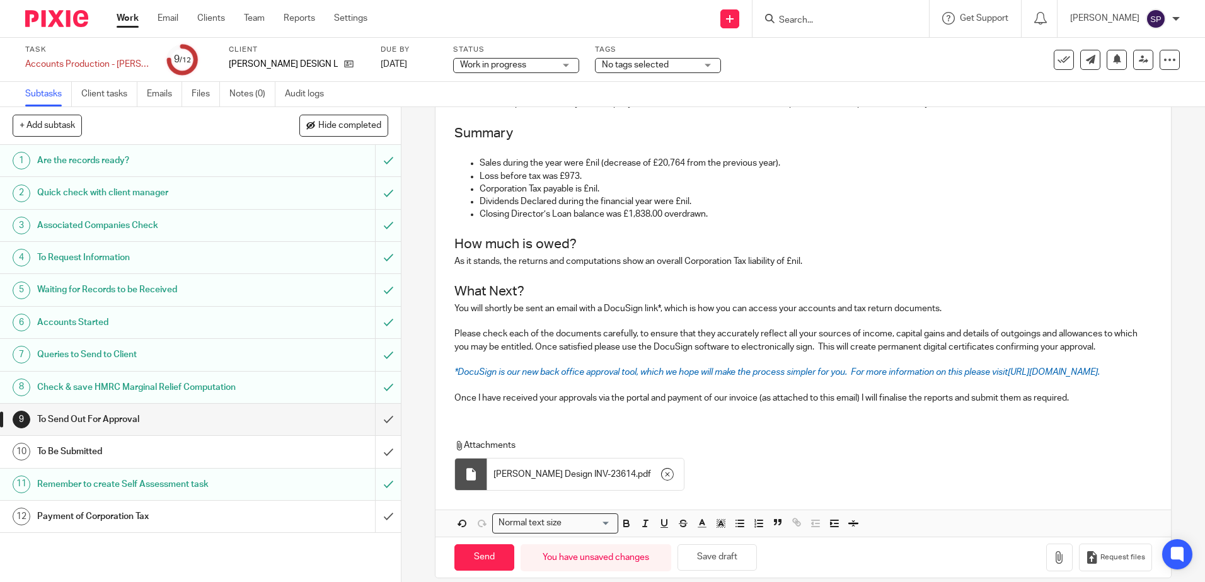
scroll to position [248, 0]
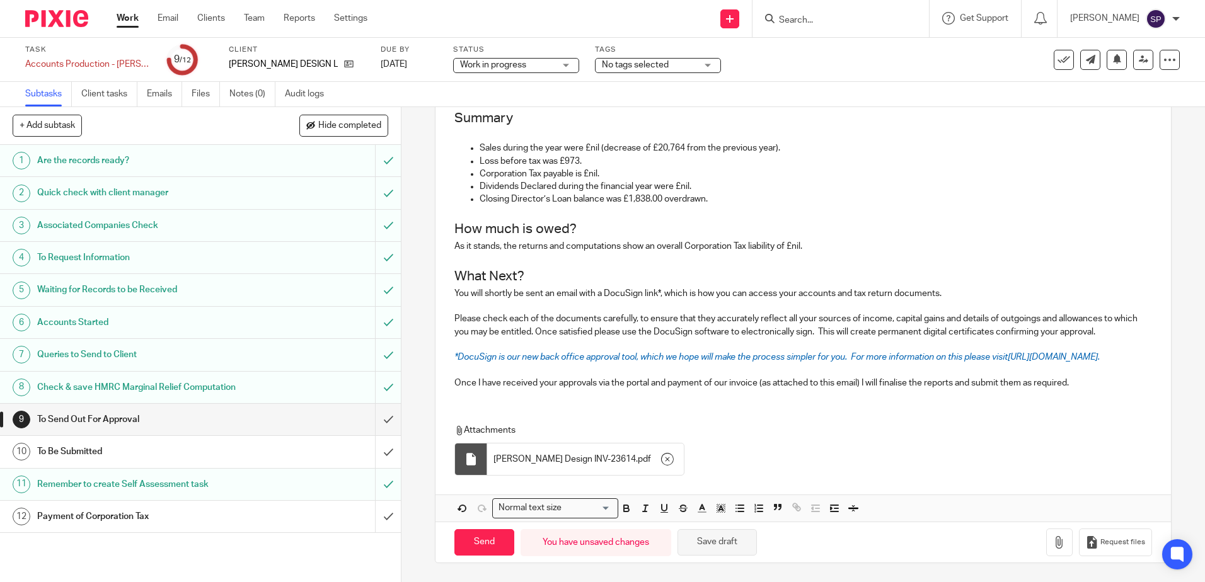
click at [701, 537] on button "Save draft" at bounding box center [716, 542] width 79 height 27
click at [725, 541] on button "Save draft" at bounding box center [716, 542] width 79 height 27
click at [735, 544] on button "Save draft" at bounding box center [716, 542] width 79 height 27
click at [710, 548] on button "Save draft" at bounding box center [716, 542] width 79 height 27
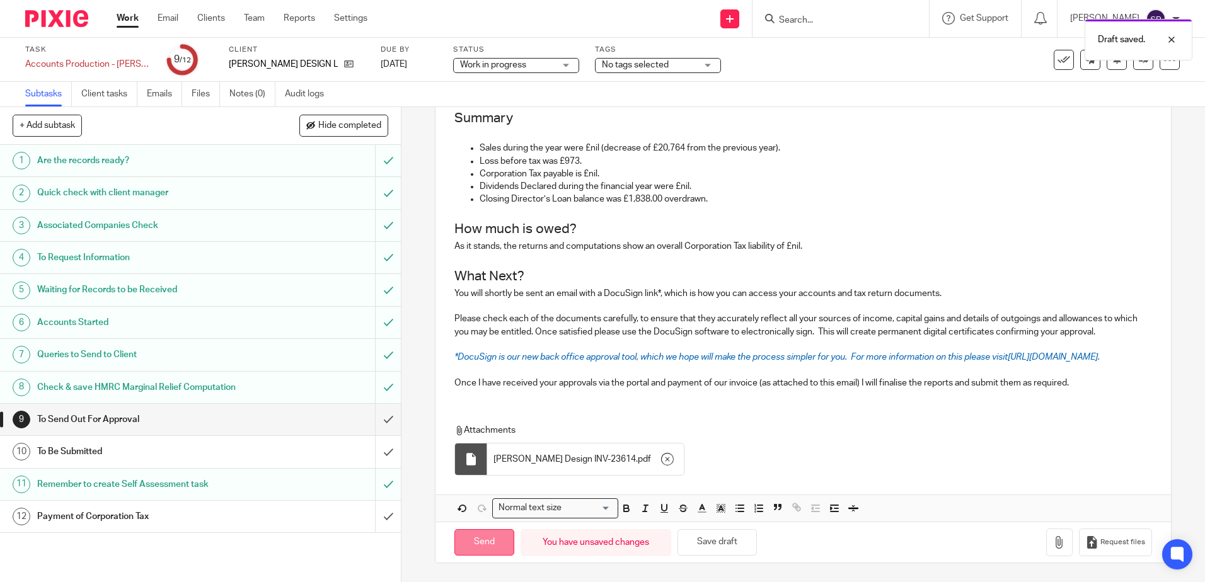
click at [491, 548] on input "Send" at bounding box center [484, 542] width 60 height 27
type input "Sent"
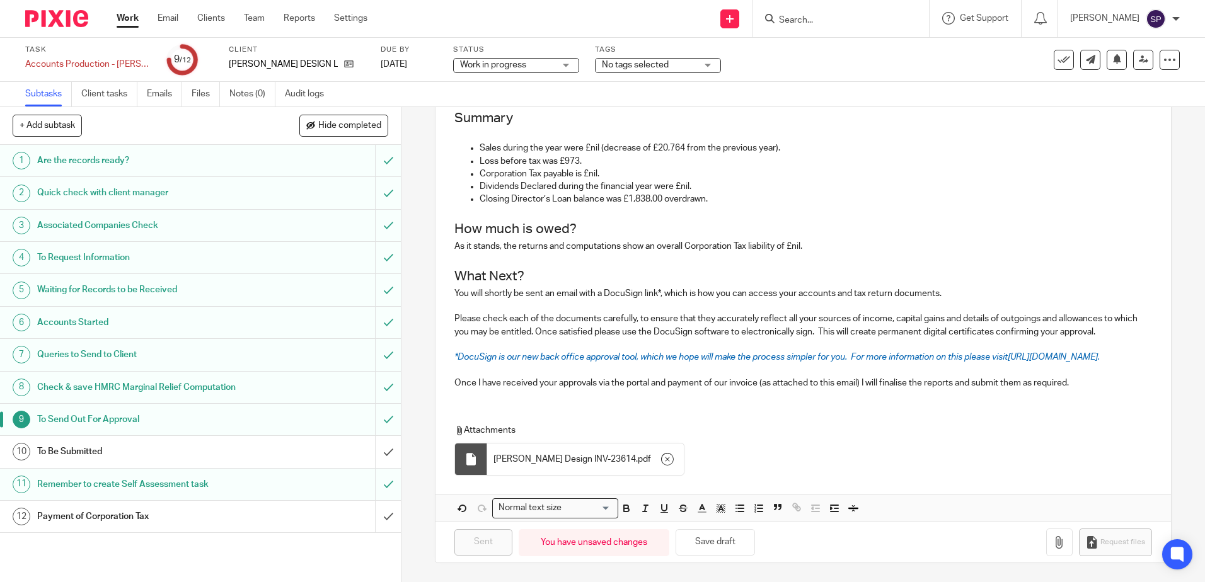
click at [554, 64] on span "Work in progress" at bounding box center [507, 65] width 95 height 13
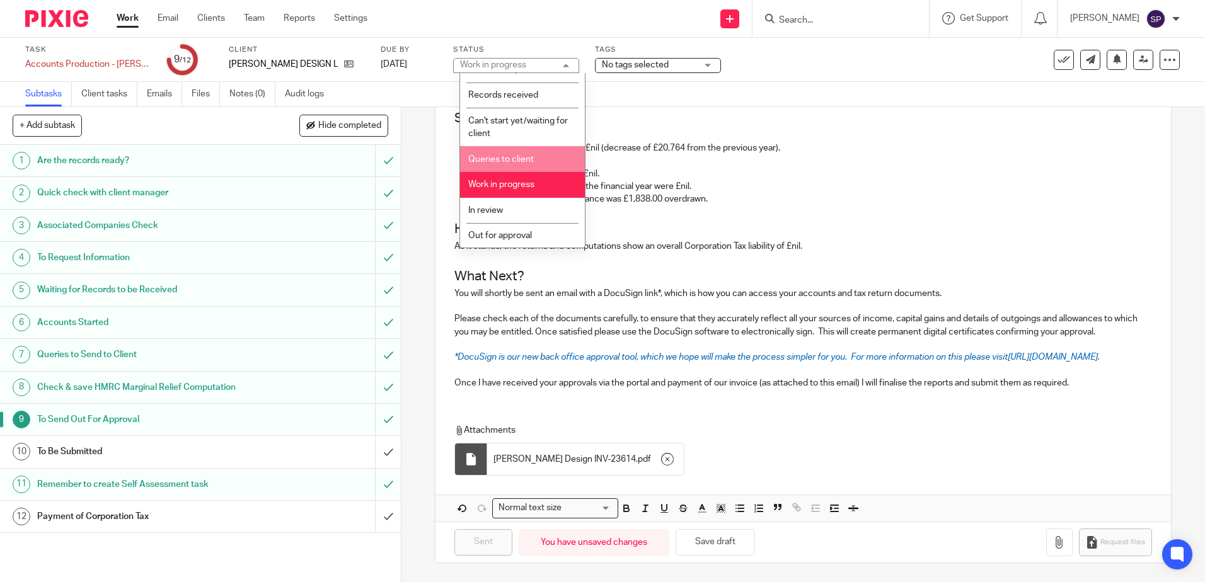
scroll to position [63, 0]
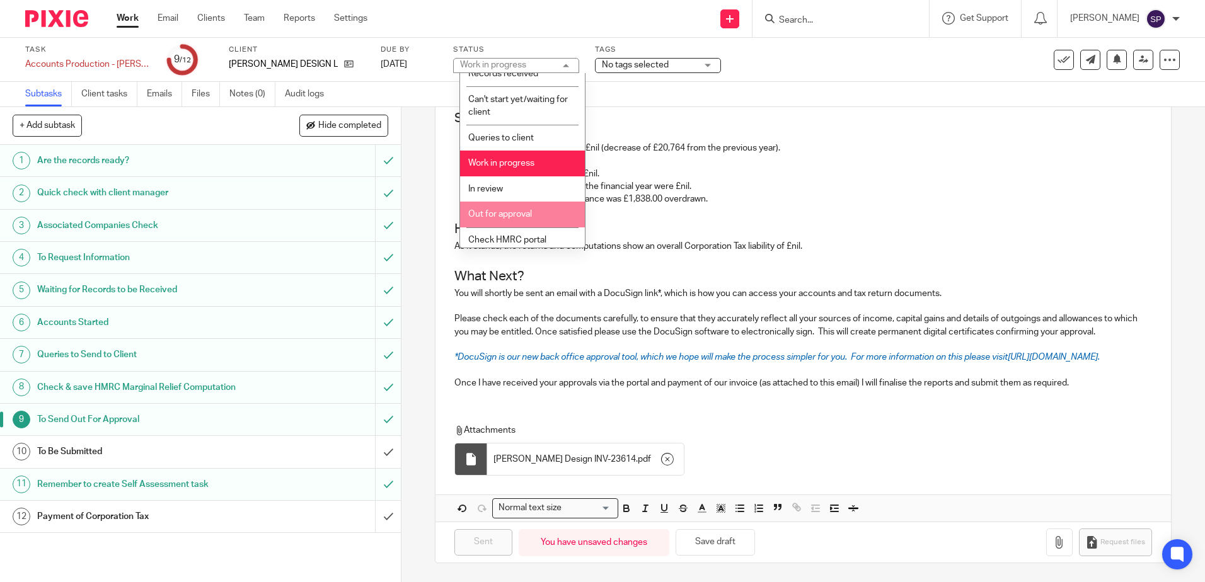
click at [531, 205] on li "Out for approval" at bounding box center [522, 215] width 125 height 26
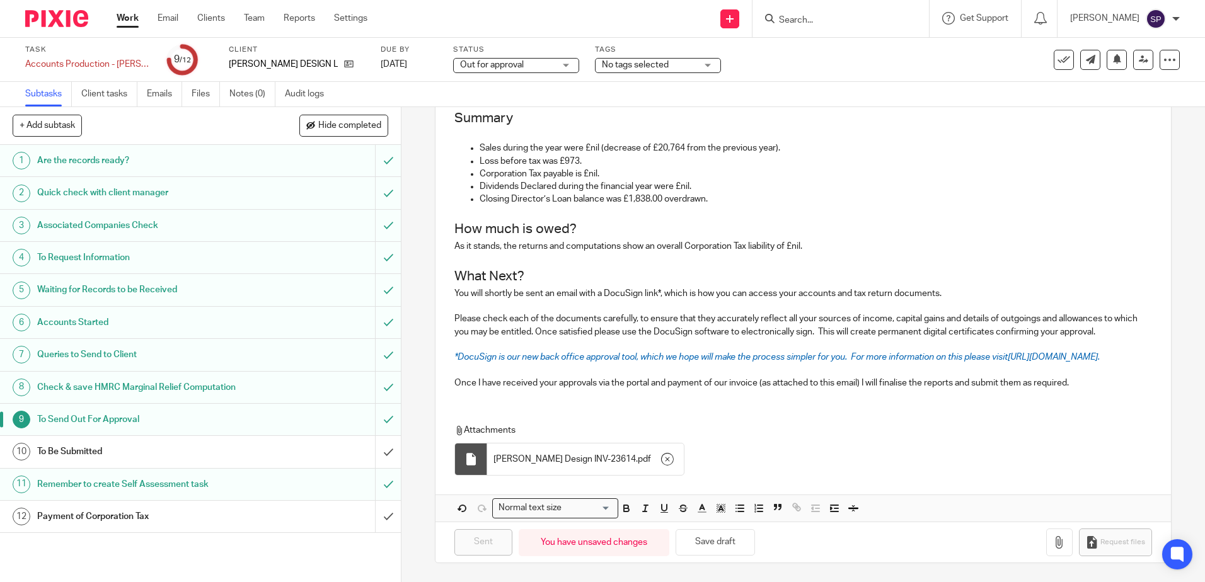
click at [126, 19] on link "Work" at bounding box center [128, 18] width 22 height 13
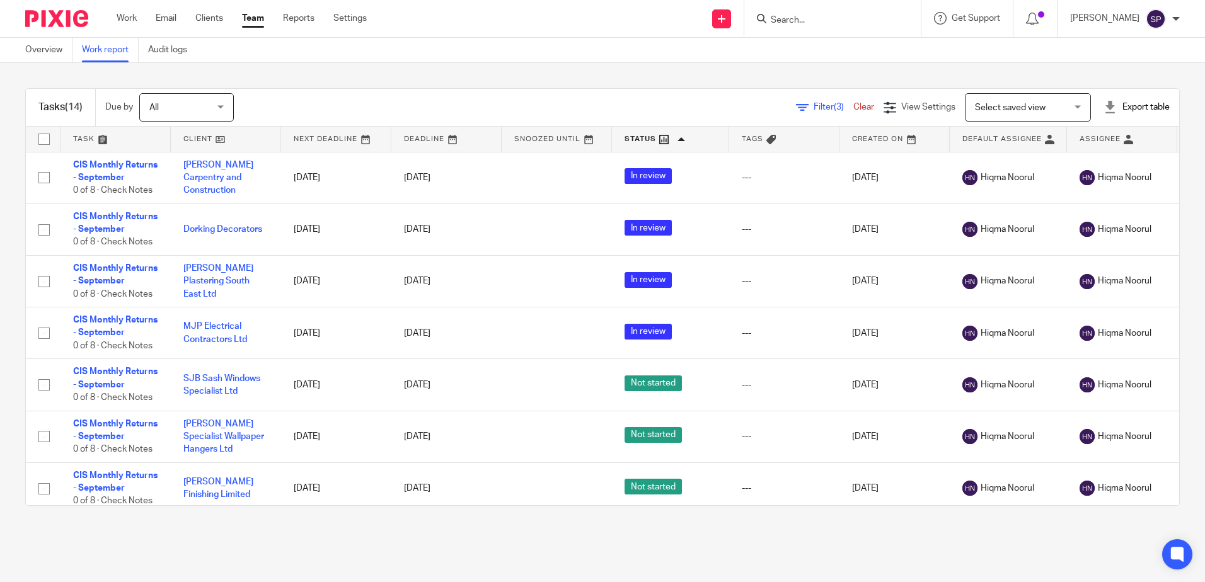
scroll to position [318, 0]
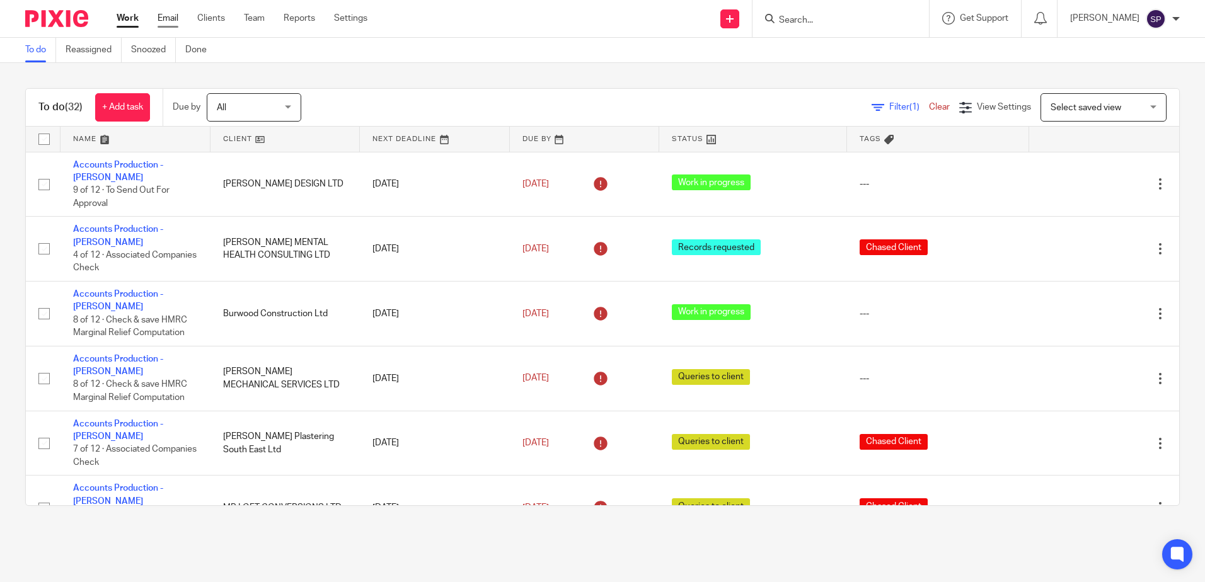
click at [168, 16] on link "Email" at bounding box center [168, 18] width 21 height 13
